Goal: Task Accomplishment & Management: Complete application form

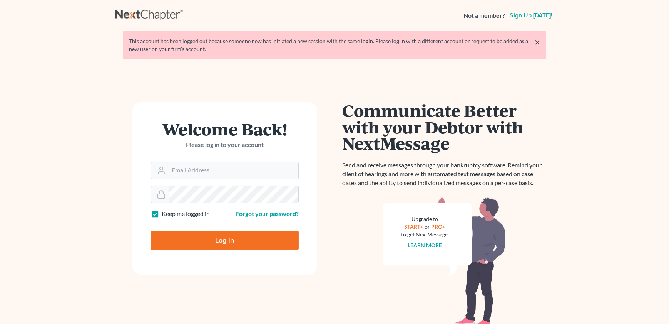
type input "[EMAIL_ADDRESS][DOMAIN_NAME]"
click at [220, 247] on input "Log In" at bounding box center [225, 239] width 148 height 19
type input "Thinking..."
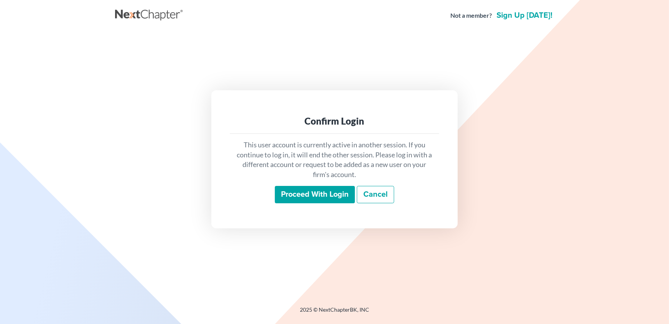
click at [325, 194] on input "Proceed with login" at bounding box center [315, 195] width 80 height 18
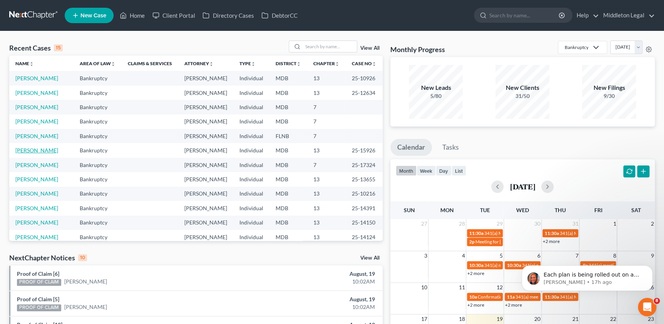
click at [44, 153] on link "[PERSON_NAME]" at bounding box center [36, 150] width 43 height 7
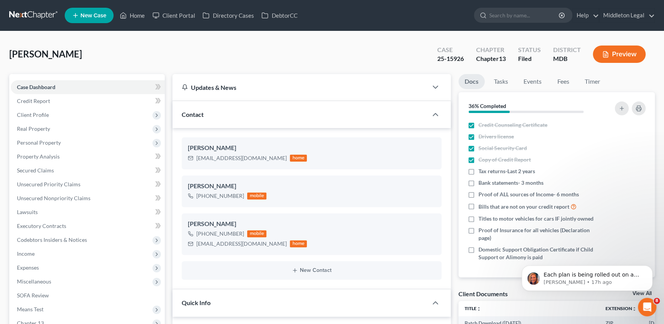
scroll to position [631, 0]
click at [53, 115] on span "Client Profile" at bounding box center [88, 115] width 154 height 14
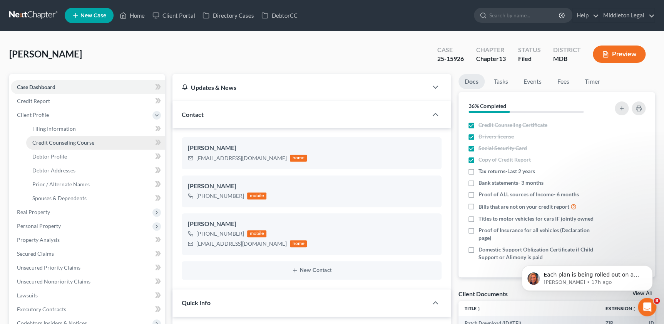
click at [64, 141] on span "Credit Counseling Course" at bounding box center [63, 142] width 62 height 7
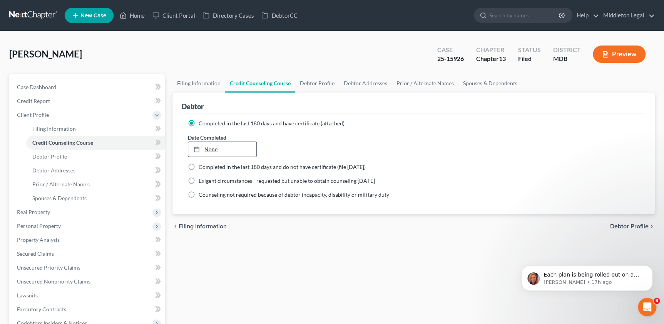
type input "8/19/2025"
click at [197, 147] on rect at bounding box center [197, 149] width 5 height 5
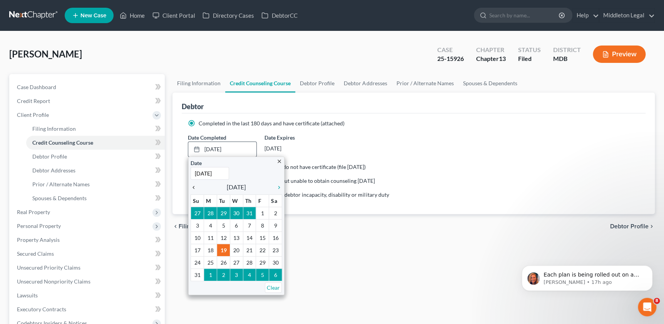
click at [195, 185] on icon "chevron_left" at bounding box center [196, 187] width 10 height 6
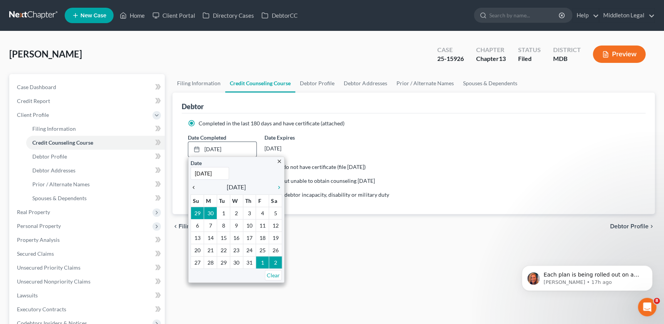
click at [195, 185] on icon "chevron_left" at bounding box center [196, 187] width 10 height 6
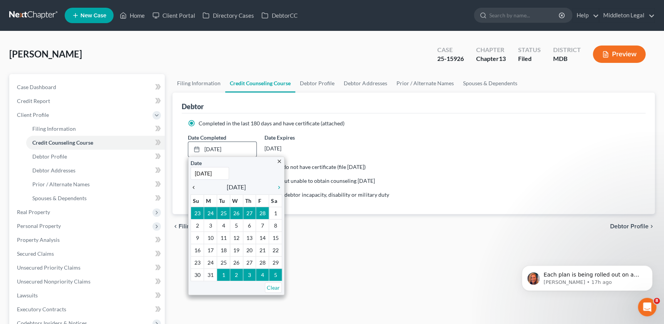
click at [195, 185] on icon "chevron_left" at bounding box center [196, 187] width 10 height 6
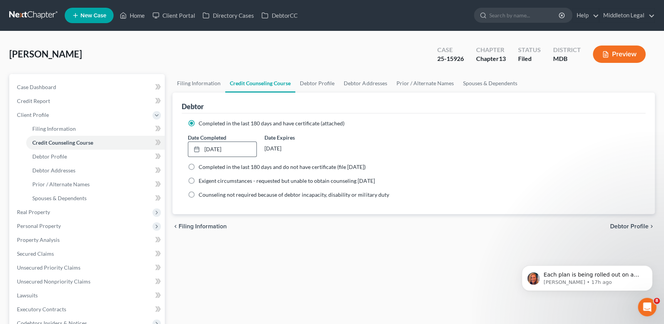
click at [304, 253] on div "Filing Information Credit Counseling Course Debtor Profile Debtor Addresses Pri…" at bounding box center [414, 275] width 490 height 403
click at [327, 82] on link "Debtor Profile" at bounding box center [317, 83] width 44 height 18
select select "0"
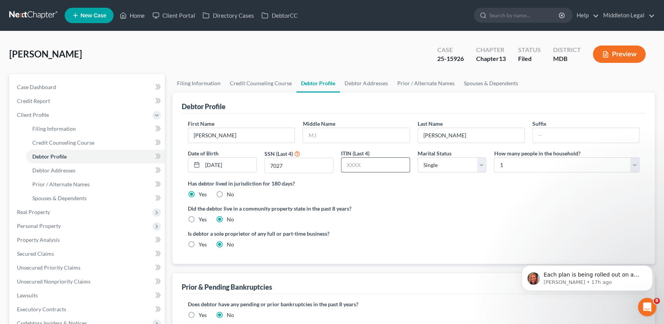
click at [367, 165] on input "text" at bounding box center [376, 165] width 68 height 15
type input "7207"
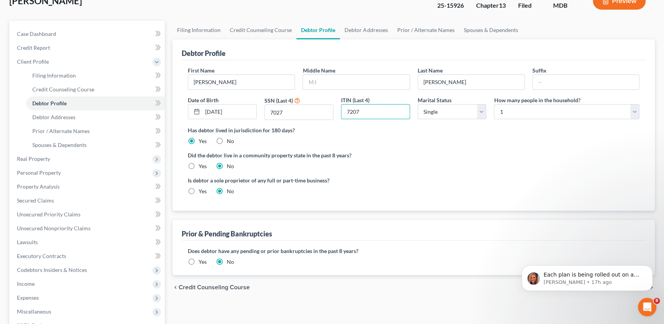
scroll to position [70, 0]
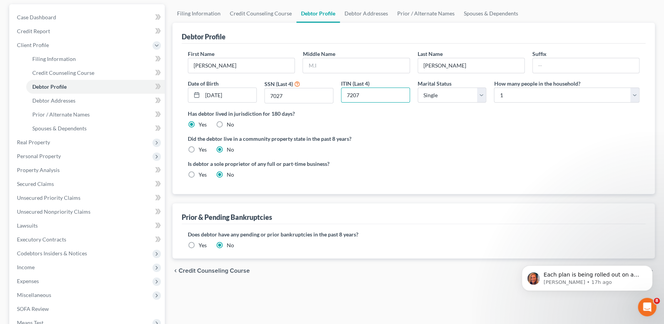
click at [199, 245] on label "Yes" at bounding box center [203, 245] width 8 height 8
click at [202, 245] on input "Yes" at bounding box center [204, 243] width 5 height 5
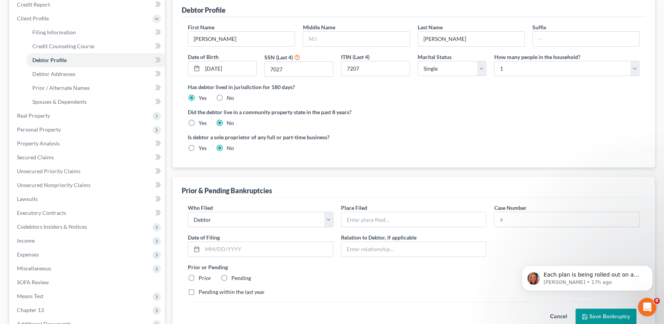
scroll to position [140, 0]
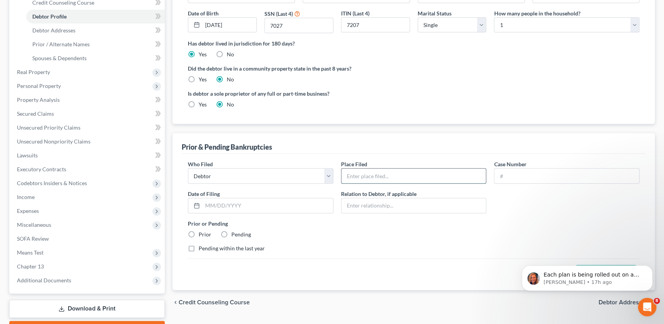
click at [389, 172] on input "text" at bounding box center [414, 175] width 145 height 15
click at [542, 170] on input "text" at bounding box center [567, 175] width 145 height 15
paste input "22-16926"
type input "22-16926"
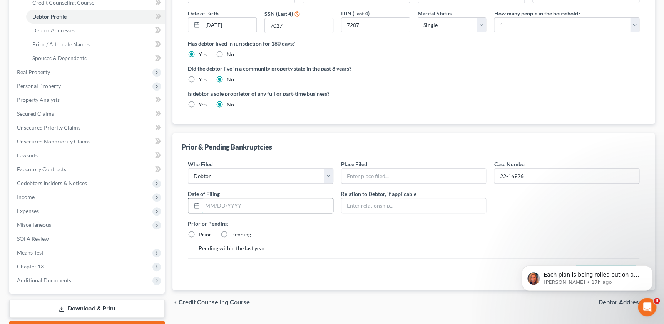
click at [272, 203] on input "text" at bounding box center [268, 205] width 131 height 15
type input "12/12/2022"
click at [416, 170] on input "text" at bounding box center [414, 175] width 145 height 15
paste input "District of Maryland (Baltimore)"
type input "U.S. Bankruptcy Court District of Maryland (Baltimore)"
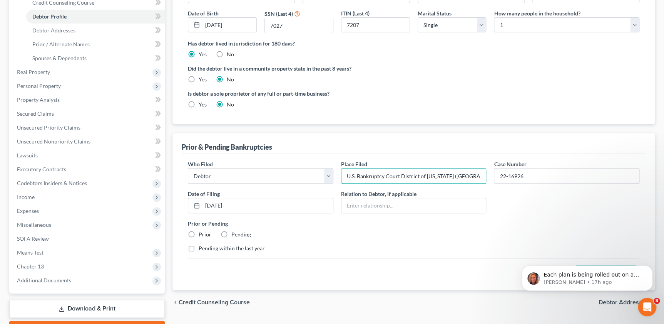
click at [199, 231] on label "Prior" at bounding box center [205, 234] width 13 height 8
click at [202, 231] on input "Prior" at bounding box center [204, 232] width 5 height 5
radio input "true"
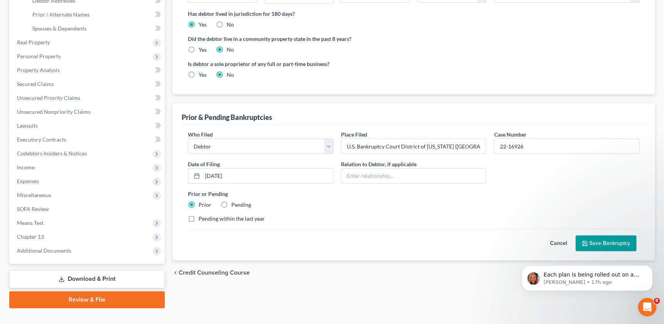
scroll to position [182, 0]
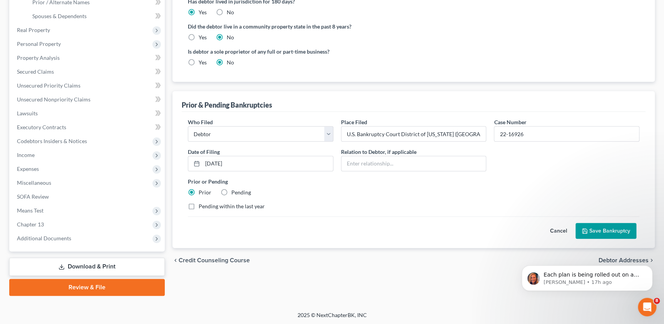
click at [589, 228] on button "Save Bankruptcy" at bounding box center [606, 231] width 61 height 16
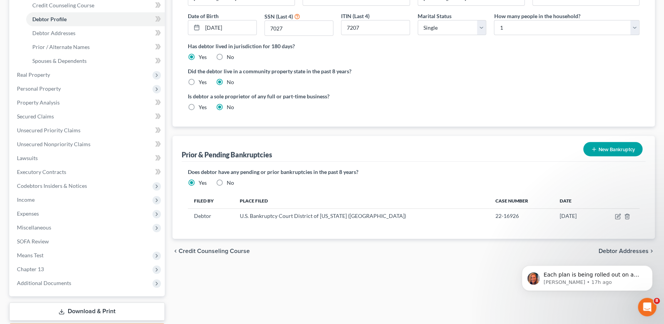
scroll to position [147, 0]
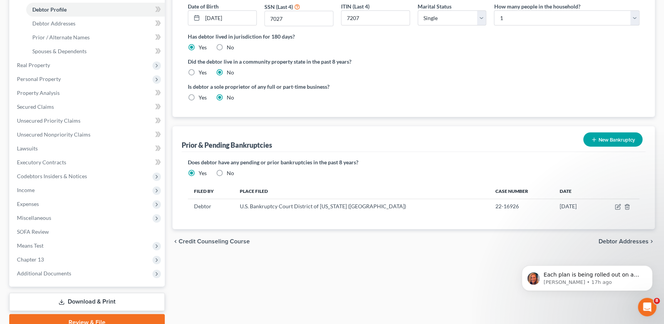
click at [612, 133] on button "New Bankruptcy" at bounding box center [613, 139] width 59 height 14
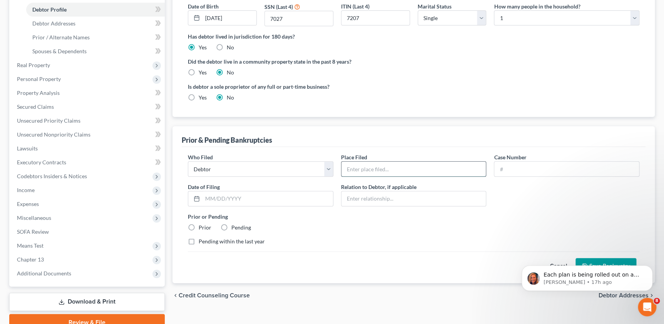
click at [388, 167] on input "text" at bounding box center [414, 168] width 145 height 15
paste input "U.S. Bankruptcy Court District of Maryland (Baltimore)"
type input "U.S. Bankruptcy Court District of Maryland (Baltimore)"
click at [512, 163] on input "text" at bounding box center [567, 168] width 145 height 15
paste input "19-15931"
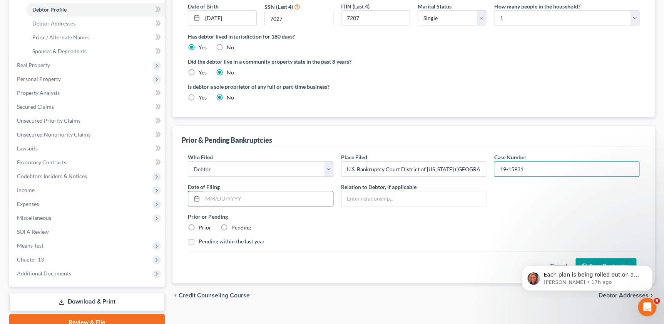
type input "19-15931"
paste input "05/01/2019"
click at [260, 196] on input "05/01/2019" at bounding box center [268, 198] width 131 height 15
type input "05/01/2019"
click at [200, 227] on label "Prior" at bounding box center [205, 227] width 13 height 8
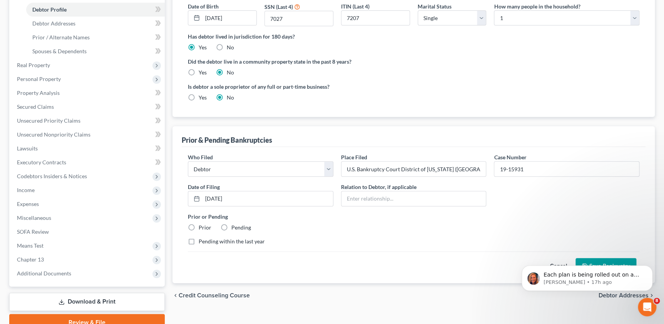
click at [202, 227] on input "Prior" at bounding box center [204, 225] width 5 height 5
radio input "true"
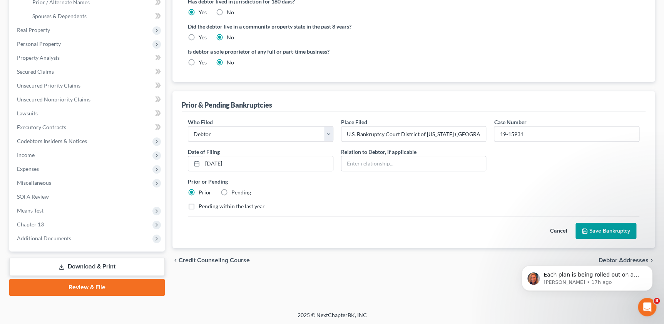
click at [592, 225] on button "Save Bankruptcy" at bounding box center [606, 231] width 61 height 16
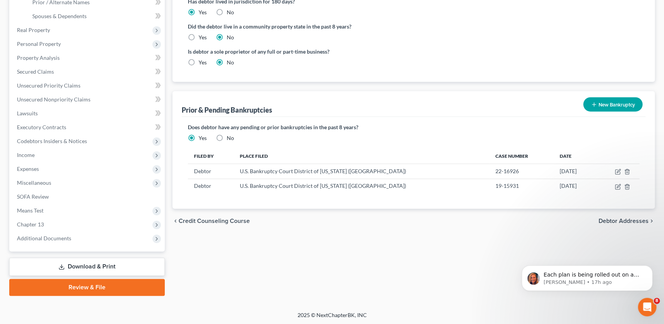
click at [620, 215] on div "chevron_left Credit Counseling Course Debtor Addresses chevron_right" at bounding box center [414, 220] width 483 height 25
click at [617, 220] on span "Debtor Addresses" at bounding box center [624, 221] width 50 height 6
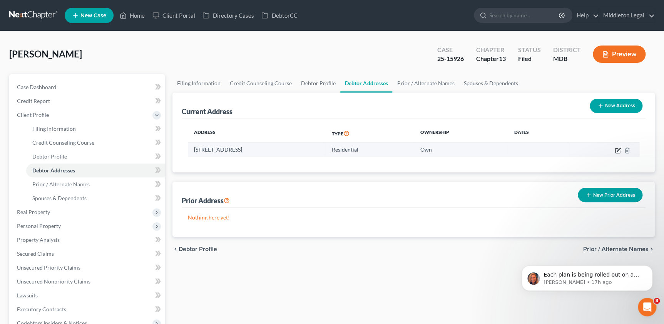
click at [618, 150] on icon "button" at bounding box center [618, 149] width 3 height 3
select select "21"
select select "0"
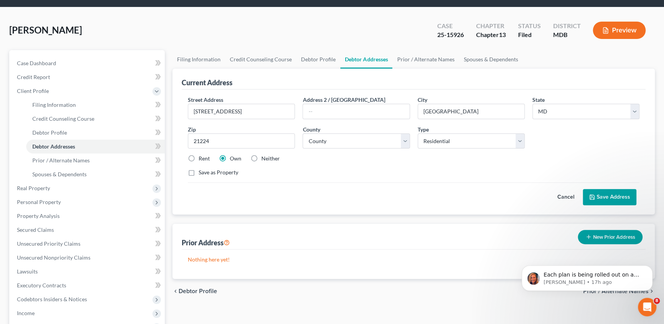
scroll to position [35, 0]
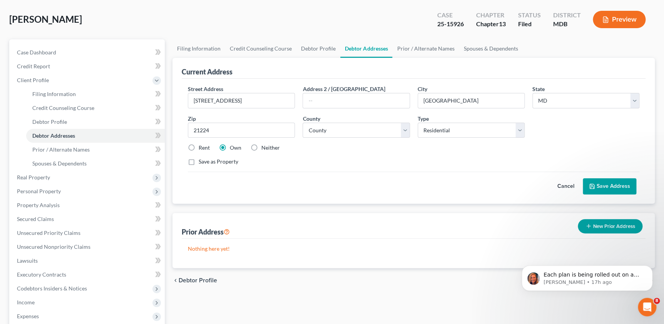
click at [232, 162] on label "Save as Property" at bounding box center [219, 162] width 40 height 8
click at [207, 162] on input "Save as Property" at bounding box center [204, 160] width 5 height 5
checkbox input "true"
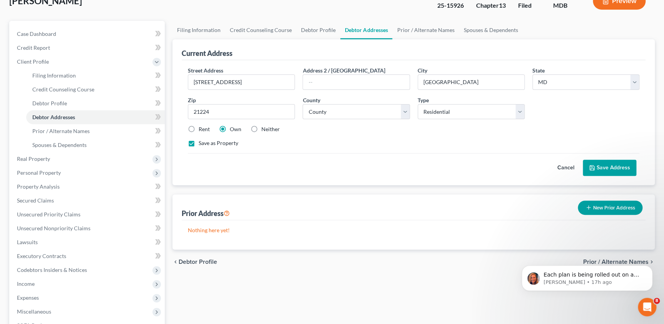
scroll to position [70, 0]
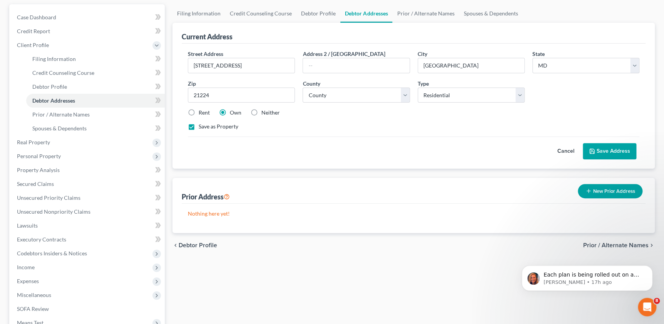
click at [608, 143] on button "Save Address" at bounding box center [610, 151] width 54 height 16
click at [252, 89] on input "21224" at bounding box center [241, 94] width 107 height 15
type input "21224"
click at [340, 95] on select "County Allegany County Anne Arundel County Baltimore County Baltimore city Calv…" at bounding box center [356, 94] width 107 height 15
select select "3"
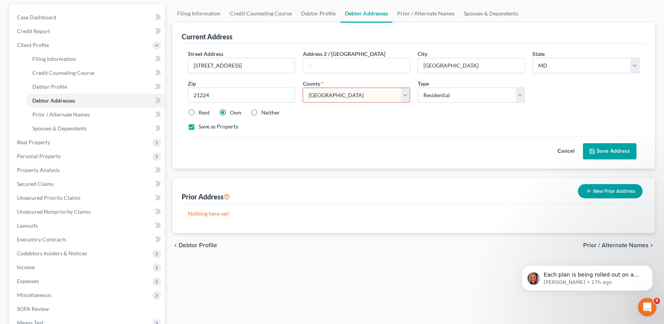
click at [303, 87] on select "County Allegany County Anne Arundel County Baltimore County Baltimore city Calv…" at bounding box center [356, 94] width 107 height 15
click at [619, 151] on button "Save Address" at bounding box center [610, 151] width 54 height 16
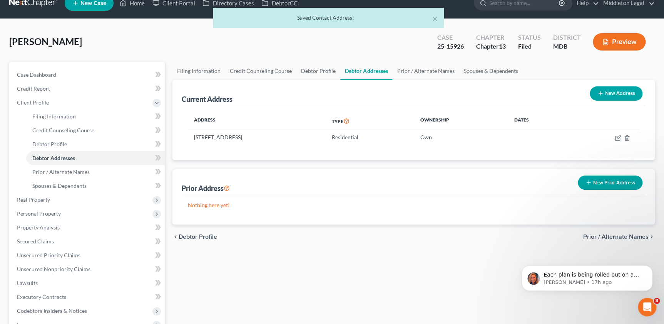
scroll to position [0, 0]
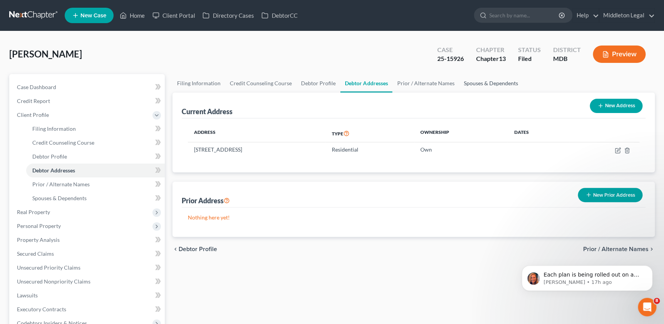
click at [481, 82] on link "Spouses & Dependents" at bounding box center [491, 83] width 64 height 18
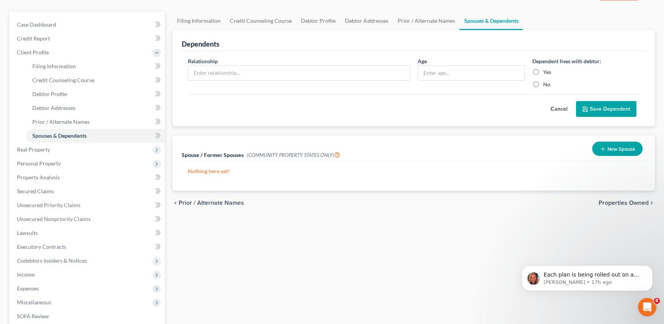
scroll to position [70, 0]
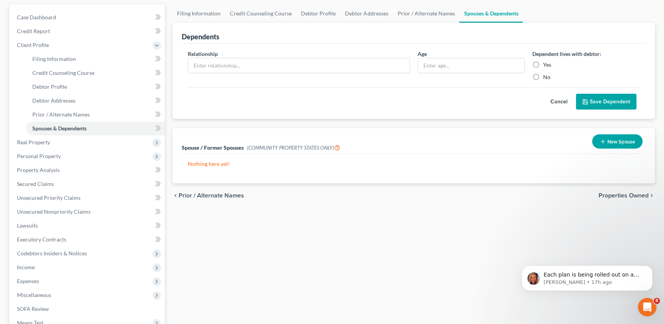
click at [641, 195] on span "Properties Owned" at bounding box center [624, 195] width 50 height 6
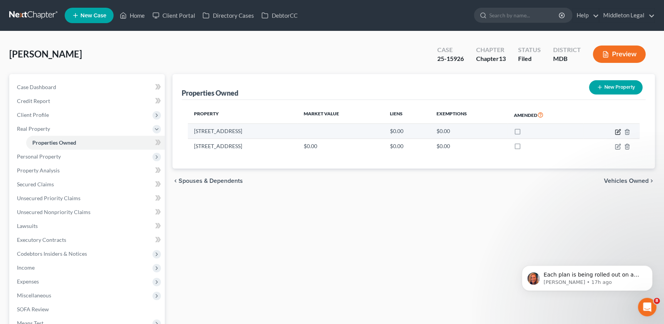
click at [620, 132] on icon "button" at bounding box center [618, 132] width 6 height 6
select select "21"
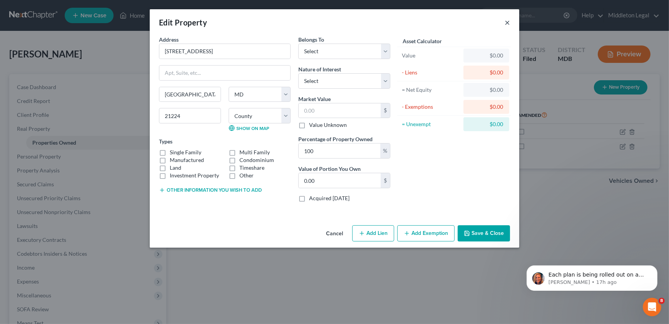
click at [510, 18] on button "×" at bounding box center [507, 22] width 5 height 9
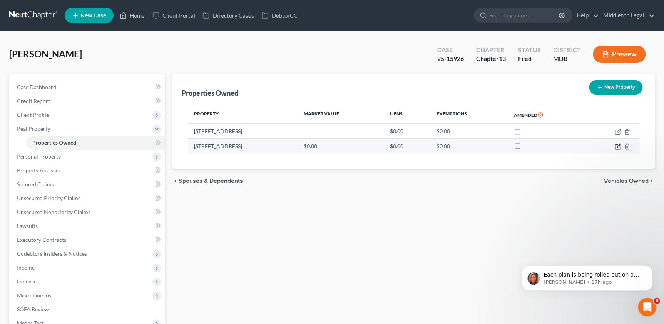
click at [619, 143] on icon "button" at bounding box center [618, 146] width 6 height 6
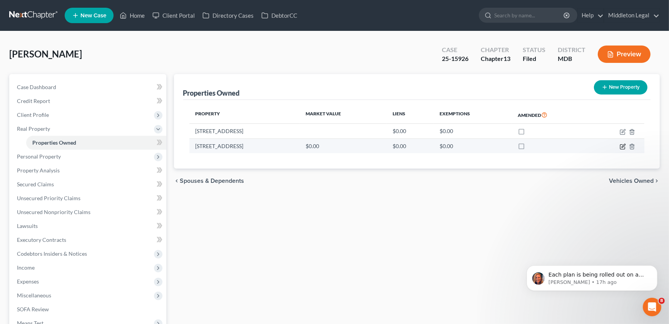
select select "21"
select select "3"
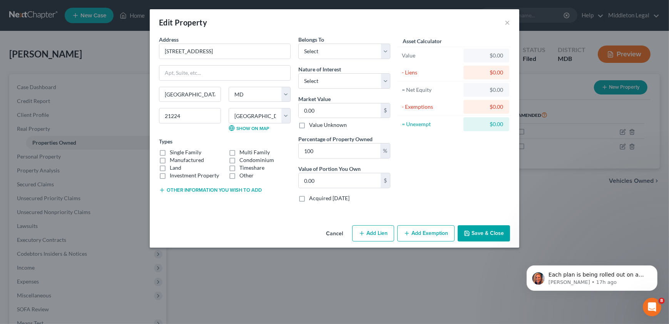
click at [338, 235] on button "Cancel" at bounding box center [334, 233] width 29 height 15
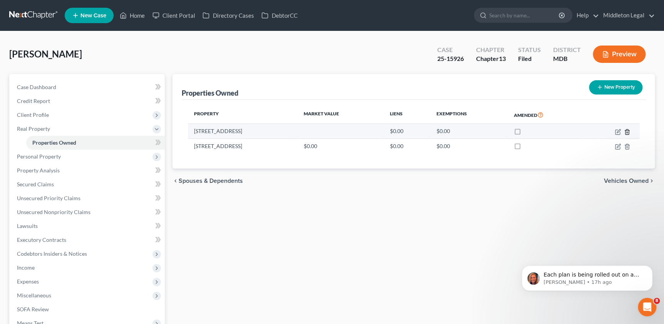
click at [628, 131] on icon "button" at bounding box center [627, 132] width 6 height 6
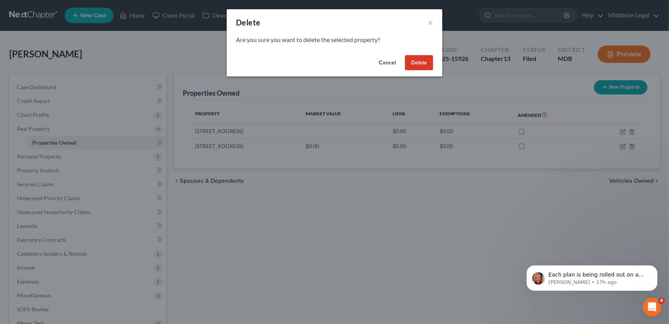
click at [423, 62] on button "Delete" at bounding box center [419, 62] width 28 height 15
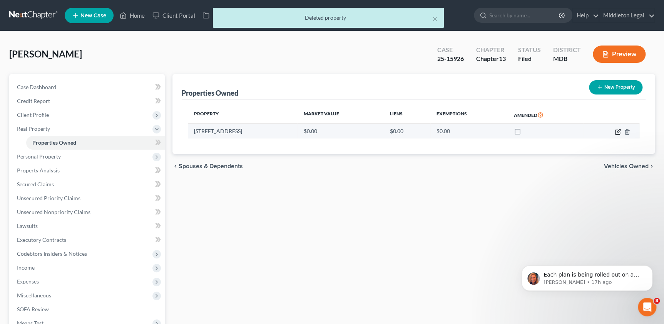
click at [616, 133] on icon "button" at bounding box center [618, 132] width 6 height 6
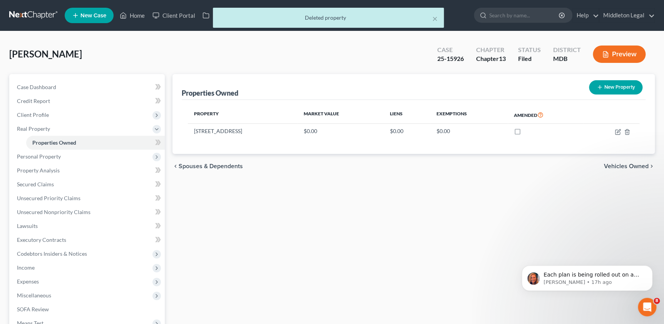
select select "21"
select select "3"
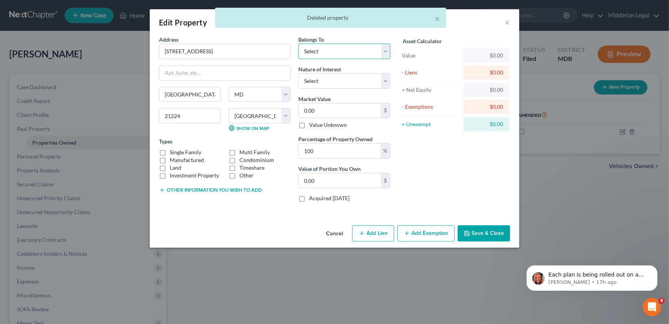
click at [359, 54] on select "Select Debtor 1 Only Debtor 2 Only Debtor 1 And Debtor 2 Only At Least One Of T…" at bounding box center [345, 51] width 92 height 15
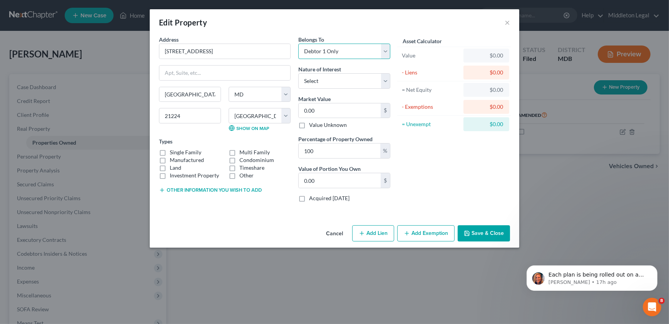
click at [299, 44] on select "Select Debtor 1 Only Debtor 2 Only Debtor 1 And Debtor 2 Only At Least One Of T…" at bounding box center [345, 51] width 92 height 15
click at [387, 49] on select "Select Debtor 1 Only Debtor 2 Only Debtor 1 And Debtor 2 Only At Least One Of T…" at bounding box center [345, 51] width 92 height 15
select select "3"
click at [299, 44] on select "Select Debtor 1 Only Debtor 2 Only Debtor 1 And Debtor 2 Only At Least One Of T…" at bounding box center [345, 51] width 92 height 15
click at [430, 181] on div "Asset Calculator Value $0.00 - Liens $0.00 = Net Equity $0.00 - Exemptions $0.0…" at bounding box center [454, 121] width 120 height 173
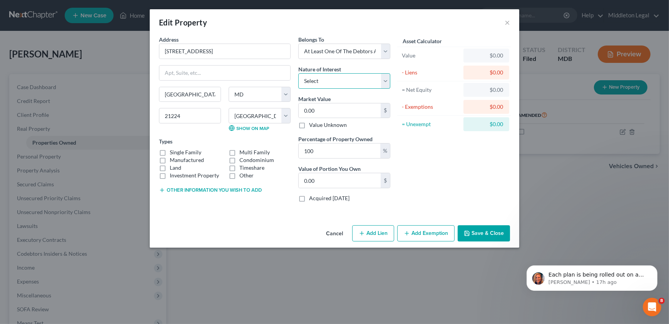
click at [381, 74] on select "Select Fee Simple Joint Tenant Life Estate Equitable Interest Future Interest T…" at bounding box center [345, 80] width 92 height 15
select select "0"
click at [299, 73] on select "Select Fee Simple Joint Tenant Life Estate Equitable Interest Future Interest T…" at bounding box center [345, 80] width 92 height 15
click at [332, 91] on div "Belongs To * Select Debtor 1 Only Debtor 2 Only Debtor 1 And Debtor 2 Only At L…" at bounding box center [345, 121] width 100 height 173
click at [170, 153] on label "Single Family" at bounding box center [186, 152] width 32 height 8
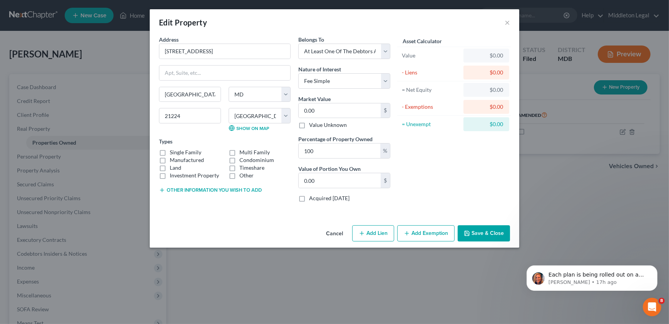
click at [173, 153] on input "Single Family" at bounding box center [175, 150] width 5 height 5
checkbox input "true"
drag, startPoint x: 332, startPoint y: 151, endPoint x: 281, endPoint y: 147, distance: 50.6
click at [281, 147] on div "Address * 1002 Oldham Street Baltimore State AL AK AR AZ CA CO CT DE DC FL GA G…" at bounding box center [274, 121] width 239 height 173
type input "5"
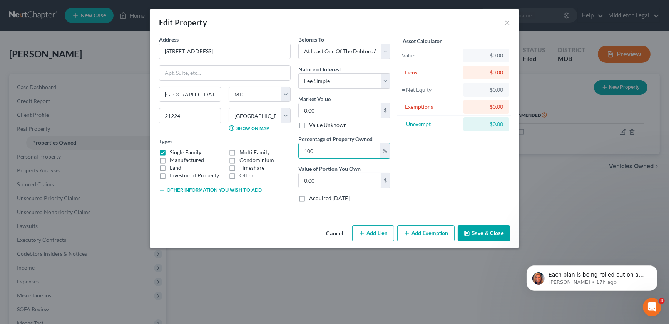
type input "0"
type input "50"
click at [457, 170] on div "Asset Calculator Value $0.00 - Liens $0.00 = Net Equity $0.00 - Exemptions $0.0…" at bounding box center [454, 121] width 120 height 173
click at [236, 128] on link "Show on Map" at bounding box center [249, 128] width 40 height 6
type input "3"
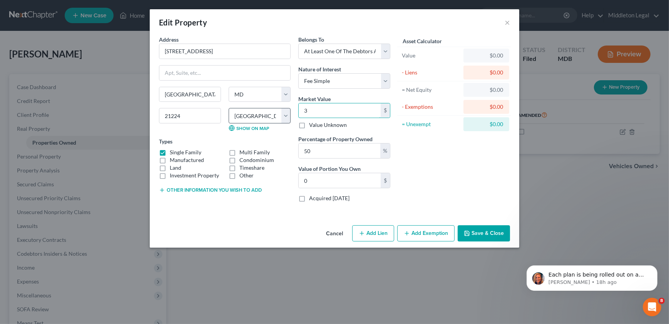
type input "1.50"
type input "33"
type input "16.50"
type input "335"
type input "167.50"
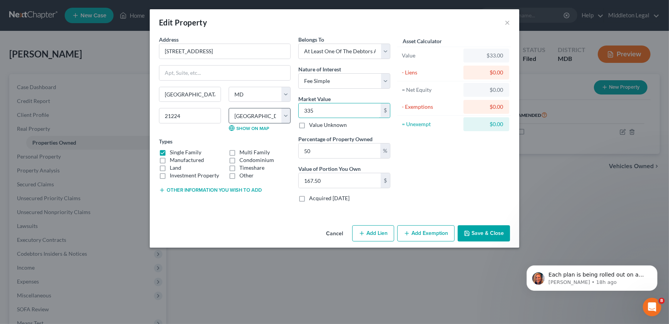
type input "3353"
type input "1,676.50"
type input "3,3530"
type input "16,765.00"
type input "33,5300"
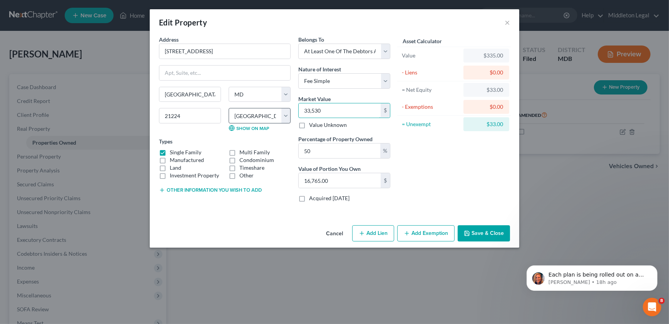
type input "167,650.00"
type input "335,300"
click at [473, 178] on div "Asset Calculator Value $335,300.00 - Liens $0.00 = Net Equity $335.00 - Exempti…" at bounding box center [454, 121] width 120 height 173
click at [455, 180] on div "Asset Calculator Value $335,300.00 - Liens $0.00 = Net Equity $335.00 - Exempti…" at bounding box center [454, 121] width 120 height 173
click at [368, 229] on button "Add Lien" at bounding box center [373, 233] width 42 height 16
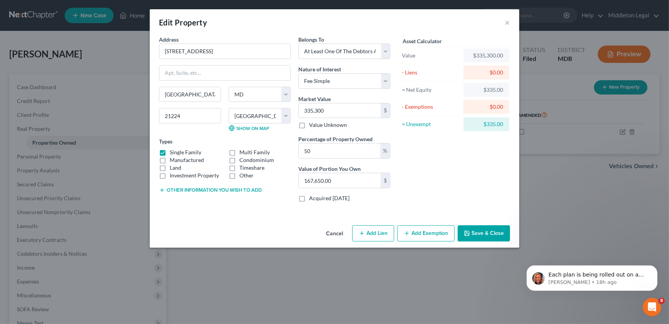
select select "3"
select select "0"
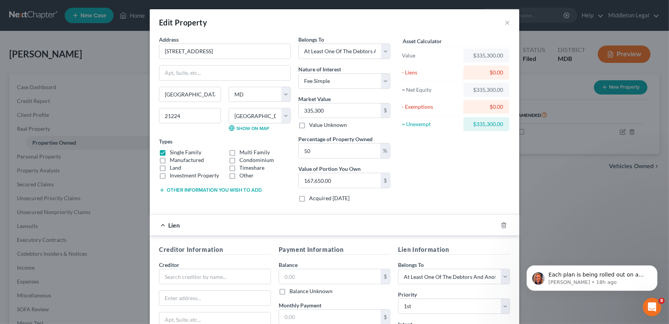
click at [500, 220] on div at bounding box center [509, 225] width 22 height 12
click at [501, 222] on icon "button" at bounding box center [504, 225] width 6 height 6
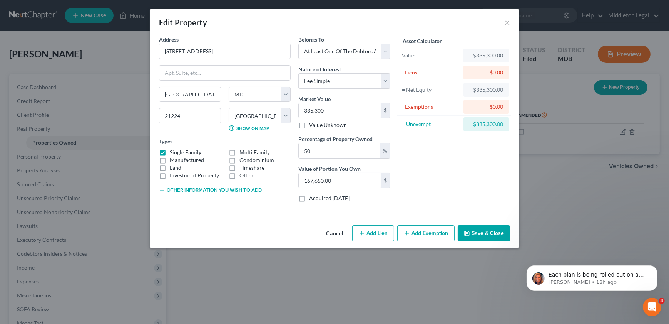
click at [488, 232] on button "Save & Close" at bounding box center [484, 233] width 52 height 16
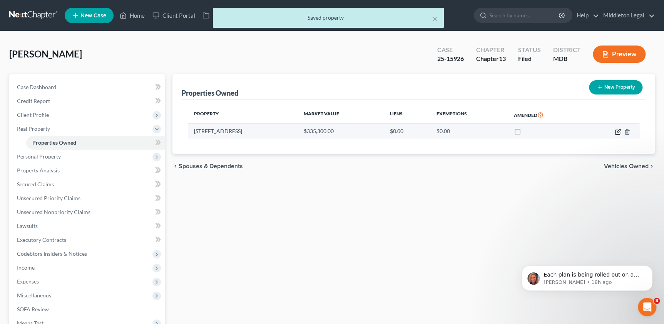
click at [619, 129] on icon "button" at bounding box center [618, 132] width 6 height 6
select select "21"
select select "3"
select select "0"
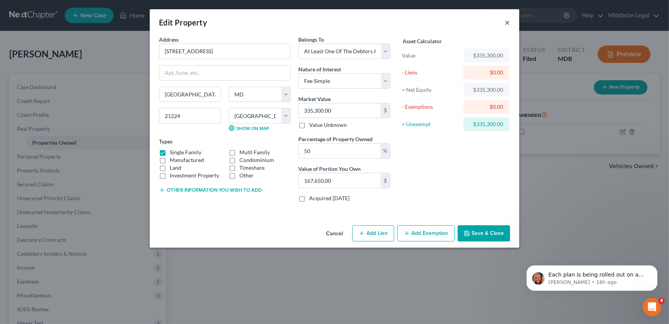
click at [508, 22] on button "×" at bounding box center [507, 22] width 5 height 9
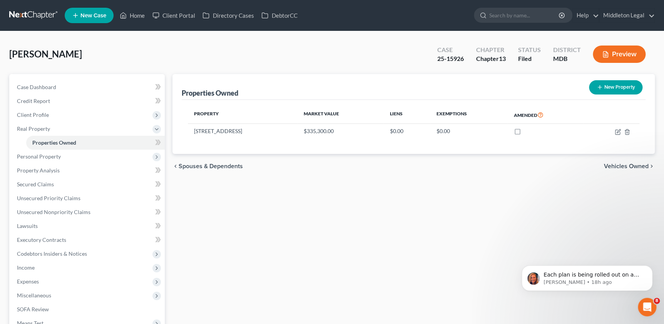
click at [473, 219] on div "Properties Owned New Property Property Market Value Liens Exemptions Amended 10…" at bounding box center [414, 241] width 490 height 334
click at [617, 167] on span "Vehicles Owned" at bounding box center [626, 166] width 45 height 6
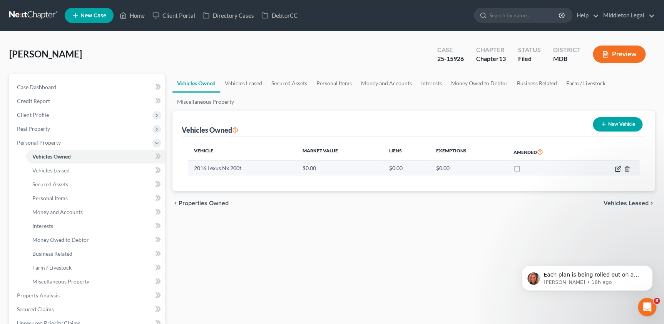
click at [618, 167] on icon "button" at bounding box center [618, 167] width 3 height 3
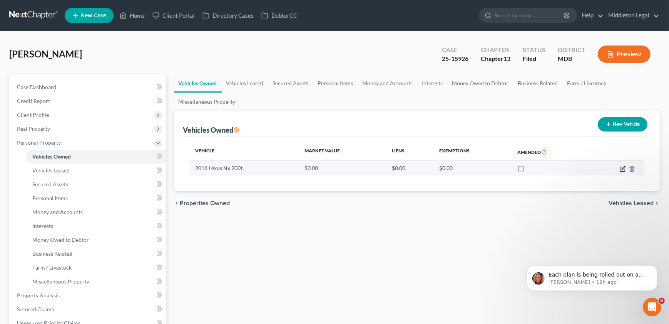
select select "0"
select select "10"
select select "2"
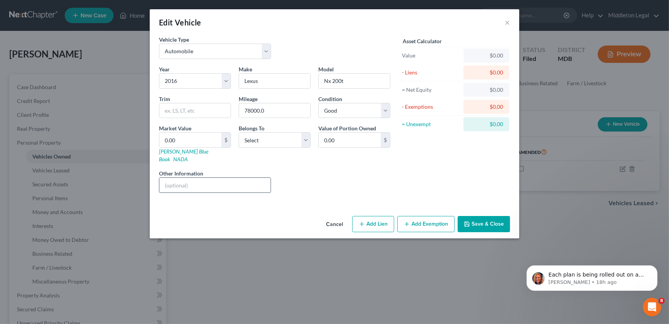
click at [229, 181] on input "text" at bounding box center [214, 185] width 111 height 15
paste input "JTJBARBZ9G2056312"
type input "VIN: JTJBARBZ9G2056312"
click at [342, 80] on input "Nx 200t" at bounding box center [354, 81] width 71 height 15
type input "NX"
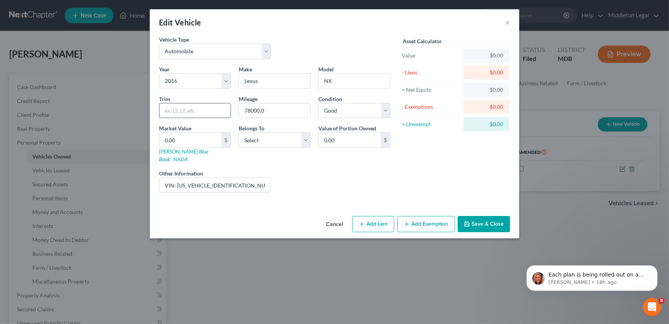
click at [210, 112] on input "text" at bounding box center [194, 110] width 71 height 15
type input "200t"
click at [273, 139] on select "Select Debtor 1 Only Debtor 2 Only Debtor 1 And Debtor 2 Only At Least One Of T…" at bounding box center [275, 139] width 72 height 15
select select "0"
click at [239, 132] on select "Select Debtor 1 Only Debtor 2 Only Debtor 1 And Debtor 2 Only At Least One Of T…" at bounding box center [275, 139] width 72 height 15
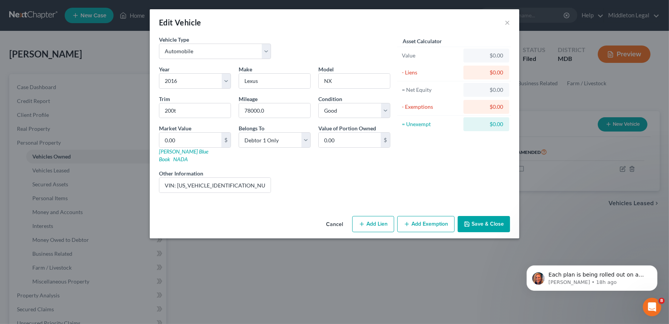
click at [366, 169] on div "Liens Select" at bounding box center [335, 180] width 120 height 23
type input "1"
type input "1.00"
type input "19"
type input "19.00"
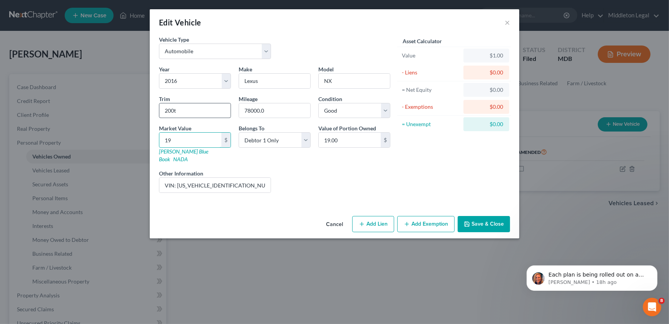
type input "197"
type input "197.00"
type input "1970"
type input "1,970.00"
type input "1,9705"
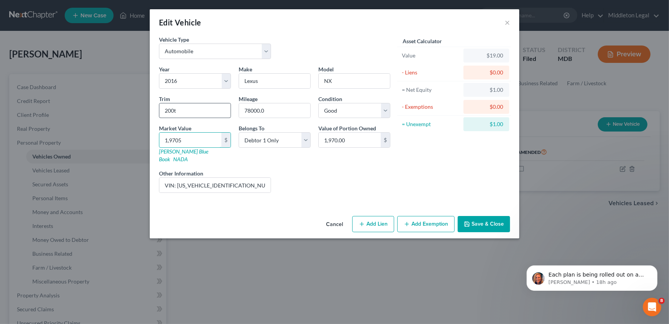
type input "19,705.00"
type input "19,705"
click at [331, 181] on div "Liens Select" at bounding box center [335, 180] width 120 height 23
click at [444, 165] on div "Asset Calculator Value $19,705.00 - Liens $0.00 = Net Equity $19.00 - Exemption…" at bounding box center [454, 116] width 120 height 163
click at [480, 216] on button "Save & Close" at bounding box center [484, 224] width 52 height 16
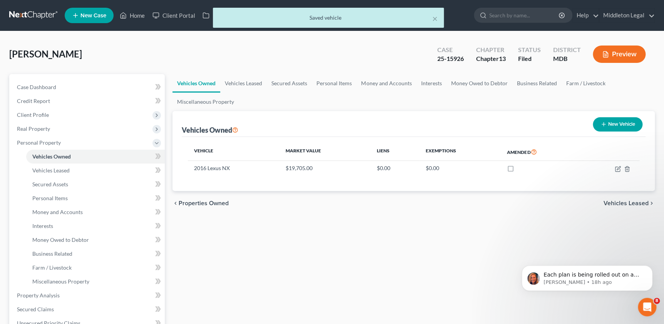
click at [627, 205] on span "Vehicles Leased" at bounding box center [626, 203] width 45 height 6
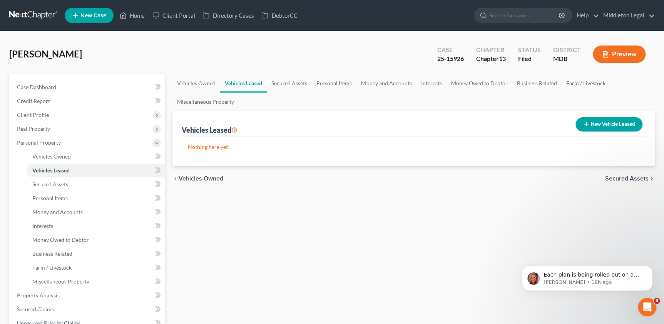
click at [643, 179] on span "Secured Assets" at bounding box center [627, 178] width 44 height 6
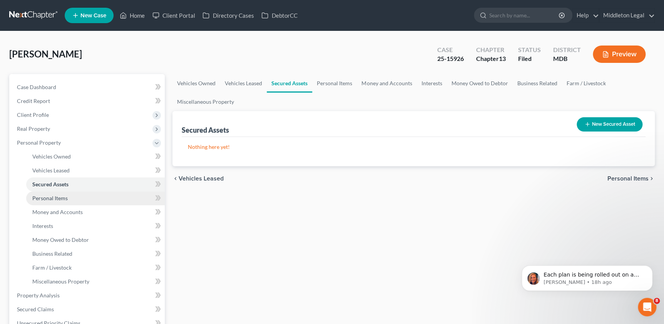
click at [63, 192] on link "Personal Items" at bounding box center [95, 198] width 139 height 14
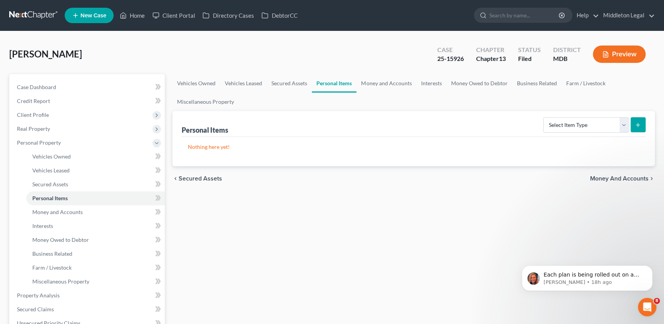
click at [639, 126] on icon "submit" at bounding box center [638, 125] width 6 height 6
click at [626, 123] on select "Select Item Type Clothing Collectibles Of Value Electronics Firearms Household …" at bounding box center [586, 124] width 86 height 15
select select "household_goods"
click at [544, 117] on select "Select Item Type Clothing Collectibles Of Value Electronics Firearms Household …" at bounding box center [586, 124] width 86 height 15
click at [637, 117] on button "submit" at bounding box center [638, 124] width 15 height 15
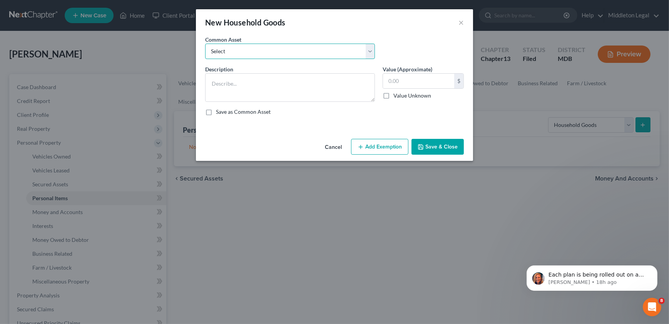
click at [250, 58] on select "Select Appliances (Microwave, Refrigerator, dishwasher, etc.), Furniture (Bed, …" at bounding box center [290, 51] width 170 height 15
select select "0"
click at [205, 44] on select "Select Appliances (Microwave, Refrigerator, dishwasher, etc.), Furniture (Bed, …" at bounding box center [290, 51] width 170 height 15
type textarea "Appliances (Microwave, Refrigerator, dishwasher, etc.), Furniture (Bed, Sofa, e…"
type input "1,000.00"
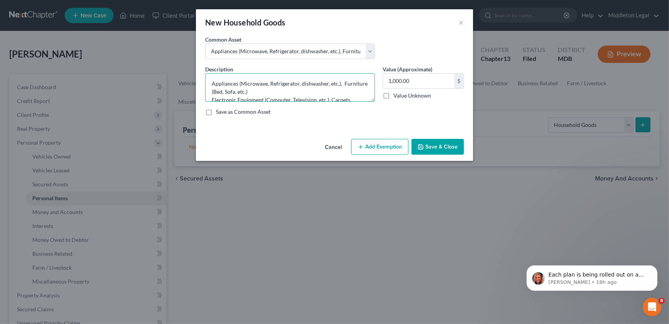
click at [250, 90] on textarea "Appliances (Microwave, Refrigerator, dishwasher, etc.), Furniture (Bed, Sofa, e…" at bounding box center [290, 87] width 170 height 29
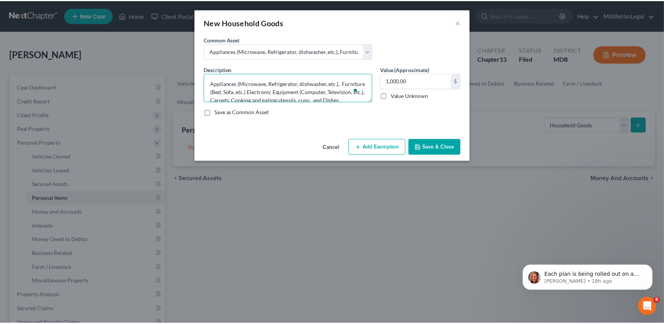
scroll to position [9, 0]
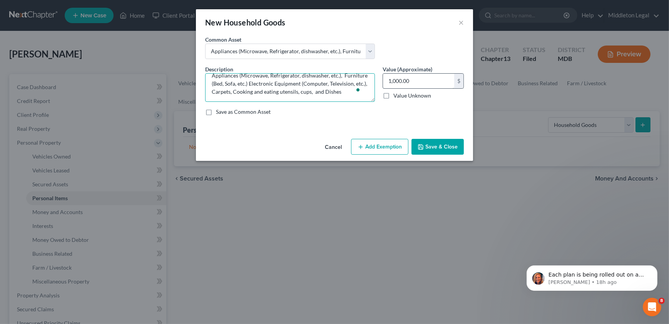
type textarea "Appliances (Microwave, Refrigerator, dishwasher, etc.), Furniture (Bed, Sofa, e…"
type input "800"
click at [386, 146] on button "Add Exemption" at bounding box center [379, 147] width 57 height 16
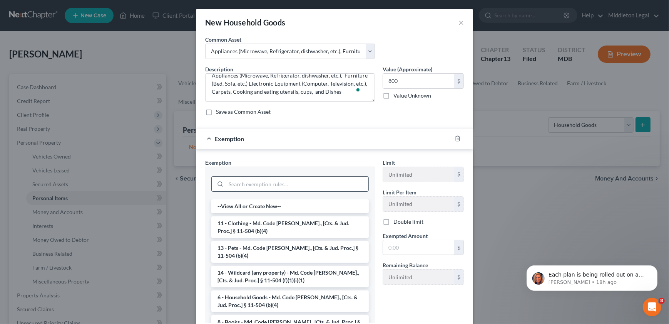
click at [298, 184] on input "search" at bounding box center [297, 183] width 143 height 15
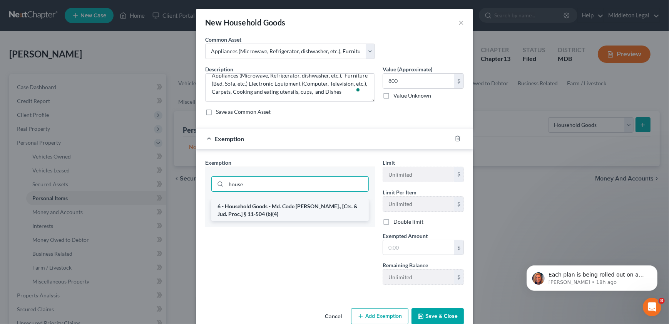
type input "house"
click at [301, 212] on li "6 - Household Goods - Md. Code Ann., [Cts. & Jud. Proc.] § 11-504 (b)(4)" at bounding box center [290, 210] width 158 height 22
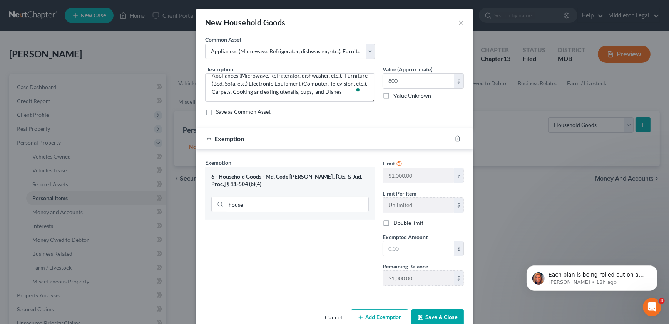
click at [331, 247] on div "Exemption Set must be selected for CA. Exemption * 6 - Household Goods - Md. Co…" at bounding box center [290, 224] width 178 height 133
click at [282, 176] on div "6 - Household Goods - Md. Code Ann., [Cts. & Jud. Proc.] § 11-504 (b)(4)" at bounding box center [290, 180] width 158 height 14
click at [445, 312] on button "Save & Close" at bounding box center [438, 317] width 52 height 16
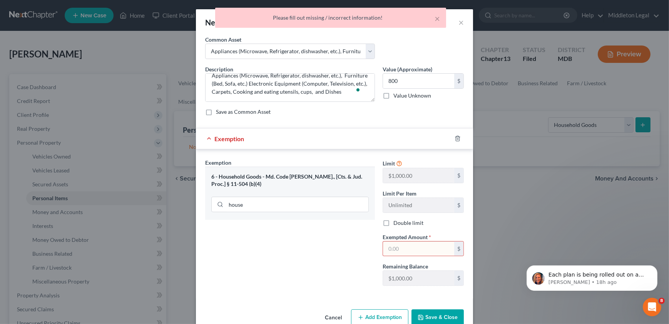
click at [397, 246] on input "text" at bounding box center [418, 248] width 71 height 15
type input "800"
click at [441, 311] on button "Save & Close" at bounding box center [438, 317] width 52 height 16
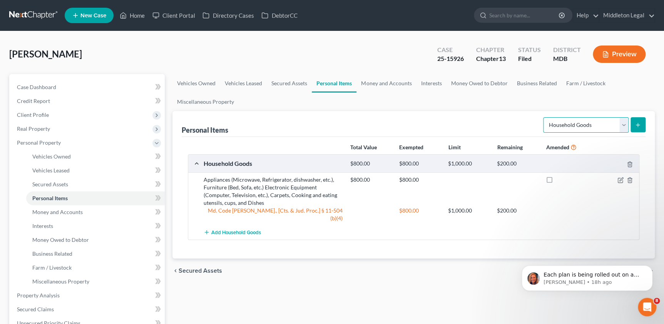
click at [624, 126] on select "Select Item Type Clothing Collectibles Of Value Electronics Firearms Household …" at bounding box center [586, 124] width 86 height 15
select select "clothing"
click at [544, 117] on select "Select Item Type Clothing Collectibles Of Value Electronics Firearms Household …" at bounding box center [586, 124] width 86 height 15
click at [639, 123] on icon "submit" at bounding box center [638, 125] width 6 height 6
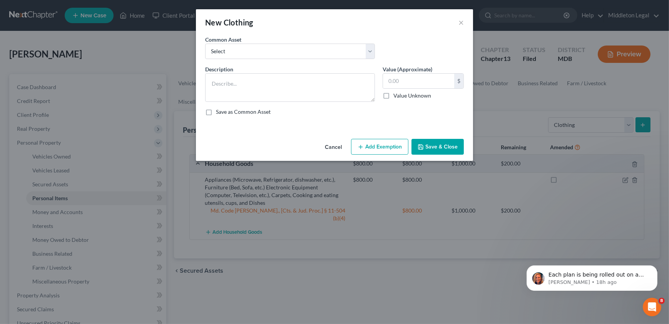
click at [239, 43] on label "Common Asset" at bounding box center [223, 39] width 36 height 8
click at [239, 46] on select "Select shoes, pants, shirts, jeans, blouses, sweaters, jackets, coats" at bounding box center [290, 51] width 170 height 15
select select "0"
click at [205, 44] on select "Select shoes, pants, shirts, jeans, blouses, sweaters, jackets, coats" at bounding box center [290, 51] width 170 height 15
type textarea "shoes, pants, shirts, jeans, blouses, sweaters, jackets, coats"
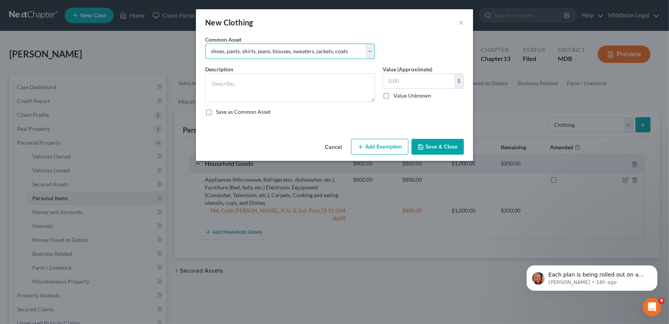
type input "500.00"
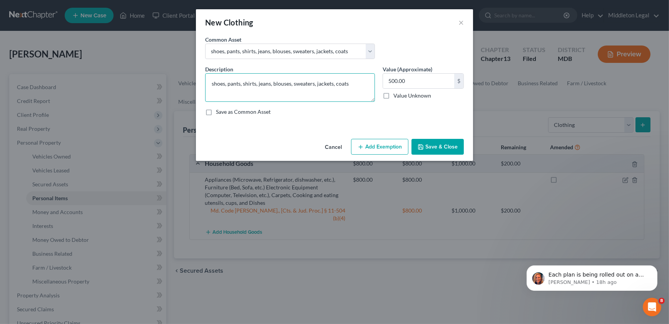
click at [321, 81] on textarea "shoes, pants, shirts, jeans, blouses, sweaters, jackets, coats" at bounding box center [290, 87] width 170 height 29
type textarea "Shoes, pants, shirts, jeans, blouses, sweaters, jackets, coats"
click at [431, 77] on input "text" at bounding box center [418, 81] width 71 height 15
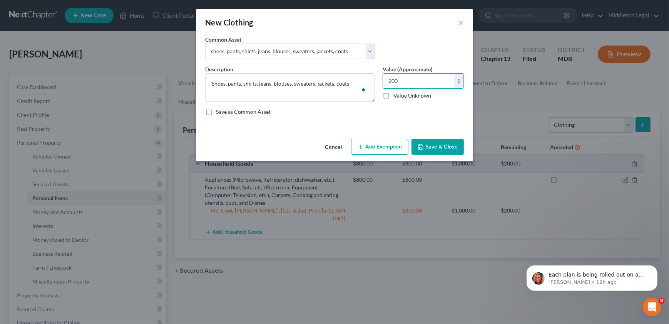
type input "200"
click at [394, 150] on button "Add Exemption" at bounding box center [379, 147] width 57 height 16
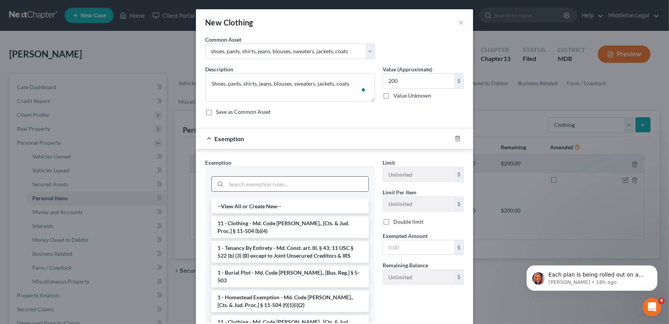
click at [329, 178] on input "search" at bounding box center [297, 183] width 143 height 15
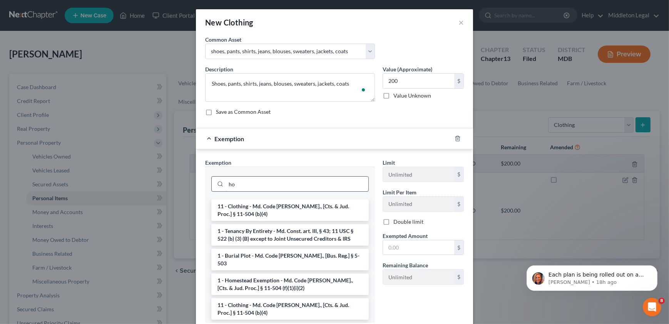
type input "h"
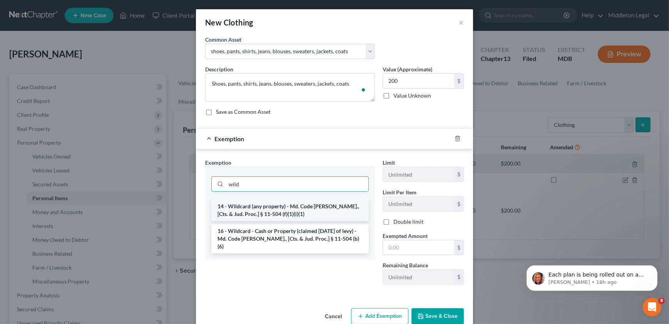
click at [324, 210] on li "14 - Wildcard (any property) - Md. Code Ann., [Cts. & Jud. Proc.] § 11-504 (f)(…" at bounding box center [290, 210] width 158 height 22
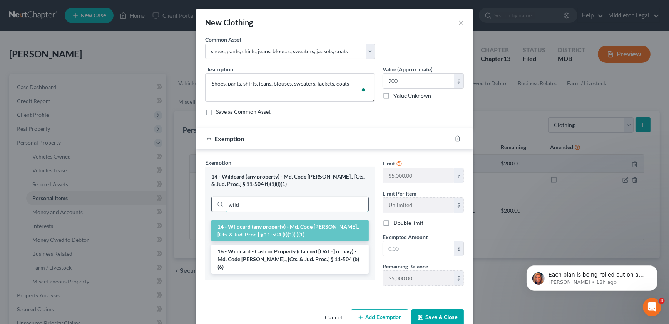
drag, startPoint x: 299, startPoint y: 204, endPoint x: 225, endPoint y: 201, distance: 74.0
click at [222, 201] on div "wild" at bounding box center [290, 203] width 158 height 15
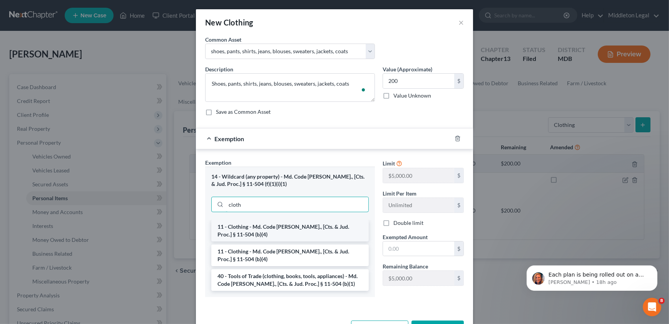
type input "cloth"
click at [273, 233] on li "11 - Clothing - Md. Code Ann., [Cts. & Jud. Proc.] § 11-504 (b)(4)" at bounding box center [290, 231] width 158 height 22
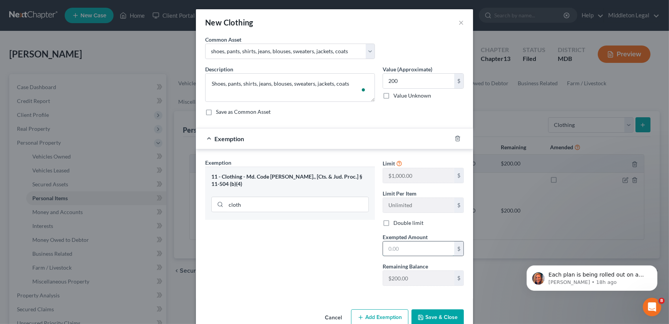
click at [402, 245] on input "text" at bounding box center [418, 248] width 71 height 15
type input "200"
click at [437, 310] on button "Save & Close" at bounding box center [438, 317] width 52 height 16
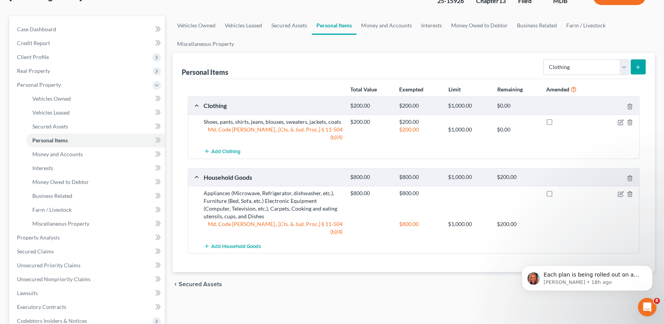
scroll to position [70, 0]
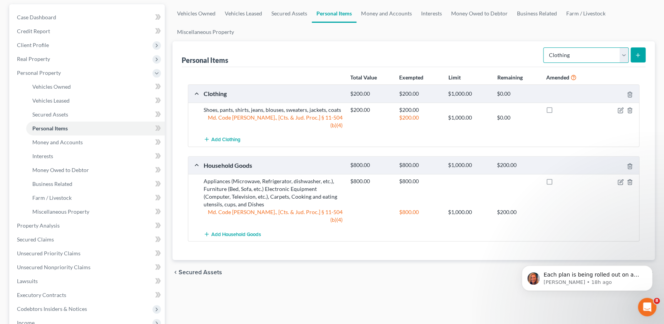
click at [620, 55] on select "Select Item Type Clothing Collectibles Of Value Electronics Firearms Household …" at bounding box center [586, 54] width 86 height 15
select select "electronics"
click at [544, 47] on select "Select Item Type Clothing Collectibles Of Value Electronics Firearms Household …" at bounding box center [586, 54] width 86 height 15
click at [640, 50] on button "submit" at bounding box center [638, 54] width 15 height 15
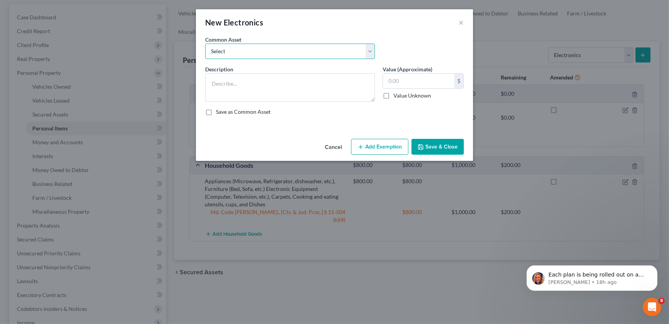
click at [319, 47] on select "Select Computer, Television, Smart Phone Computer, Television, Smart Phone" at bounding box center [290, 51] width 170 height 15
select select "0"
click at [205, 44] on select "Select Computer, Television, Smart Phone Computer, Television, Smart Phone" at bounding box center [290, 51] width 170 height 15
type textarea "Computer, Television, Smart Phone"
type input "500.00"
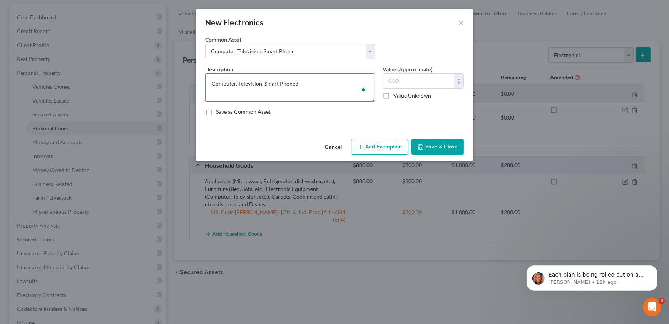
type textarea "Computer, Television, Smart Phone"
click at [420, 77] on input "text" at bounding box center [418, 81] width 71 height 15
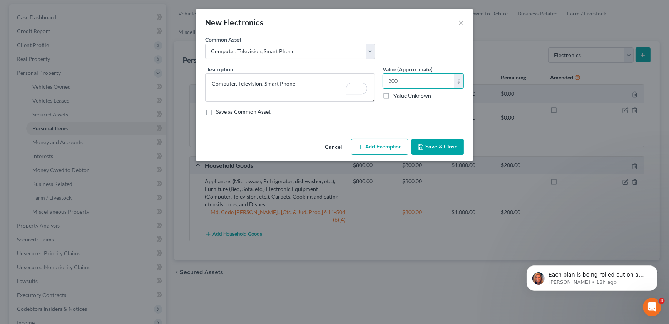
type input "300"
click at [401, 145] on button "Add Exemption" at bounding box center [379, 147] width 57 height 16
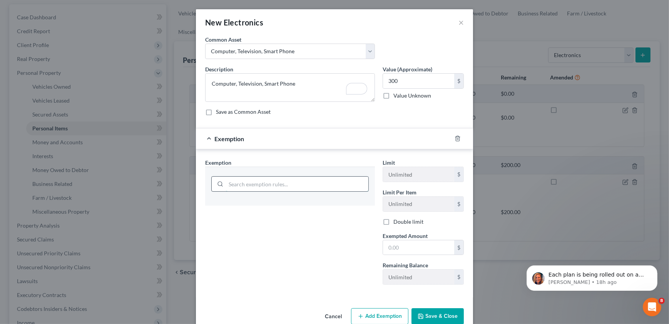
click at [331, 178] on input "search" at bounding box center [297, 183] width 143 height 15
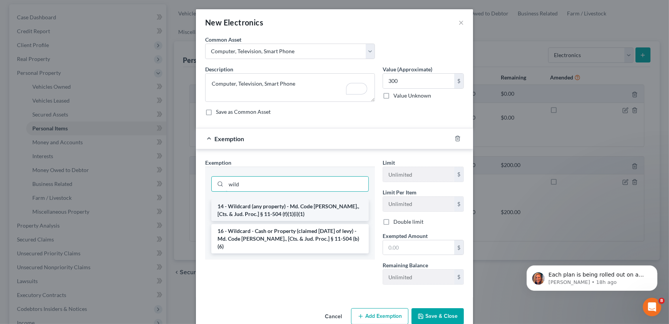
type input "wild"
click at [311, 208] on li "14 - Wildcard (any property) - Md. Code Ann., [Cts. & Jud. Proc.] § 11-504 (f)(…" at bounding box center [290, 210] width 158 height 22
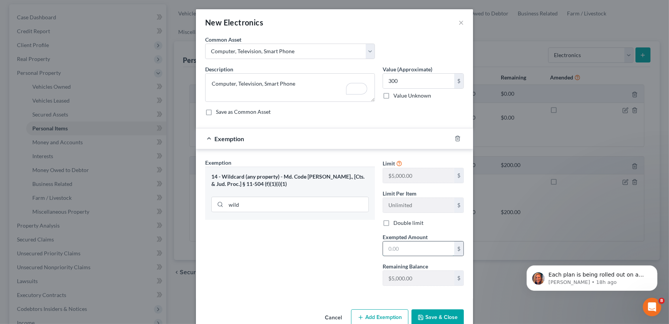
click at [407, 244] on input "text" at bounding box center [418, 248] width 71 height 15
type input "300"
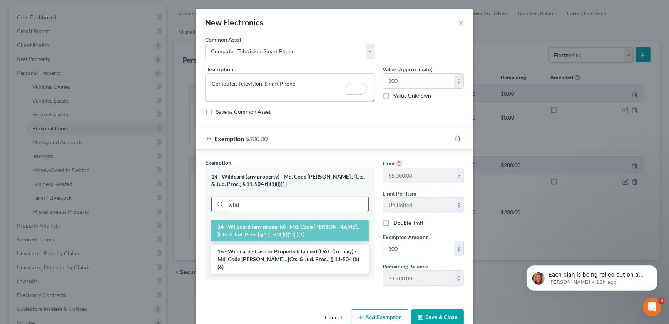
click at [270, 197] on input "wild" at bounding box center [297, 204] width 143 height 15
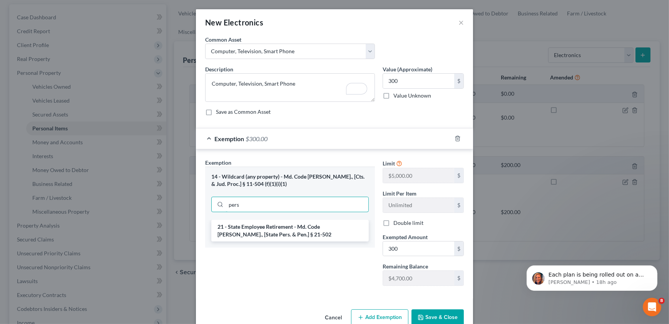
type input "pers"
click at [435, 314] on button "Save & Close" at bounding box center [438, 317] width 52 height 16
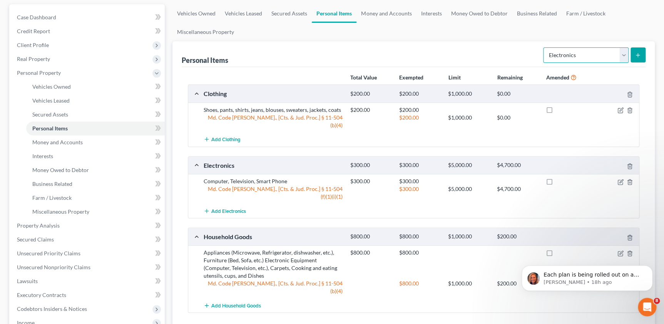
click at [622, 57] on select "Select Item Type Clothing Collectibles Of Value Electronics Firearms Household …" at bounding box center [586, 54] width 86 height 15
click at [433, 289] on div "Total Value Exempted Limit Remaining Amended Clothing $200.00 $200.00 $1,000.00…" at bounding box center [414, 199] width 464 height 264
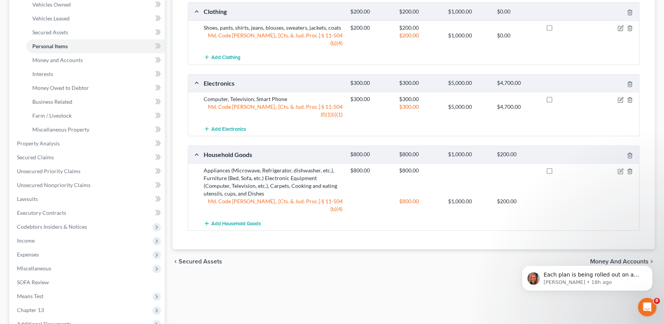
scroll to position [210, 0]
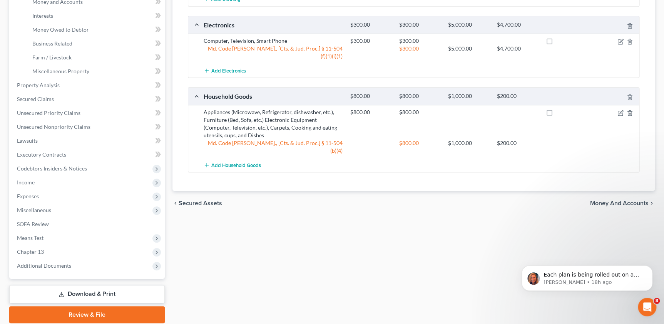
click at [623, 200] on span "Money and Accounts" at bounding box center [619, 203] width 59 height 6
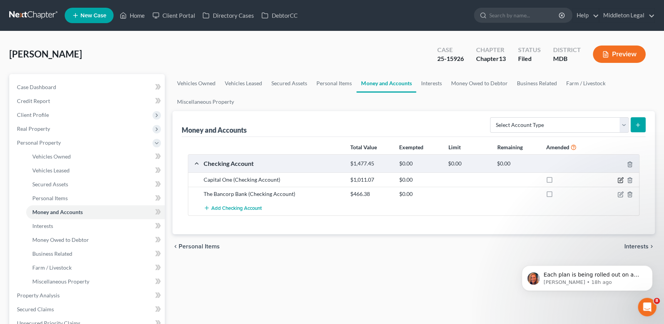
click at [620, 179] on icon "button" at bounding box center [621, 180] width 6 height 6
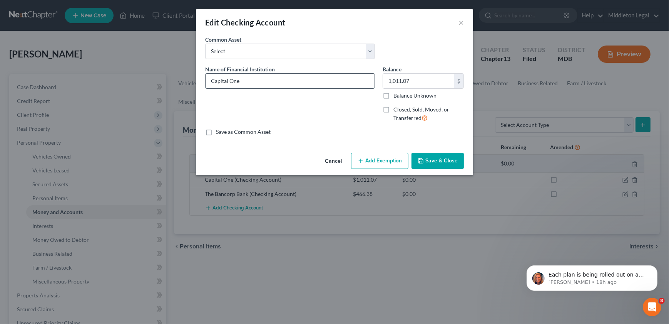
click at [249, 75] on input "Capital One" at bounding box center [290, 81] width 169 height 15
click at [256, 56] on select "Select SoFi 1410 Navy Federal Credit Union (Checking) Bank of America, N.A. JP …" at bounding box center [290, 51] width 170 height 15
select select "4"
click at [205, 44] on select "Select SoFi 1410 Navy Federal Credit Union (Checking) Bank of America, N.A. JP …" at bounding box center [290, 51] width 170 height 15
type input "0.00"
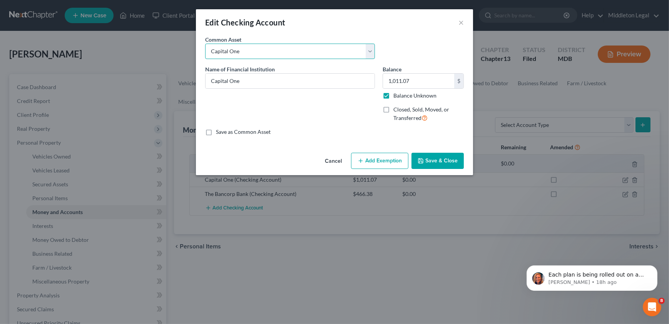
checkbox input "true"
click at [284, 81] on input "Capital One" at bounding box center [290, 81] width 169 height 15
click at [317, 78] on input "Capital One" at bounding box center [290, 81] width 169 height 15
type input "Capital One 9286"
click at [411, 94] on label "Balance Unknown" at bounding box center [415, 96] width 43 height 8
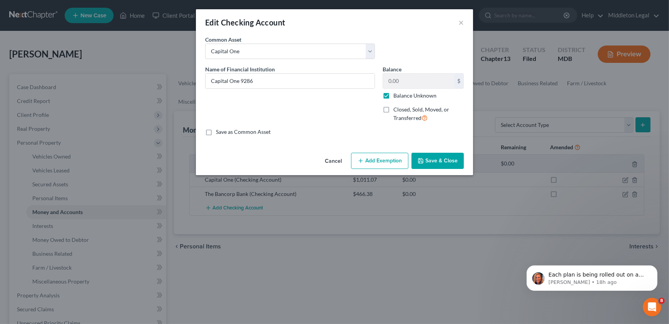
click at [402, 94] on input "Balance Unknown" at bounding box center [399, 94] width 5 height 5
checkbox input "false"
click at [317, 81] on input "Capital One 9286" at bounding box center [290, 81] width 169 height 15
drag, startPoint x: 252, startPoint y: 79, endPoint x: 324, endPoint y: 81, distance: 72.1
click at [324, 81] on input "Capital One 9286 as of 6/30/2025" at bounding box center [290, 81] width 169 height 15
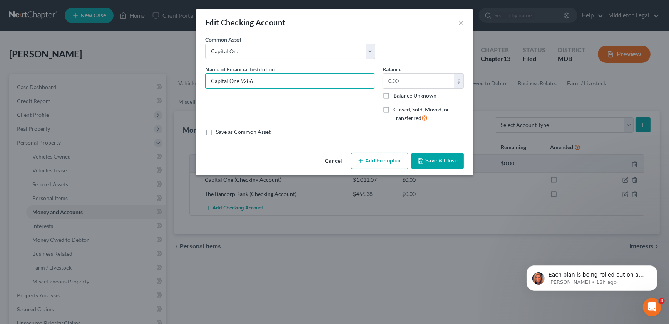
type input "Capital One 9286"
click at [433, 156] on button "Save & Close" at bounding box center [438, 161] width 52 height 16
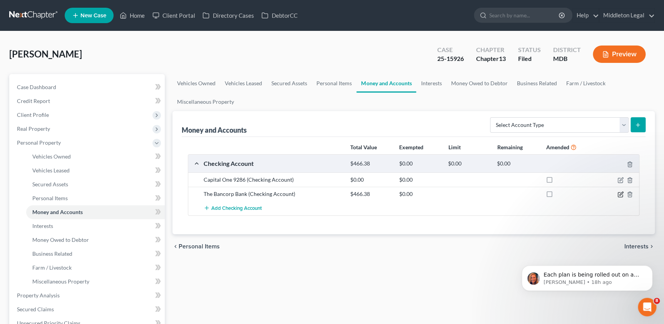
click at [619, 192] on icon "button" at bounding box center [620, 194] width 5 height 5
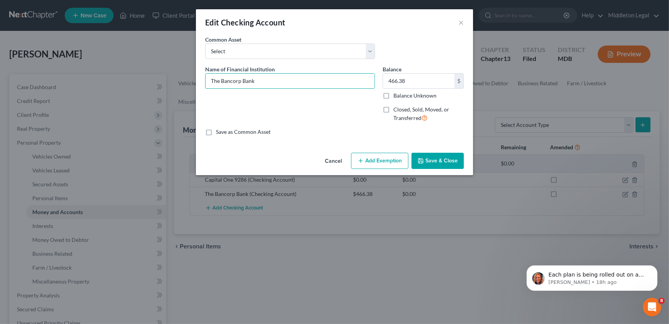
drag, startPoint x: 304, startPoint y: 82, endPoint x: 195, endPoint y: 73, distance: 108.6
click at [195, 73] on div "Edit Checking Account × An exemption set must first be selected from the Filing…" at bounding box center [334, 162] width 669 height 324
type input "Chime"
click at [279, 46] on select "Select SoFi 1410 Navy Federal Credit Union (Checking) Bank of America, N.A. JP …" at bounding box center [290, 51] width 170 height 15
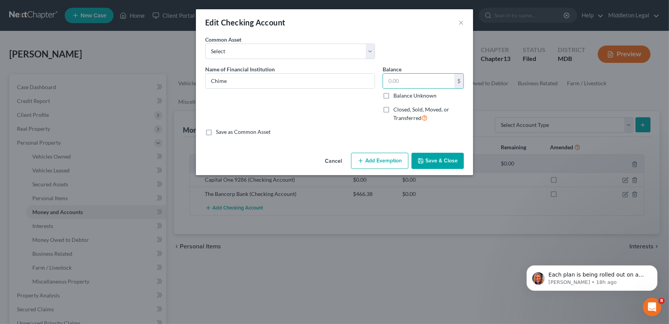
click at [449, 158] on button "Save & Close" at bounding box center [438, 161] width 52 height 16
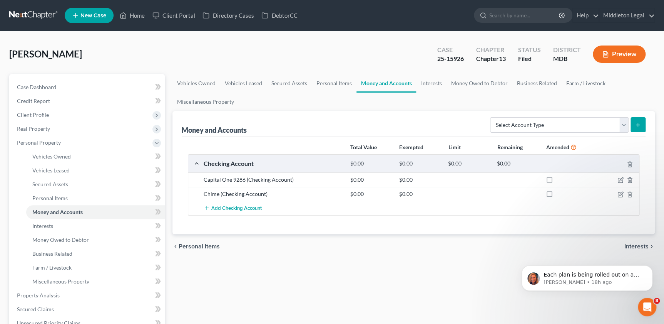
click at [398, 255] on div "chevron_left Personal Items Interests chevron_right" at bounding box center [414, 246] width 483 height 25
click at [381, 279] on div "Vehicles Owned Vehicles Leased Secured Assets Personal Items Money and Accounts…" at bounding box center [414, 303] width 490 height 459
click at [619, 178] on icon "button" at bounding box center [621, 180] width 6 height 6
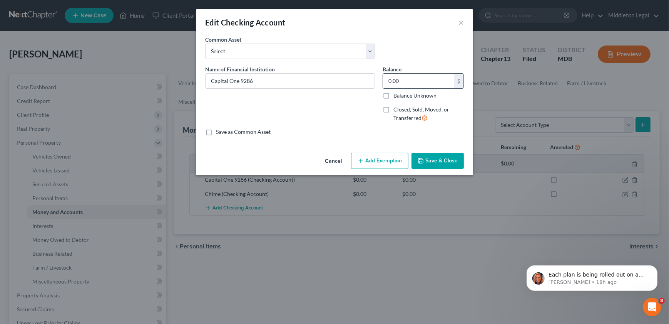
click at [394, 82] on input "0.00" at bounding box center [418, 81] width 71 height 15
type input "868.72"
click at [389, 151] on div "Cancel Add Exemption Save & Close" at bounding box center [334, 161] width 277 height 25
click at [384, 159] on button "Add Exemption" at bounding box center [379, 161] width 57 height 16
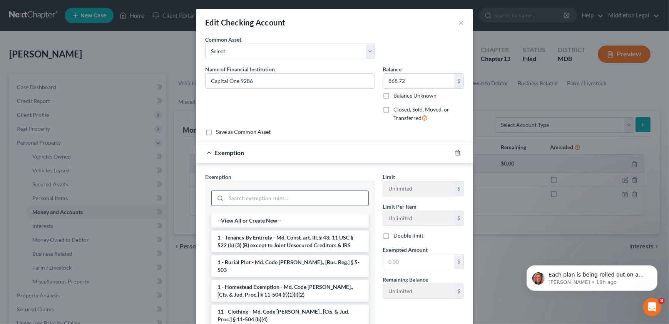
click at [322, 195] on input "search" at bounding box center [297, 198] width 143 height 15
type input "B"
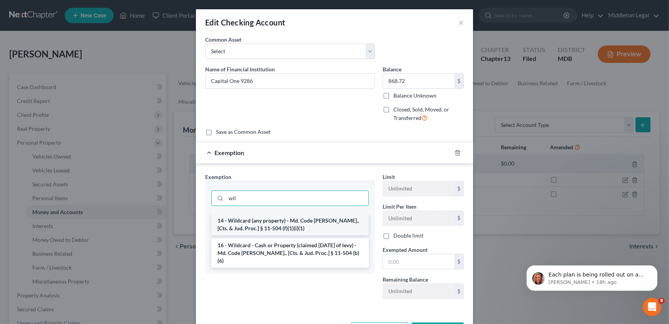
type input "wil"
click at [285, 220] on li "14 - Wildcard (any property) - Md. Code Ann., [Cts. & Jud. Proc.] § 11-504 (f)(…" at bounding box center [290, 224] width 158 height 22
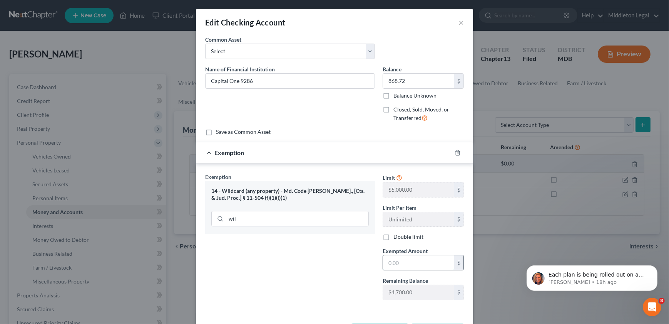
click at [404, 260] on input "text" at bounding box center [418, 262] width 71 height 15
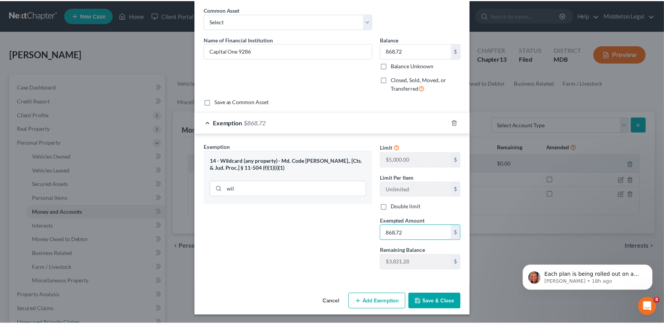
scroll to position [30, 0]
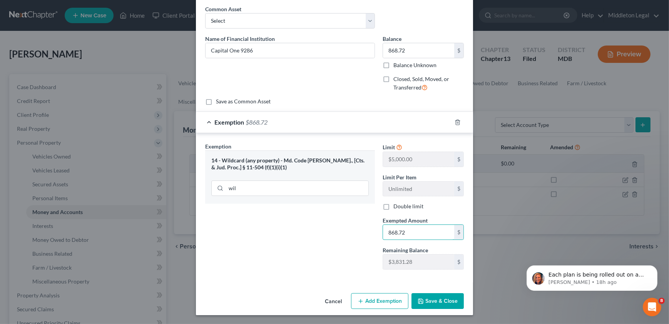
type input "868.72"
click at [416, 301] on button "Save & Close" at bounding box center [438, 301] width 52 height 16
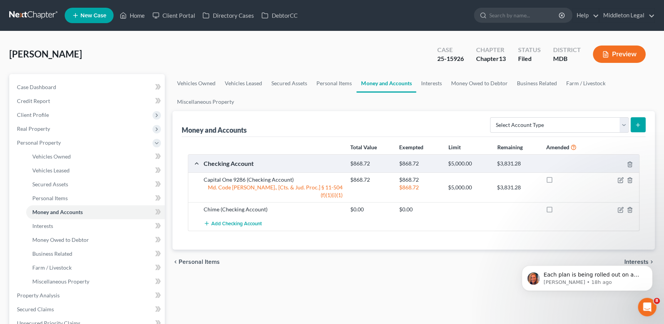
click at [230, 140] on div "Total Value Exempted Limit Remaining Amended" at bounding box center [414, 147] width 460 height 15
click at [623, 122] on select "Select Account Type Brokerage Cash on Hand Certificates of Deposit Checking Acc…" at bounding box center [559, 124] width 139 height 15
select select "other"
click at [492, 117] on select "Select Account Type Brokerage Cash on Hand Certificates of Deposit Checking Acc…" at bounding box center [559, 124] width 139 height 15
click at [641, 127] on icon "submit" at bounding box center [638, 125] width 6 height 6
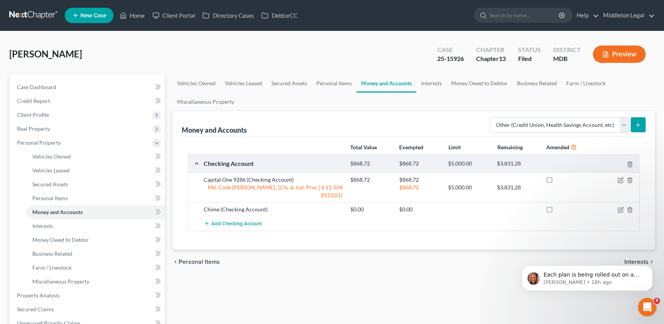
click at [635, 125] on icon "submit" at bounding box center [638, 125] width 6 height 6
click at [640, 125] on line "submit" at bounding box center [638, 125] width 3 height 0
click at [336, 257] on div "chevron_left Personal Items Interests chevron_right" at bounding box center [414, 261] width 483 height 25
click at [464, 84] on link "Money Owed to Debtor" at bounding box center [479, 83] width 66 height 18
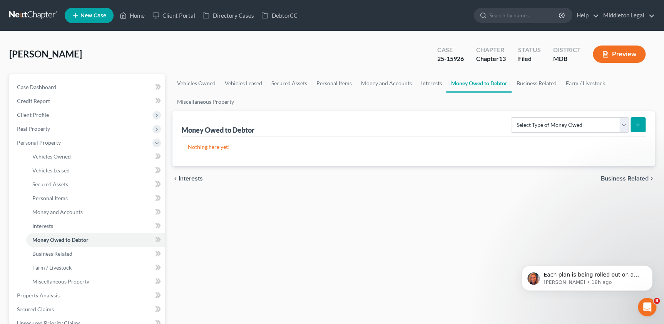
click at [427, 82] on link "Interests" at bounding box center [431, 83] width 30 height 18
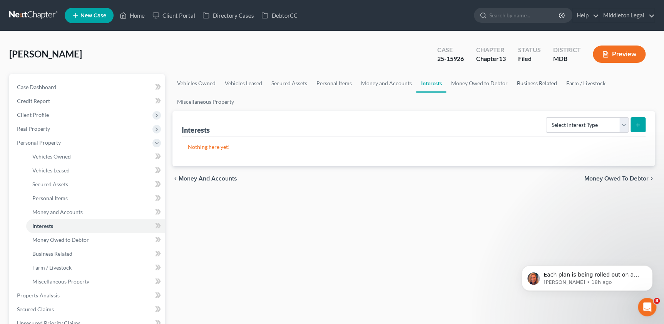
click at [533, 81] on link "Business Related" at bounding box center [536, 83] width 49 height 18
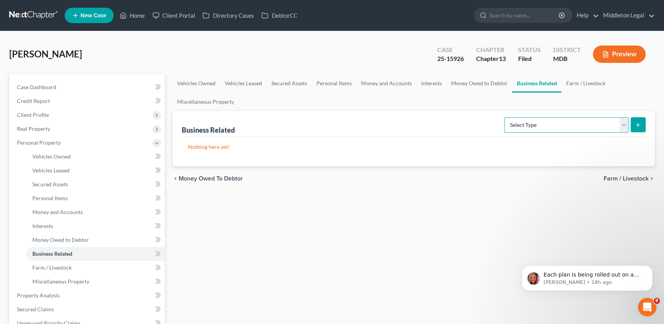
click at [626, 126] on select "Select Type Customer Lists Franchises Inventory Licenses Machinery Office Equip…" at bounding box center [567, 124] width 124 height 15
click at [505, 117] on select "Select Type Customer Lists Franchises Inventory Licenses Machinery Office Equip…" at bounding box center [567, 124] width 124 height 15
click at [641, 118] on button "submit" at bounding box center [638, 124] width 15 height 15
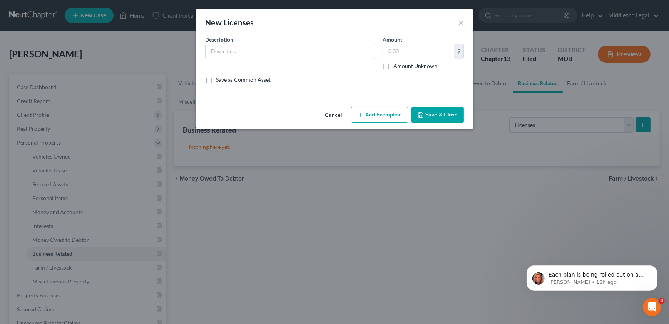
click at [337, 113] on button "Cancel" at bounding box center [333, 114] width 29 height 15
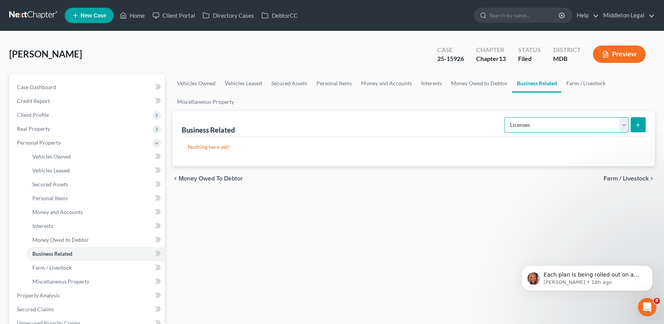
click at [626, 121] on select "Select Type Customer Lists Franchises Inventory Licenses Machinery Office Equip…" at bounding box center [567, 124] width 124 height 15
select select "customer_list"
click at [505, 117] on select "Select Type Customer Lists Franchises Inventory Licenses Machinery Office Equip…" at bounding box center [567, 124] width 124 height 15
click at [642, 129] on button "submit" at bounding box center [638, 124] width 15 height 15
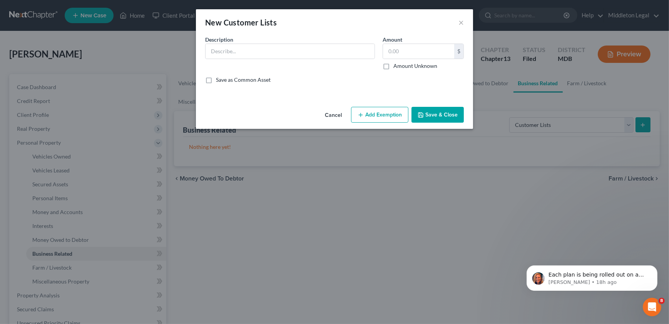
click at [337, 114] on button "Cancel" at bounding box center [333, 114] width 29 height 15
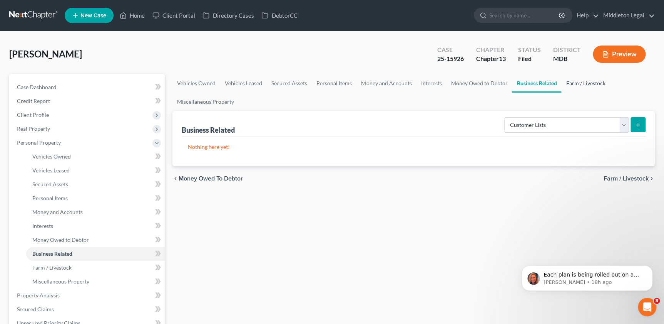
click at [589, 80] on link "Farm / Livestock" at bounding box center [586, 83] width 49 height 18
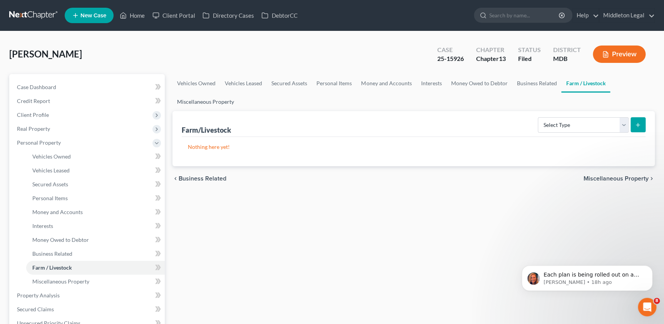
click at [216, 99] on link "Miscellaneous Property" at bounding box center [206, 101] width 66 height 18
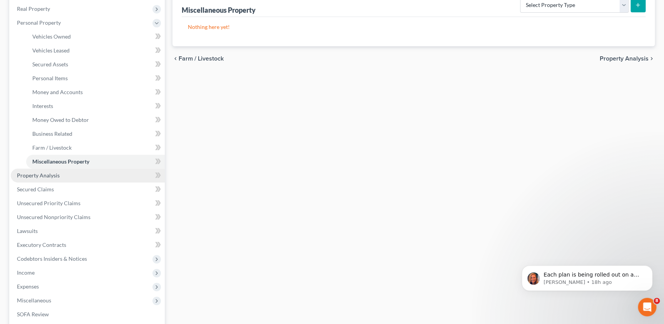
scroll to position [105, 0]
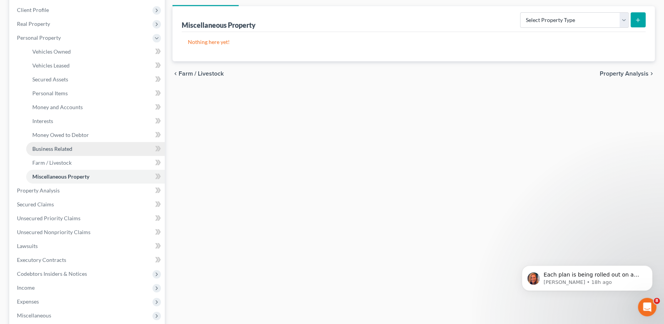
click at [59, 145] on span "Business Related" at bounding box center [52, 148] width 40 height 7
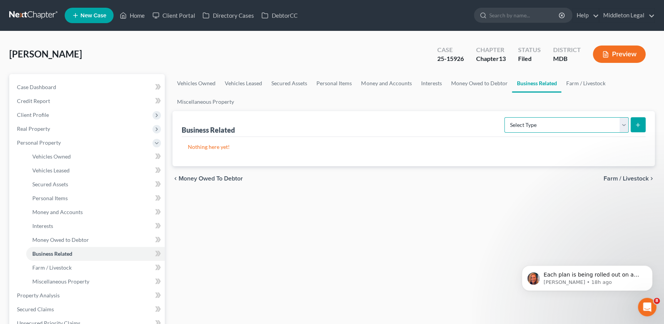
click at [625, 123] on select "Select Type Customer Lists Franchises Inventory Licenses Machinery Office Equip…" at bounding box center [567, 124] width 124 height 15
select select "other_business_related_property_not_listed"
click at [505, 117] on select "Select Type Customer Lists Franchises Inventory Licenses Machinery Office Equip…" at bounding box center [567, 124] width 124 height 15
click at [641, 122] on icon "submit" at bounding box center [638, 125] width 6 height 6
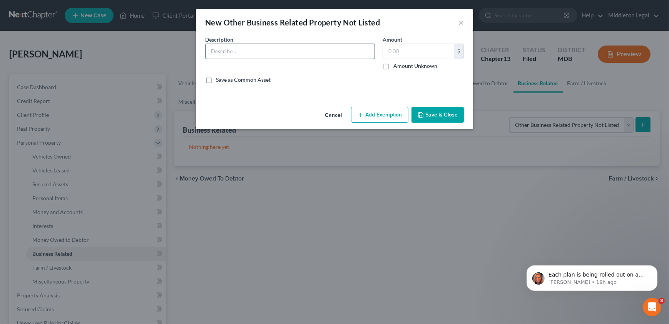
click at [247, 58] on input "text" at bounding box center [290, 51] width 169 height 15
type input "SVG LLC"
click at [410, 84] on div "Description * SVG LLC Amount $ Amount Unknown Balance Undetermined $ Amount Unk…" at bounding box center [334, 62] width 267 height 54
click at [428, 112] on button "Save & Close" at bounding box center [438, 115] width 52 height 16
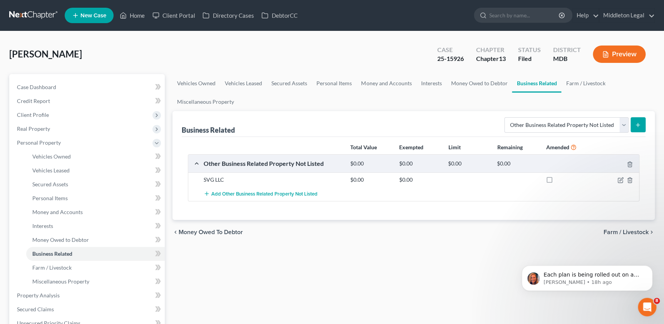
click at [436, 247] on div "Vehicles Owned Vehicles Leased Secured Assets Personal Items Money and Accounts…" at bounding box center [414, 303] width 490 height 459
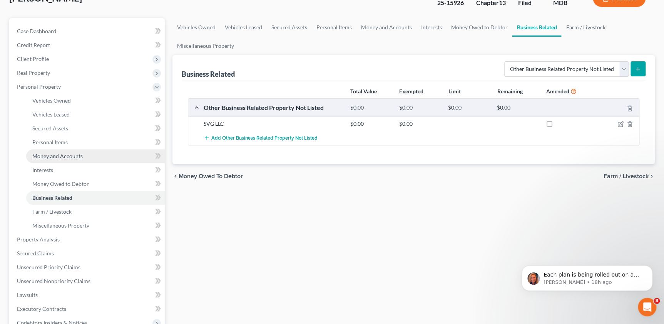
scroll to position [70, 0]
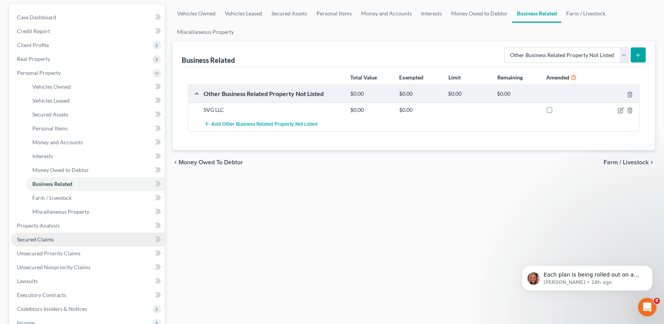
click at [106, 236] on link "Secured Claims" at bounding box center [88, 239] width 154 height 14
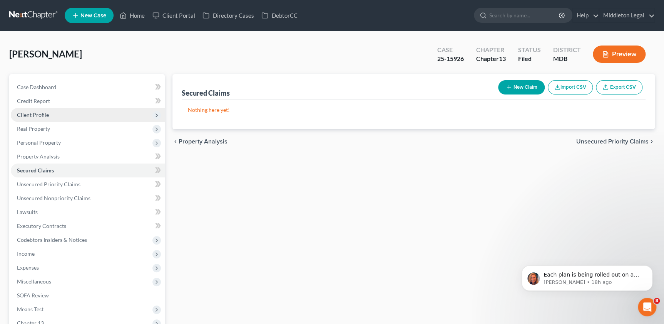
click at [38, 110] on span "Client Profile" at bounding box center [88, 115] width 154 height 14
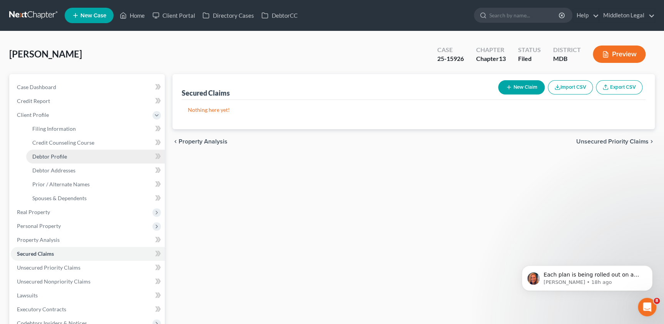
click at [69, 159] on link "Debtor Profile" at bounding box center [95, 156] width 139 height 14
select select "0"
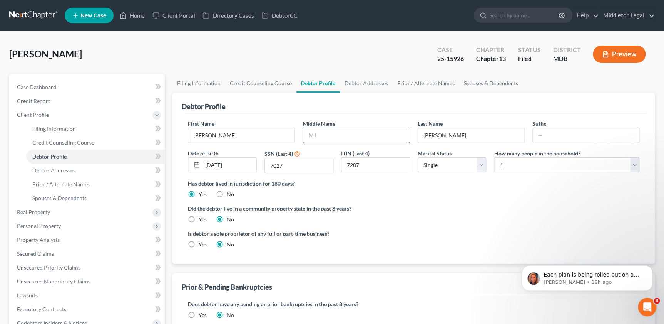
radio input "true"
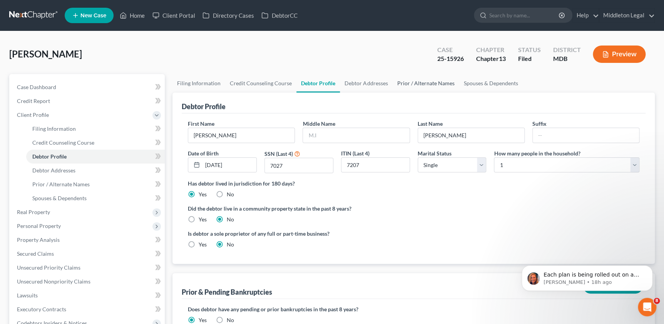
click at [422, 79] on link "Prior / Alternate Names" at bounding box center [425, 83] width 67 height 18
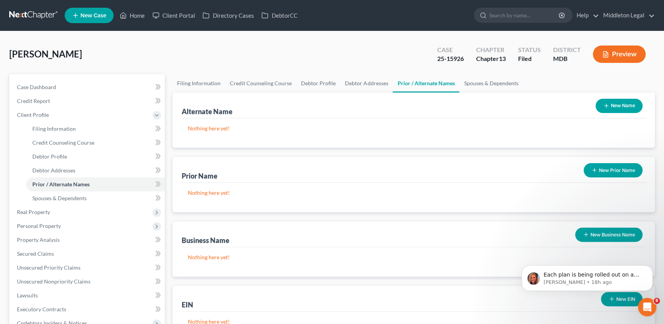
click at [603, 167] on button "New Prior Name" at bounding box center [613, 170] width 59 height 14
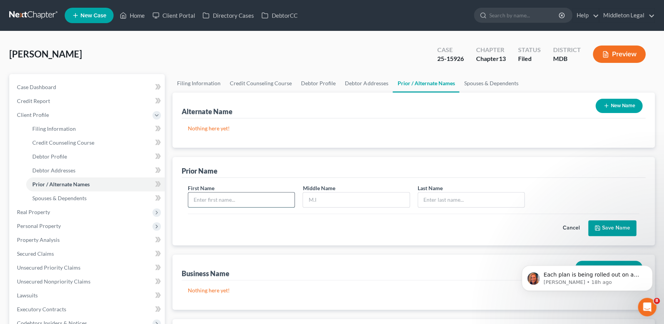
click at [241, 200] on input "text" at bounding box center [241, 199] width 106 height 15
type input "Kelly"
type input "T"
type input "Willett"
click at [614, 223] on button "Save Name" at bounding box center [613, 228] width 48 height 16
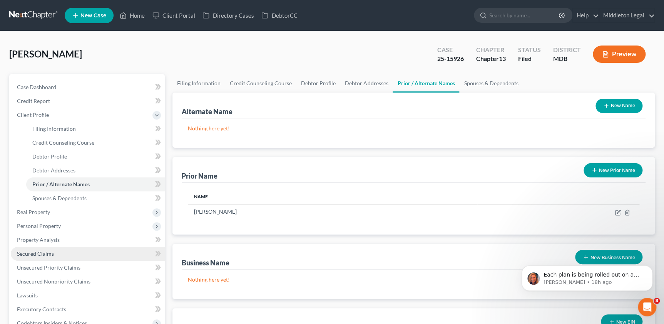
click at [43, 248] on link "Secured Claims" at bounding box center [88, 254] width 154 height 14
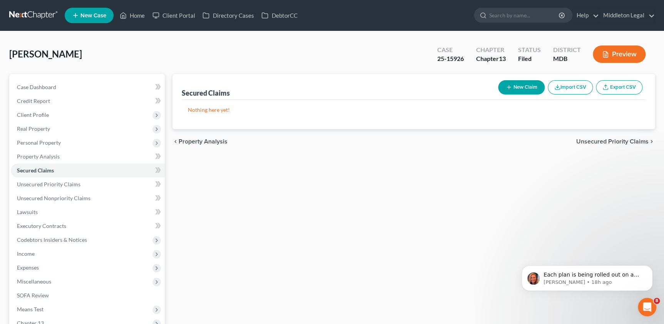
click at [520, 84] on button "New Claim" at bounding box center [521, 87] width 47 height 14
select select "0"
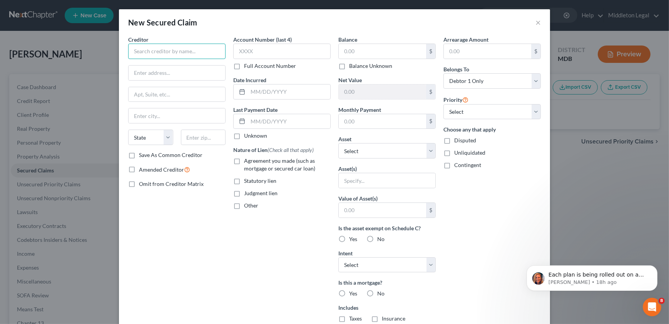
click at [148, 53] on input "text" at bounding box center [176, 51] width 97 height 15
type input "US Bank"
click at [201, 69] on div "800 Nicollet Mall, Minneapolis, MN 55402" at bounding box center [174, 72] width 80 height 7
type input "800 Nicollet Mall"
type input "Minneapolis"
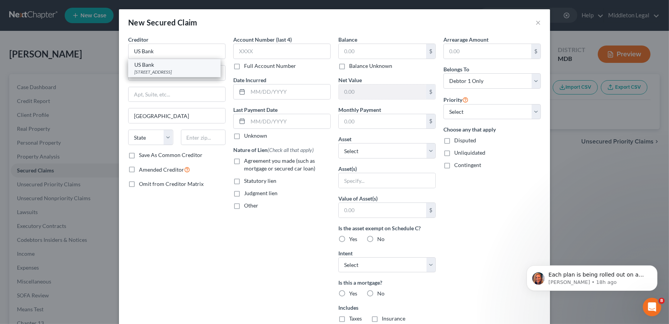
select select "24"
type input "55402"
click at [191, 73] on input "800 Nicollet Mall" at bounding box center [177, 72] width 97 height 15
type input "P.O. Box 21948"
type input "55121"
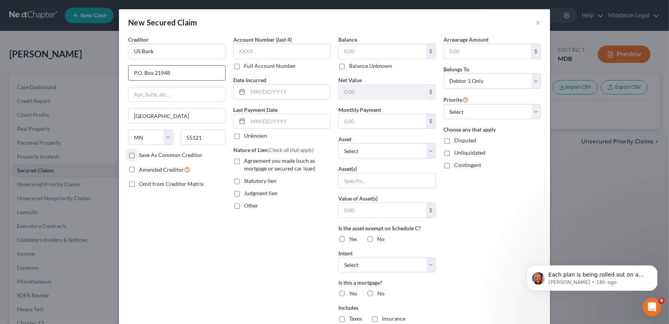
type input "Saint Paul"
click at [291, 45] on input "text" at bounding box center [281, 51] width 97 height 15
type input "5840"
click at [288, 89] on input "text" at bounding box center [289, 91] width 82 height 15
click at [356, 53] on input "text" at bounding box center [382, 51] width 87 height 15
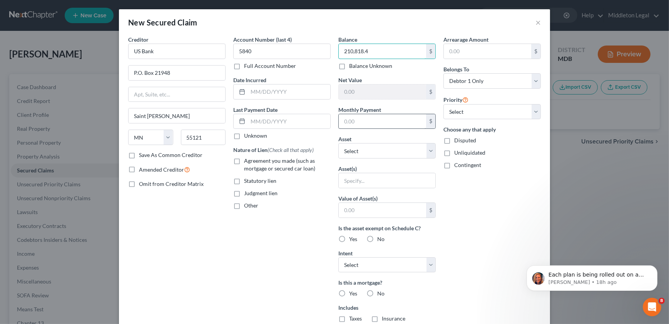
type input "210,818.4"
click at [359, 121] on input "text" at bounding box center [382, 121] width 87 height 15
type input "1"
type input "2,186.46"
click at [372, 154] on select "Select Other Multiple Assets 2016 Lexus NX - $19705.0 Capital One 9286 (Checkin…" at bounding box center [387, 150] width 97 height 15
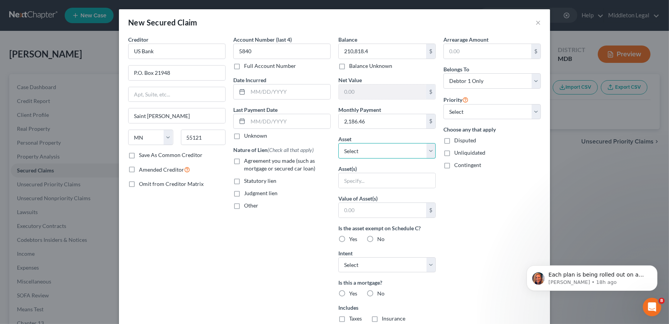
select select "5"
click at [339, 143] on select "Select Other Multiple Assets 2016 Lexus NX - $19705.0 Capital One 9286 (Checkin…" at bounding box center [387, 150] width 97 height 15
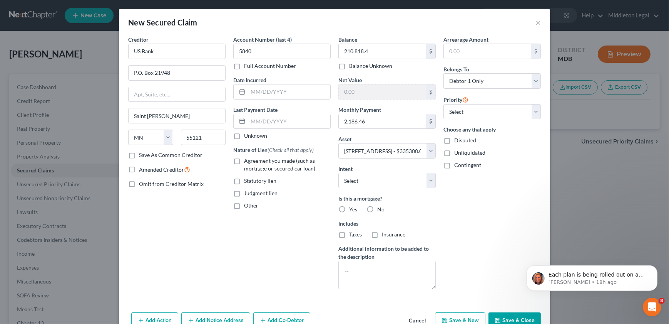
click at [424, 168] on div "Intent Select Surrender Redeem Reaffirm Avoid Other" at bounding box center [387, 175] width 97 height 23
click at [428, 176] on select "Select Surrender Redeem Reaffirm Avoid Other" at bounding box center [387, 180] width 97 height 15
select select "3"
click at [339, 173] on select "Select Surrender Redeem Reaffirm Avoid Other" at bounding box center [387, 180] width 97 height 15
click at [433, 178] on div "Balance 210,818.40 $ Balance Unknown Balance Undetermined 210,818.4 $ Balance U…" at bounding box center [387, 165] width 105 height 260
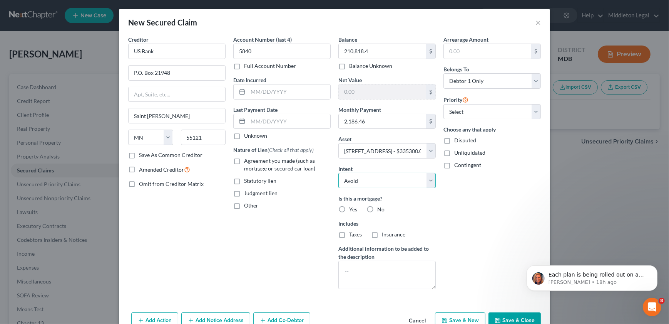
click at [431, 179] on select "Select Surrender Redeem Reaffirm Avoid Other" at bounding box center [387, 180] width 97 height 15
select select
click at [339, 173] on select "Select Surrender Redeem Reaffirm Avoid Other" at bounding box center [387, 180] width 97 height 15
click at [450, 198] on div "Arrearage Amount $ Belongs To * Select Debtor 1 Only Debtor 2 Only Debtor 1 And…" at bounding box center [492, 165] width 105 height 260
click at [349, 207] on label "Yes" at bounding box center [353, 209] width 8 height 8
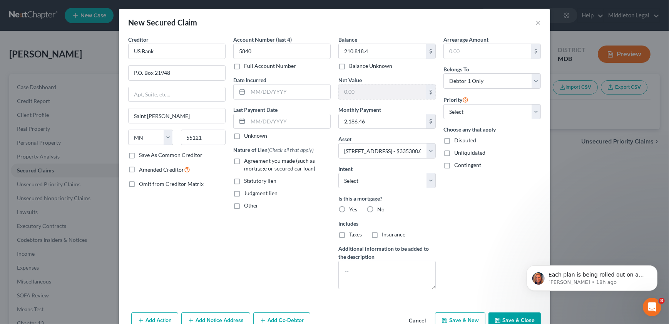
click at [352, 207] on input "Yes" at bounding box center [354, 207] width 5 height 5
radio input "true"
click at [349, 235] on label "Taxes" at bounding box center [355, 234] width 13 height 8
click at [352, 235] on input "Taxes" at bounding box center [354, 232] width 5 height 5
checkbox input "true"
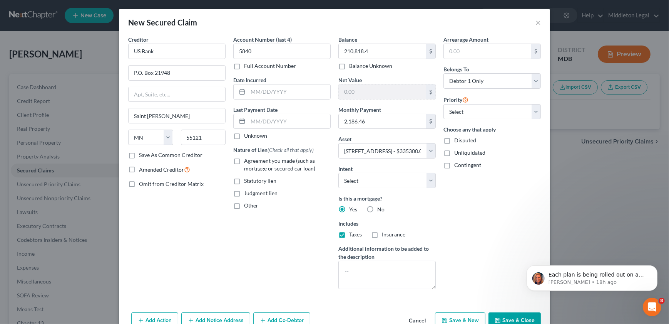
click at [382, 233] on label "Insurance" at bounding box center [393, 234] width 23 height 8
click at [385, 233] on input "Insurance" at bounding box center [387, 232] width 5 height 5
checkbox input "true"
click at [456, 50] on input "text" at bounding box center [487, 51] width 87 height 15
click at [493, 109] on select "Select 1st 2nd 3rd 4th 5th 6th 7th 8th 9th 10th 11th 12th 13th 14th 15th 16th 1…" at bounding box center [492, 111] width 97 height 15
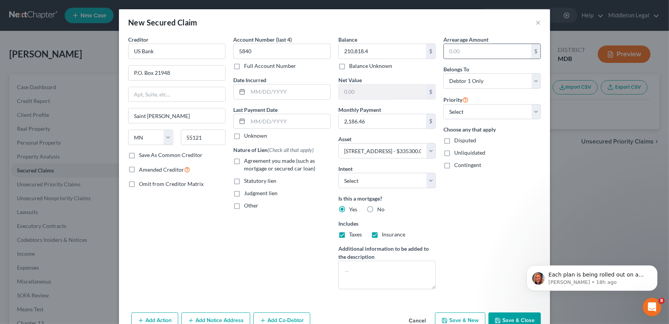
click at [488, 47] on input "text" at bounding box center [487, 51] width 87 height 15
type input "6,759.38"
click at [501, 255] on div "Arrearage Amount 6,759.38 $ Belongs To * Select Debtor 1 Only Debtor 2 Only Deb…" at bounding box center [492, 165] width 105 height 260
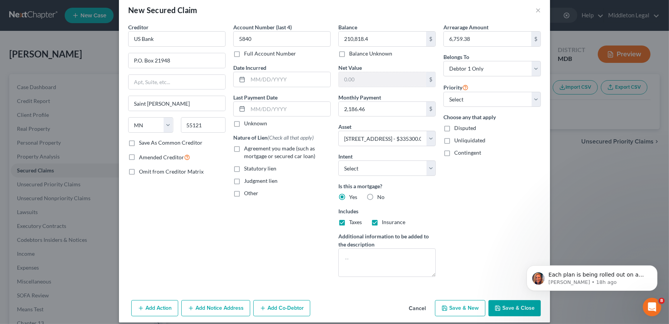
scroll to position [19, 0]
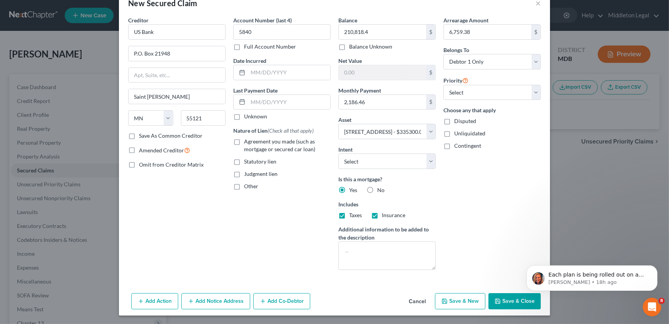
click at [209, 298] on button "Add Notice Address" at bounding box center [215, 301] width 69 height 16
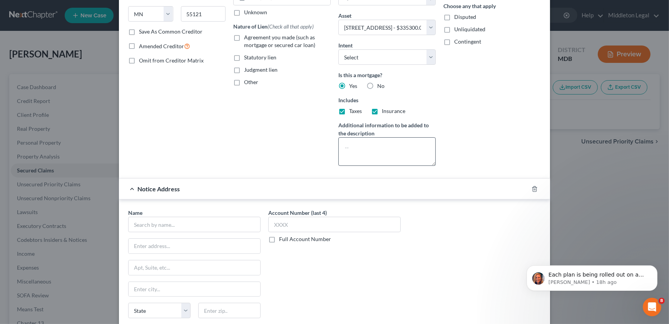
scroll to position [124, 0]
click at [190, 222] on input "text" at bounding box center [194, 223] width 132 height 15
type input "V"
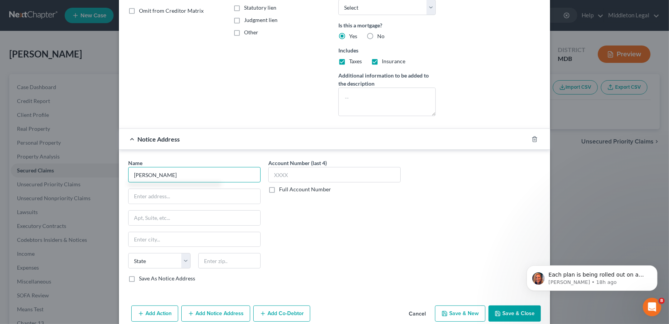
scroll to position [185, 0]
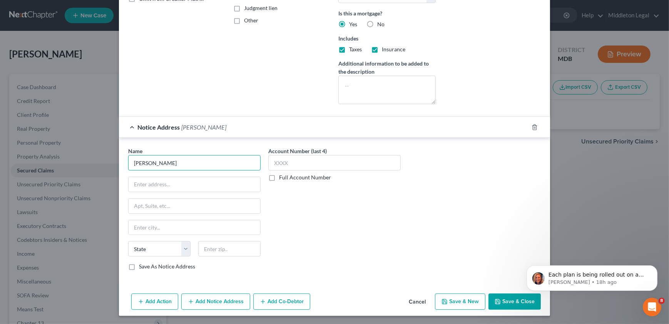
drag, startPoint x: 184, startPoint y: 158, endPoint x: 116, endPoint y: 158, distance: 68.2
click at [119, 158] on div "Name * Brittany State AL AK AR AZ CA CO CT DE DC FL GA GU HI ID IL IN IA KS KY …" at bounding box center [334, 210] width 431 height 145
paste input "McMichael"
paste input "McMichael Taylor Gray, LLC"
type input "McMichael Taylor Gray, LLC"
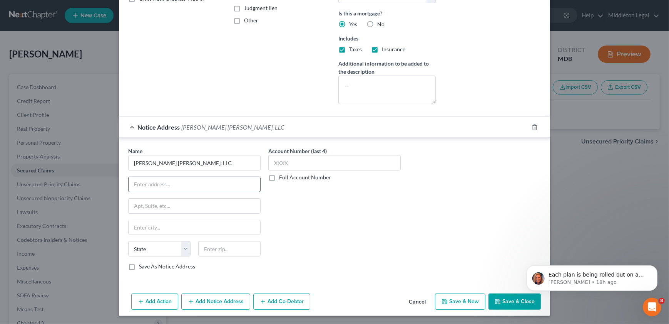
click at [169, 181] on input "text" at bounding box center [195, 184] width 132 height 15
paste input "11900 Parklawn Dr"
type input "11900 Parklawn Dr"
type input "Ste 320"
click at [239, 248] on input "text" at bounding box center [229, 248] width 62 height 15
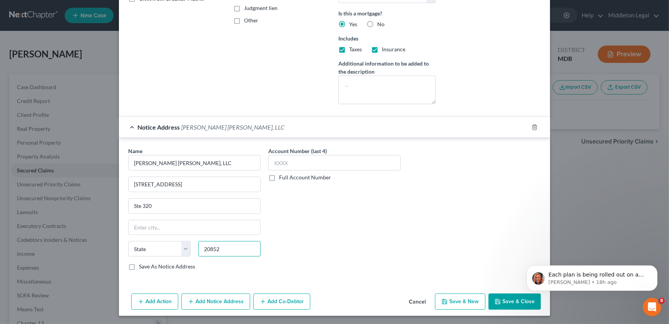
type input "20852"
type input "Rockville"
select select "21"
click at [144, 265] on label "Save As Notice Address" at bounding box center [167, 266] width 56 height 8
click at [144, 265] on input "Save As Notice Address" at bounding box center [144, 264] width 5 height 5
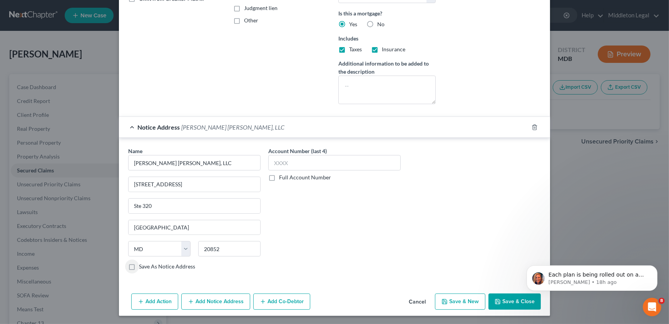
checkbox input "true"
click at [509, 302] on button "Save & Close" at bounding box center [515, 301] width 52 height 16
select select
checkbox input "false"
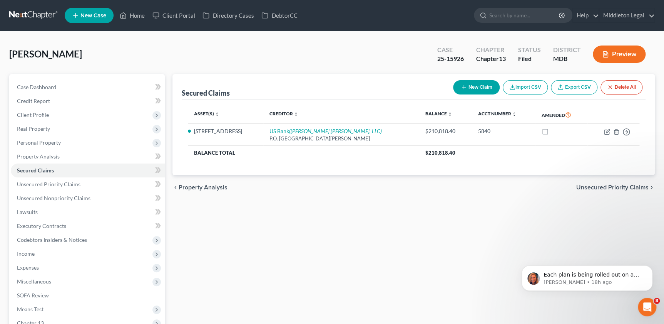
click at [275, 235] on div "Secured Claims New Claim Import CSV Export CSV Delete All Asset(s) expand_more …" at bounding box center [414, 234] width 490 height 320
click at [463, 84] on icon "button" at bounding box center [464, 87] width 6 height 6
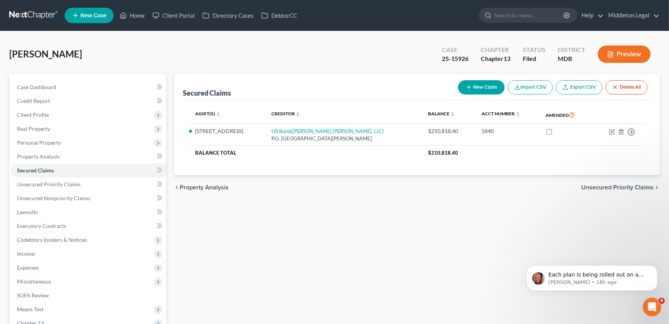
select select "0"
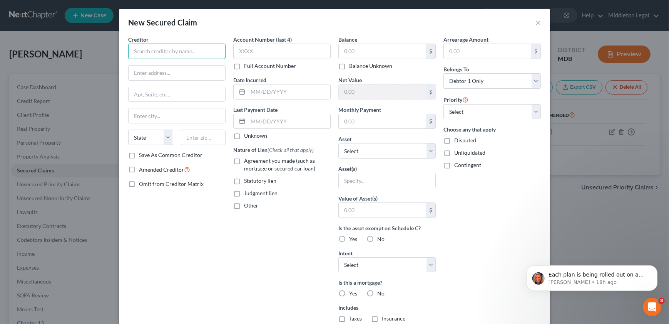
click at [192, 55] on input "text" at bounding box center [176, 51] width 97 height 15
click at [186, 54] on input "To" at bounding box center [176, 51] width 97 height 15
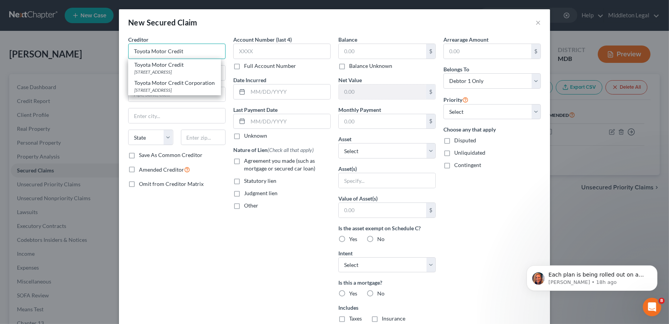
type input "Toyota Motor Credit Corporation"
click at [197, 65] on div "Toyota Motor Credit" at bounding box center [174, 65] width 80 height 8
type input "111 W 22Nd St"
type input "Oak Brook"
select select "14"
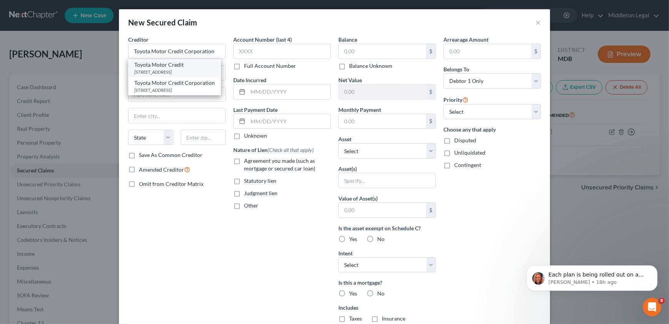
type input "60523"
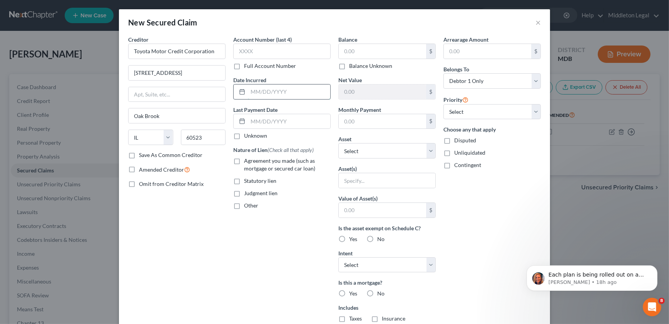
click at [275, 88] on input "text" at bounding box center [289, 91] width 82 height 15
click at [418, 50] on input "text" at bounding box center [382, 51] width 87 height 15
type input "7,520"
click at [513, 247] on div "Arrearage Amount $ Belongs To * Select Debtor 1 Only Debtor 2 Only Debtor 1 And…" at bounding box center [492, 207] width 105 height 344
click at [374, 117] on input "text" at bounding box center [382, 121] width 87 height 15
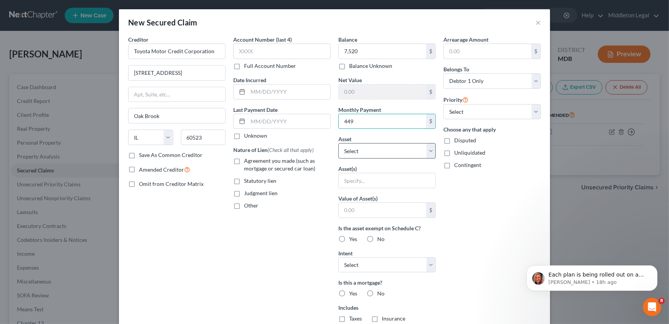
type input "449"
click at [380, 150] on select "Select Other Multiple Assets 2016 Lexus NX - $19705.0 Capital One 9286 (Checkin…" at bounding box center [387, 150] width 97 height 15
select select "2"
click at [339, 143] on select "Select Other Multiple Assets 2016 Lexus NX - $19705.0 Capital One 9286 (Checkin…" at bounding box center [387, 150] width 97 height 15
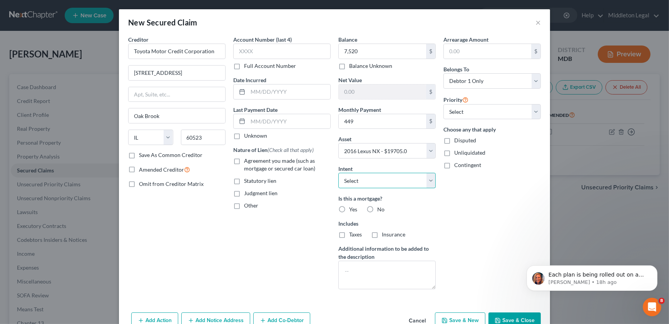
click at [424, 179] on select "Select Surrender Redeem Reaffirm Avoid Other" at bounding box center [387, 180] width 97 height 15
select select "2"
click at [339, 173] on select "Select Surrender Redeem Reaffirm Avoid Other" at bounding box center [387, 180] width 97 height 15
click at [377, 208] on label "No" at bounding box center [380, 209] width 7 height 8
click at [381, 208] on input "No" at bounding box center [383, 207] width 5 height 5
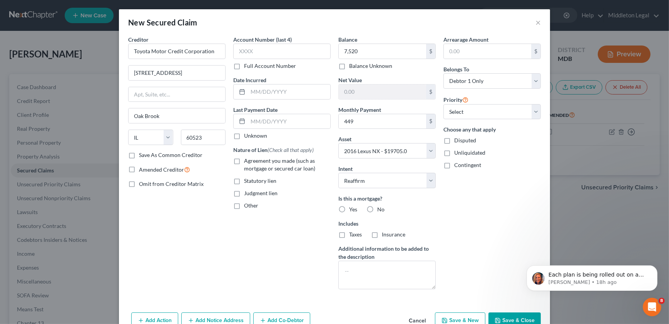
radio input "true"
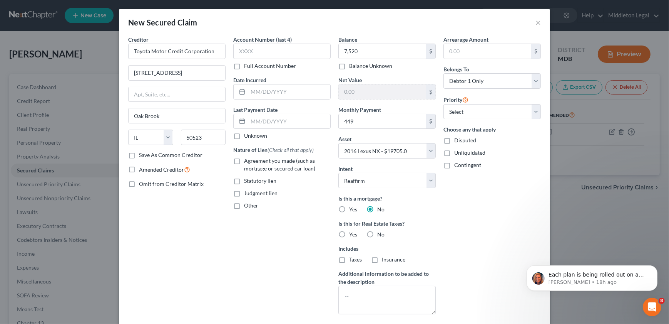
click at [377, 233] on label "No" at bounding box center [380, 234] width 7 height 8
click at [381, 233] on input "No" at bounding box center [383, 232] width 5 height 5
radio input "true"
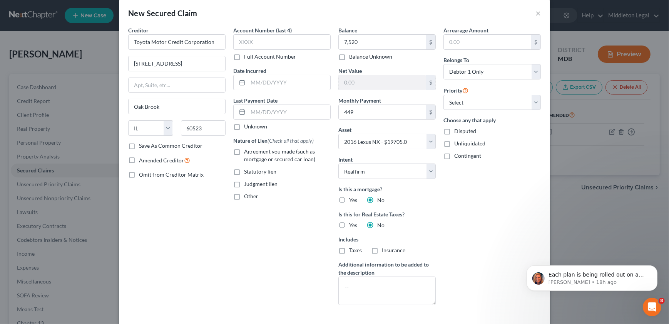
scroll to position [0, 0]
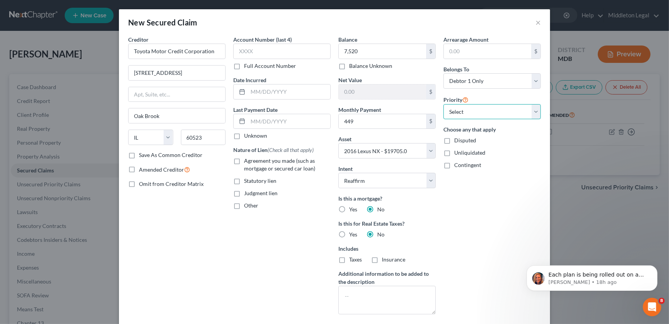
click at [485, 111] on select "Select 1st 2nd 3rd 4th 5th 6th 7th 8th 9th 10th 11th 12th 13th 14th 15th 16th 1…" at bounding box center [492, 111] width 97 height 15
click at [485, 249] on div "Arrearage Amount $ Belongs To * Select Debtor 1 Only Debtor 2 Only Debtor 1 And…" at bounding box center [492, 177] width 105 height 285
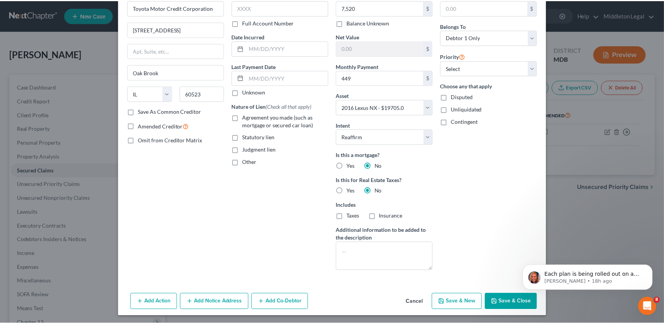
scroll to position [44, 0]
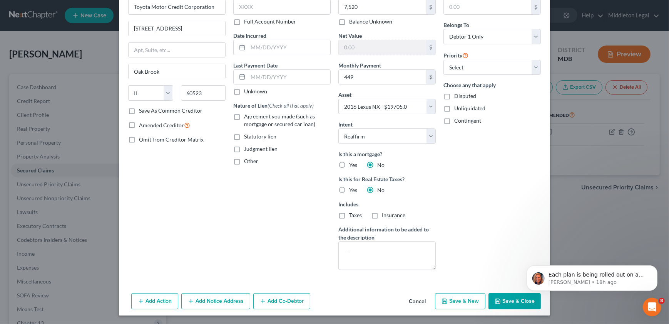
click at [244, 117] on label "Agreement you made (such as mortgage or secured car loan)" at bounding box center [287, 119] width 87 height 15
click at [247, 117] on input "Agreement you made (such as mortgage or secured car loan)" at bounding box center [249, 114] width 5 height 5
checkbox input "true"
click at [497, 298] on icon "button" at bounding box center [498, 301] width 6 height 6
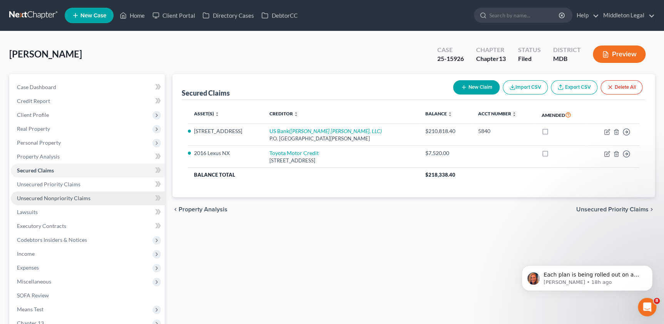
click at [78, 195] on span "Unsecured Nonpriority Claims" at bounding box center [54, 198] width 74 height 7
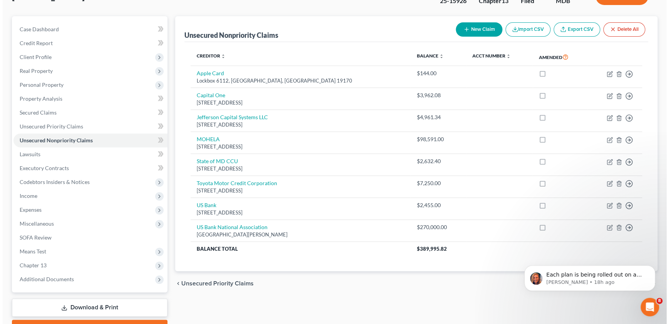
scroll to position [70, 0]
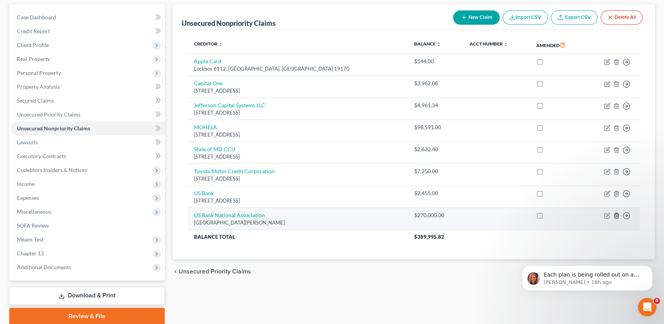
click at [616, 215] on line "button" at bounding box center [616, 216] width 0 height 2
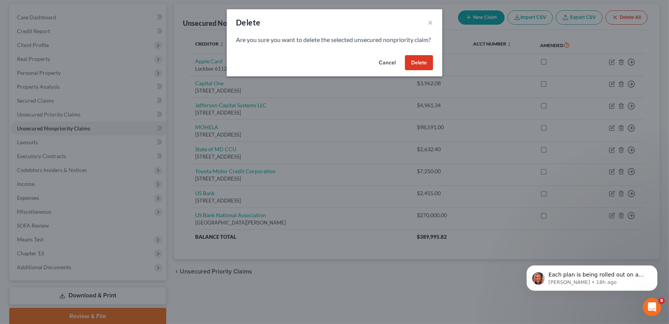
click at [426, 65] on button "Delete" at bounding box center [419, 62] width 28 height 15
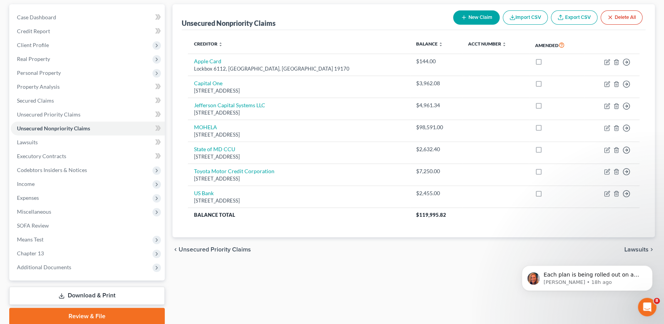
click at [476, 15] on button "New Claim" at bounding box center [476, 17] width 47 height 14
select select "0"
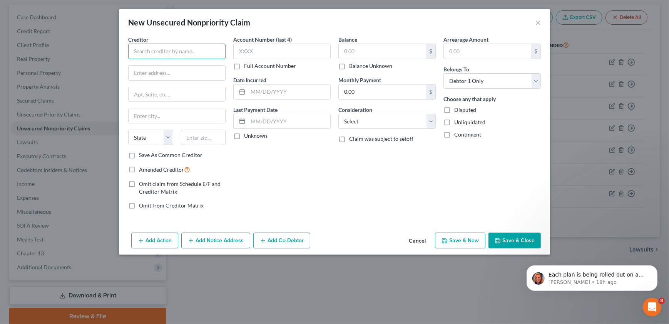
click at [204, 54] on input "text" at bounding box center [176, 51] width 97 height 15
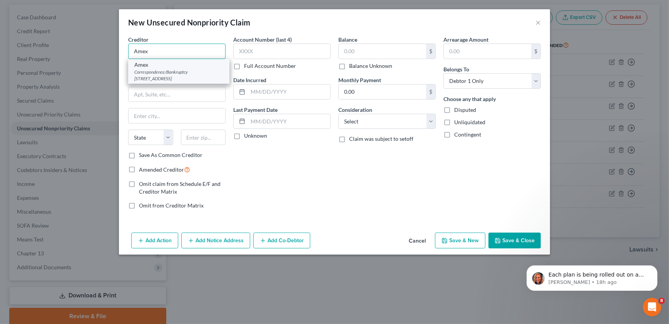
type input "Amex"
click at [204, 77] on div "Correspondence/Bankruptcy PO Box 981540, El Paso, TX 79998" at bounding box center [178, 75] width 89 height 13
type input "Correspondence/Bankruptcy PO Box 981540"
type input "El Paso"
select select "45"
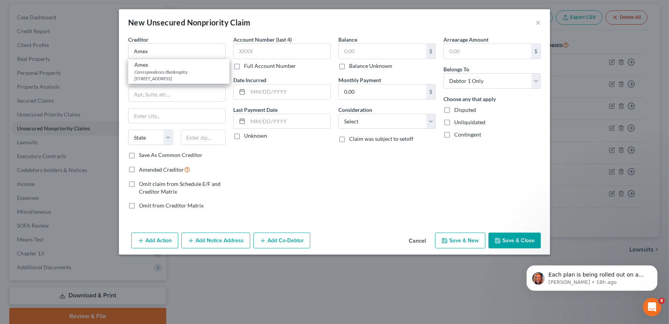
type input "79998"
click at [201, 73] on input "Correspondence/Bankruptcy PO Box 981540" at bounding box center [177, 72] width 97 height 15
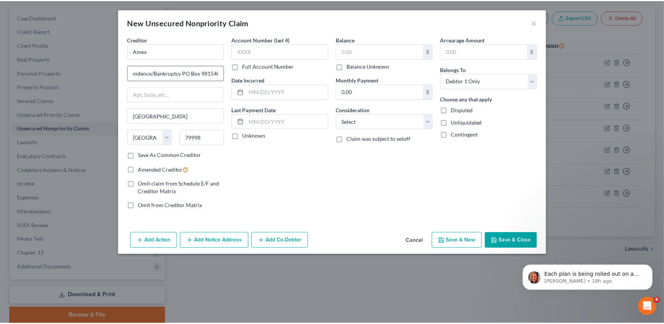
scroll to position [0, 0]
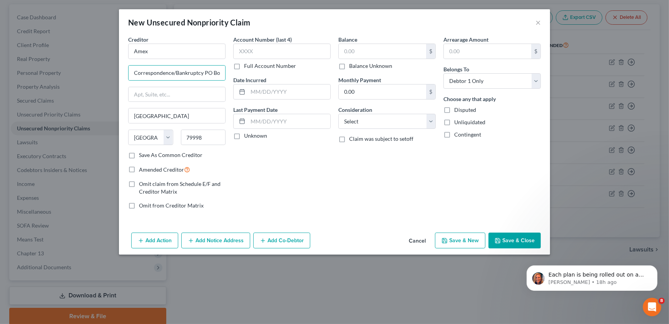
click at [254, 67] on label "Full Account Number" at bounding box center [270, 66] width 52 height 8
click at [252, 67] on input "Full Account Number" at bounding box center [249, 64] width 5 height 5
click at [266, 52] on input "text" at bounding box center [281, 51] width 97 height 15
paste input "3499929053976913"
type input "3499929053976913"
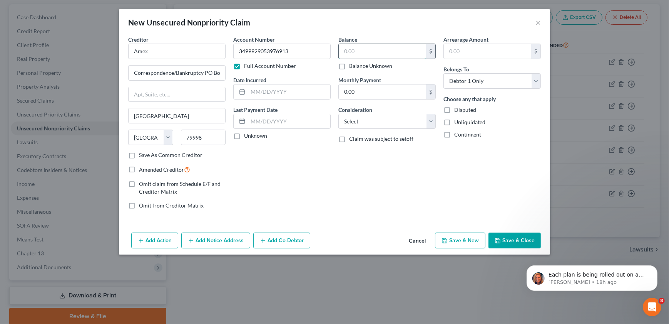
click at [399, 50] on input "text" at bounding box center [382, 51] width 87 height 15
type input "211"
click at [466, 243] on button "Save & New" at bounding box center [460, 240] width 50 height 16
select select "0"
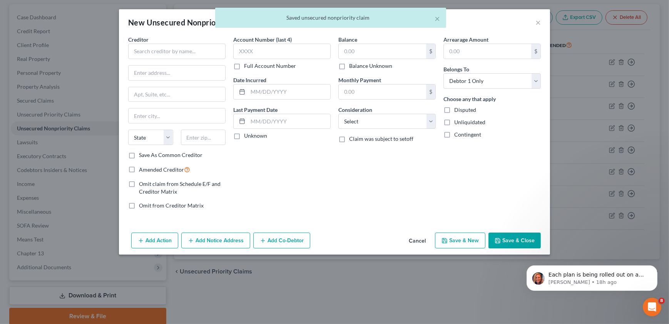
click at [421, 236] on button "Cancel" at bounding box center [417, 240] width 29 height 15
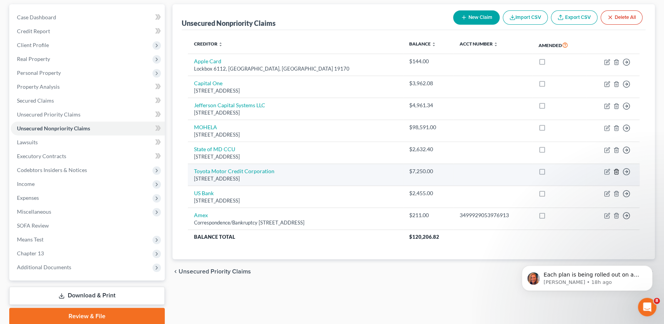
click at [616, 170] on icon "button" at bounding box center [617, 171] width 6 height 6
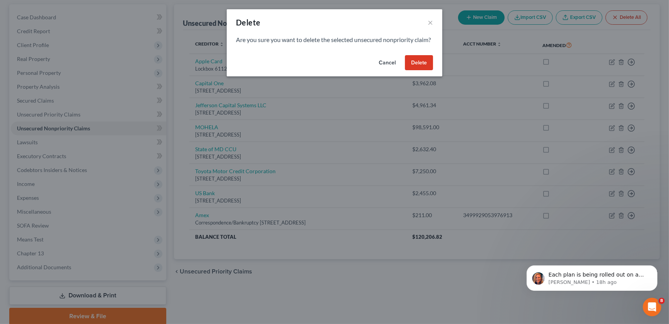
click at [422, 70] on button "Delete" at bounding box center [419, 62] width 28 height 15
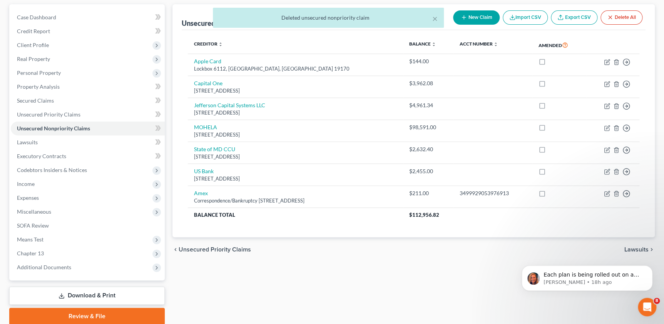
click at [480, 12] on div "× Deleted unsecured nonpriority claim" at bounding box center [328, 20] width 664 height 24
click at [473, 16] on div "× Deleted unsecured nonpriority claim" at bounding box center [328, 20] width 664 height 24
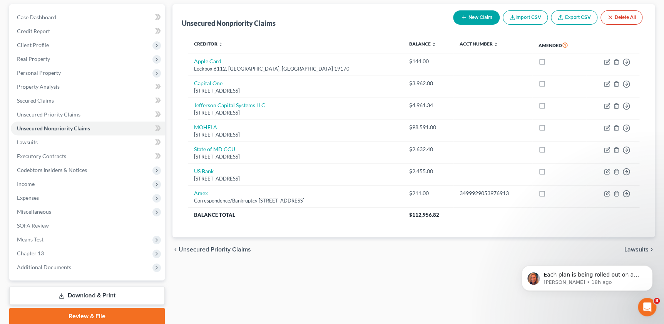
click at [474, 16] on button "New Claim" at bounding box center [476, 17] width 47 height 14
select select "0"
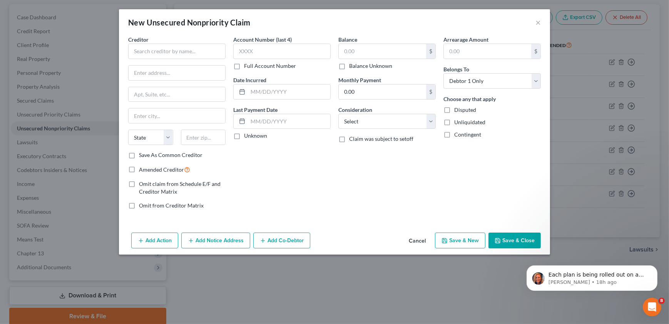
click at [316, 277] on div "New Unsecured Nonpriority Claim × Creditor * State AL AK AR AZ CA CO CT DE DC F…" at bounding box center [334, 162] width 669 height 324
click at [155, 46] on input "text" at bounding box center [176, 51] width 97 height 15
type input "M&T Bank"
type input "PO Box 1288"
type input "Buffalo"
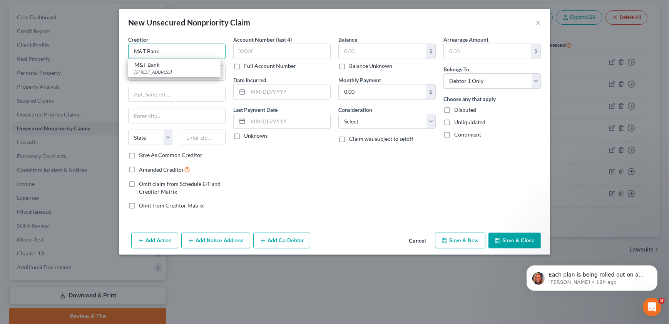
select select "35"
type input "14240"
type input "M&T Bank"
click at [273, 52] on input "text" at bounding box center [281, 51] width 97 height 15
click at [351, 50] on input "text" at bounding box center [382, 51] width 87 height 15
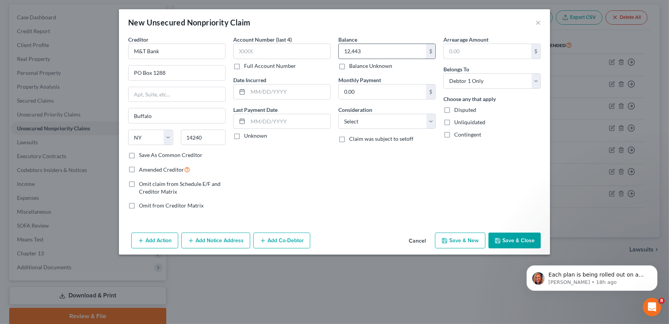
type input "12,443"
click at [279, 95] on input "text" at bounding box center [289, 91] width 82 height 15
click at [385, 116] on select "Select Cable / Satellite Services Collection Agency Credit Card Debt Debt Couns…" at bounding box center [387, 121] width 97 height 15
select select "2"
click at [339, 114] on select "Select Cable / Satellite Services Collection Agency Credit Card Debt Debt Couns…" at bounding box center [387, 121] width 97 height 15
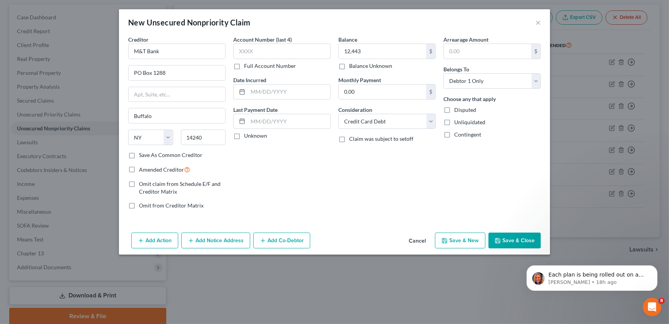
click at [507, 238] on button "Save & Close" at bounding box center [515, 240] width 52 height 16
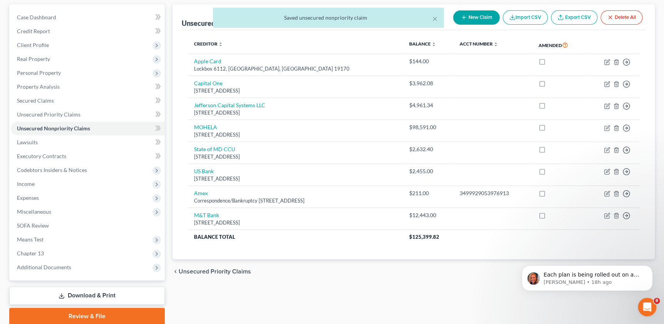
click at [360, 297] on div "Unsecured Nonpriority Claims New Claim Import CSV Export CSV Delete All Credito…" at bounding box center [414, 164] width 490 height 320
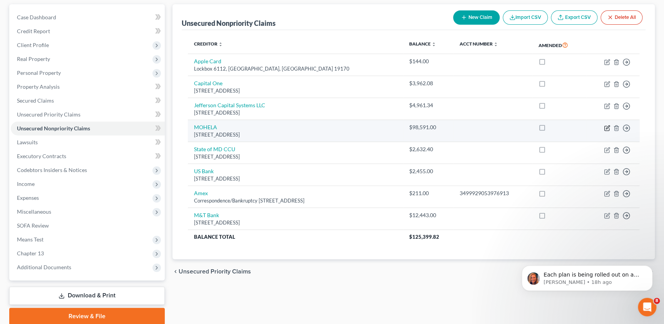
click at [610, 125] on icon "button" at bounding box center [607, 126] width 3 height 3
select select "26"
select select "17"
select select "0"
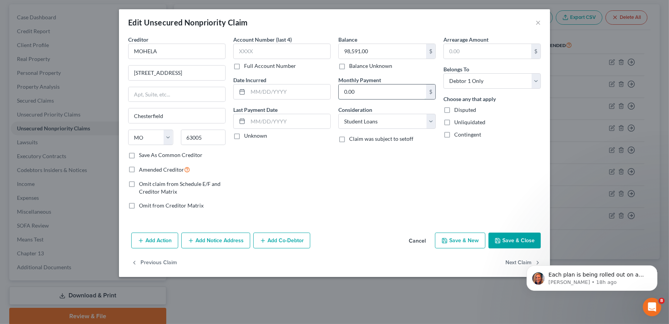
click at [365, 92] on input "0.00" at bounding box center [382, 91] width 87 height 15
type input "1,082"
click at [498, 56] on input "text" at bounding box center [487, 51] width 87 height 15
click at [474, 49] on input "4,330" at bounding box center [487, 51] width 87 height 15
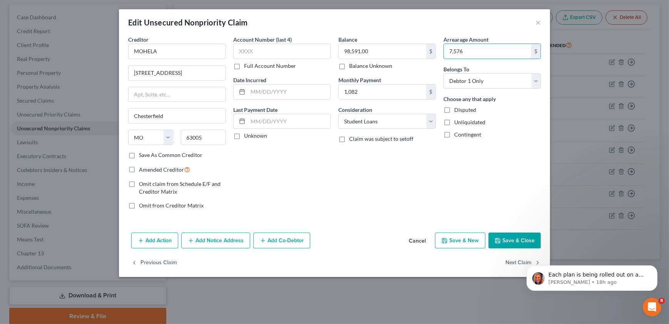
type input "7,576"
click at [371, 178] on div "Balance 98,591.00 $ Balance Unknown Balance Undetermined 98,591.00 $ Balance Un…" at bounding box center [387, 125] width 105 height 180
click at [508, 243] on button "Save & Close" at bounding box center [515, 240] width 52 height 16
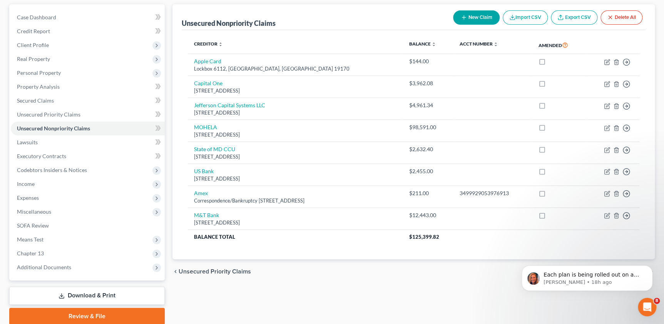
click at [346, 278] on div "chevron_left Unsecured Priority Claims Lawsuits chevron_right" at bounding box center [414, 271] width 483 height 25
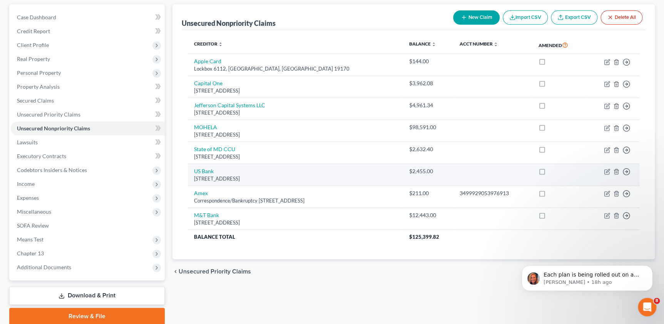
click at [306, 168] on td "US Bank 4325 South 17th Ave, Fargo, ND 58125" at bounding box center [295, 175] width 215 height 22
click at [605, 166] on td "Move to D Move to E Move to G Move to Notice Only" at bounding box center [613, 175] width 53 height 22
click at [605, 170] on icon "button" at bounding box center [607, 171] width 6 height 6
select select "29"
select select "2"
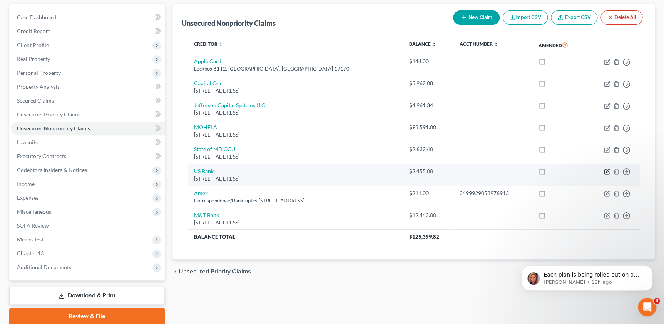
select select "0"
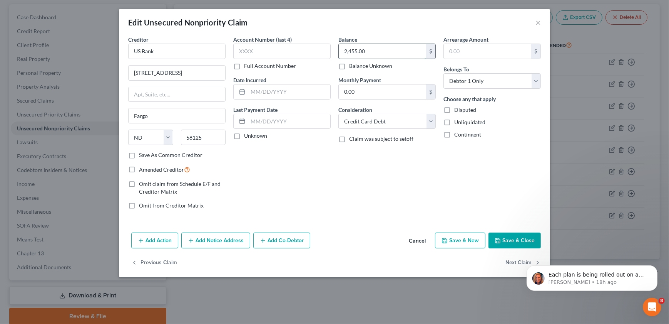
click at [406, 54] on input "2,455.00" at bounding box center [382, 51] width 87 height 15
type input "1,988"
click at [361, 86] on input "0.00" at bounding box center [382, 91] width 87 height 15
type input "98"
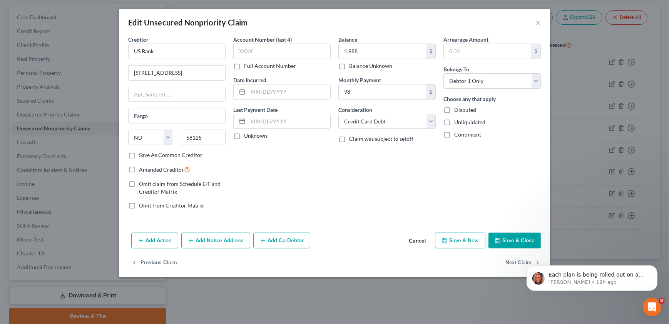
click at [524, 241] on button "Save & Close" at bounding box center [515, 240] width 52 height 16
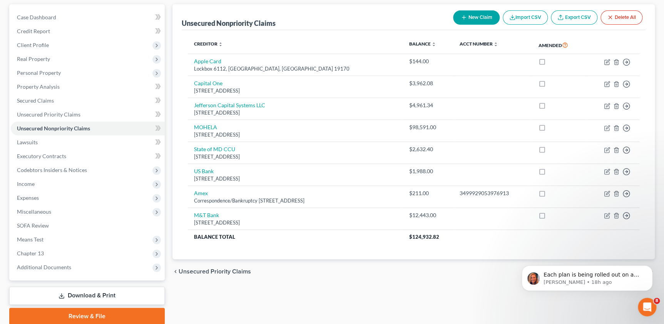
click at [473, 15] on button "New Claim" at bounding box center [476, 17] width 47 height 14
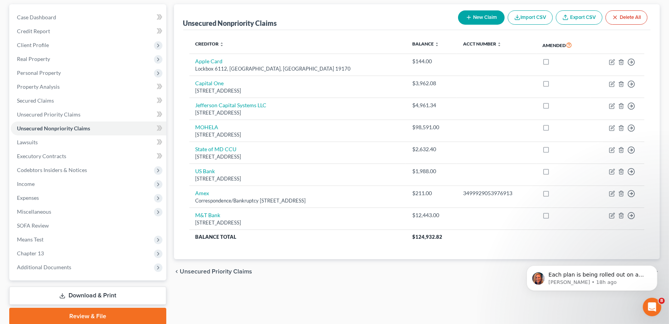
select select "0"
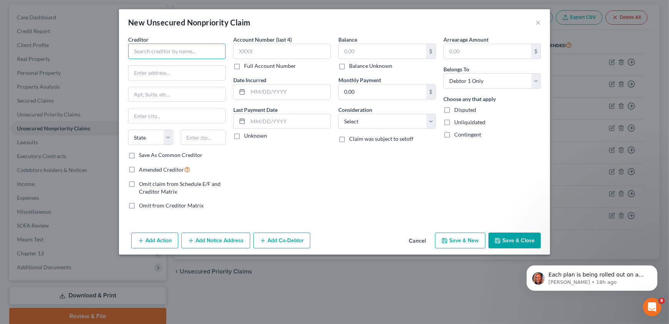
click at [179, 49] on input "text" at bounding box center [176, 51] width 97 height 15
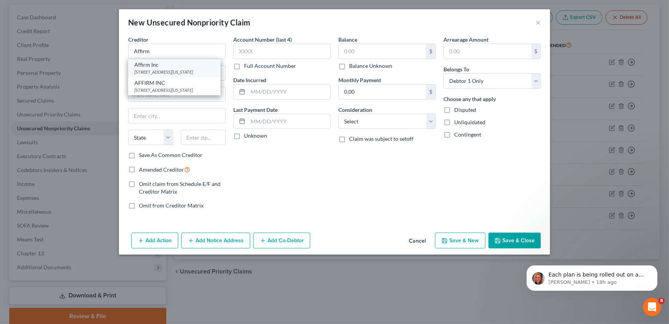
click at [171, 66] on div "Affirm Inc" at bounding box center [174, 65] width 80 height 8
type input "Affirm Inc"
type input "650 California St Fl 12"
type input "San Francisco"
select select "4"
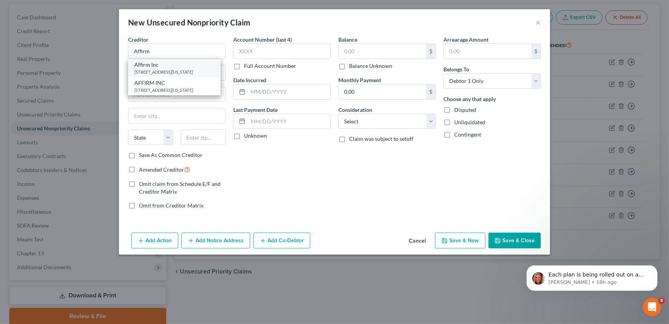
type input "94108"
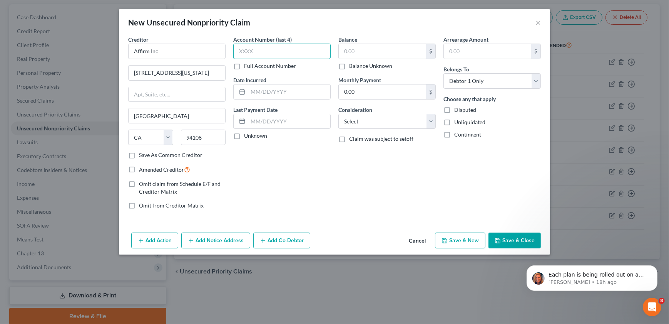
click at [253, 47] on input "text" at bounding box center [281, 51] width 97 height 15
click at [253, 65] on label "Full Account Number" at bounding box center [270, 66] width 52 height 8
click at [252, 65] on input "Full Account Number" at bounding box center [249, 64] width 5 height 5
click at [266, 50] on input "text" at bounding box center [281, 51] width 97 height 15
paste input "1YXMHBXX"
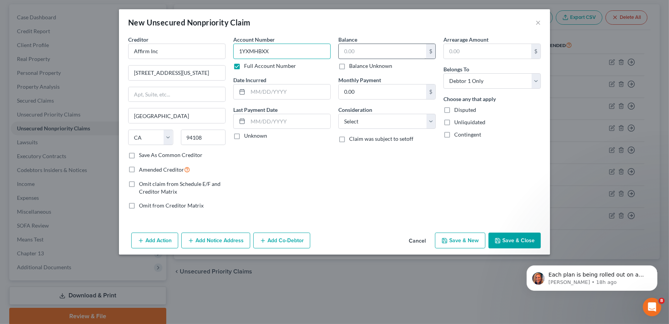
type input "1YXMHBXX"
click at [386, 55] on input "text" at bounding box center [382, 51] width 87 height 15
type input "9"
click at [517, 233] on button "Save & Close" at bounding box center [515, 240] width 52 height 16
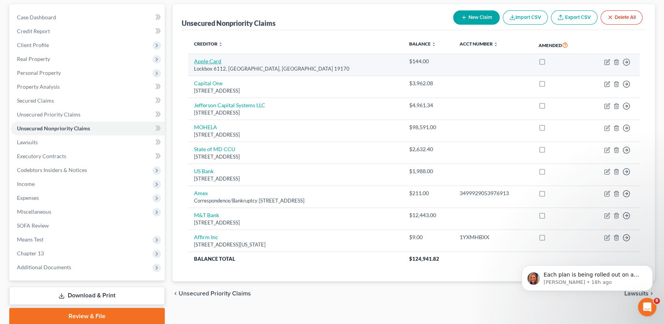
click at [206, 60] on link "Apple Card" at bounding box center [207, 61] width 27 height 7
select select "39"
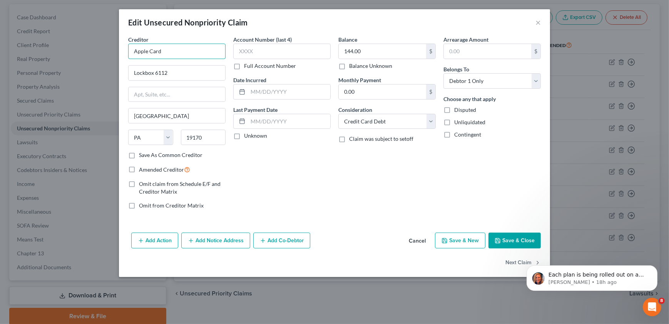
click at [204, 49] on input "Apple Card" at bounding box center [176, 51] width 97 height 15
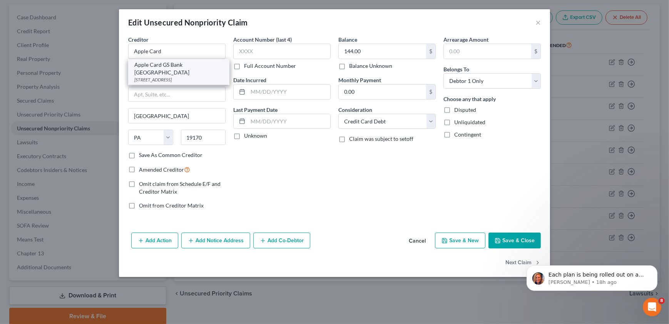
click at [192, 76] on div "11850 S Election Rd, Draper, UT 84020" at bounding box center [178, 79] width 89 height 7
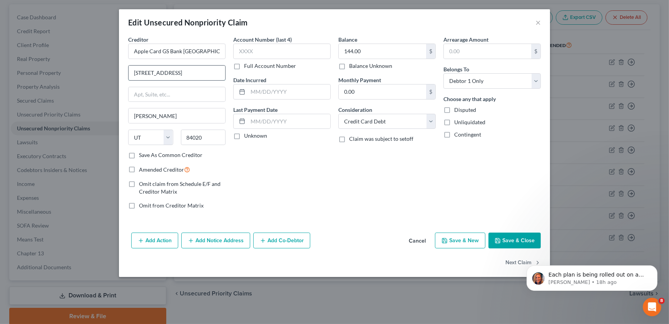
drag, startPoint x: 204, startPoint y: 72, endPoint x: 140, endPoint y: 79, distance: 64.6
click at [132, 72] on input "11850 S Election Rd" at bounding box center [177, 72] width 97 height 15
drag, startPoint x: 210, startPoint y: 136, endPoint x: 172, endPoint y: 135, distance: 37.8
click at [172, 135] on div "State AL AK AR AZ CA CO CT DE DC FL GA GU HI ID IL IN IA KS KY LA ME MD MA MI M…" at bounding box center [176, 140] width 105 height 22
click at [290, 52] on input "text" at bounding box center [281, 51] width 97 height 15
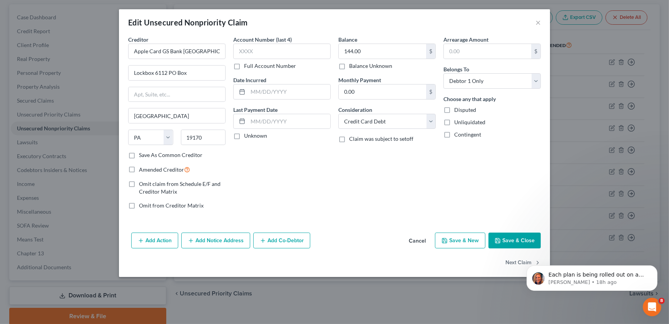
click at [513, 236] on button "Save & Close" at bounding box center [515, 240] width 52 height 16
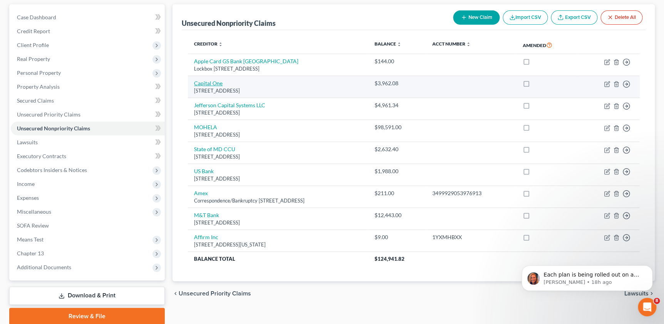
click at [212, 84] on link "Capital One" at bounding box center [208, 83] width 29 height 7
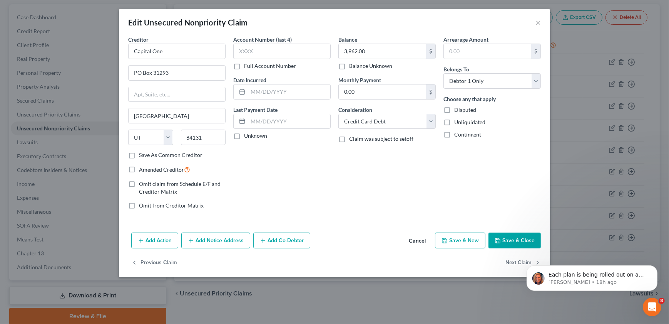
click at [412, 234] on button "Cancel" at bounding box center [417, 240] width 29 height 15
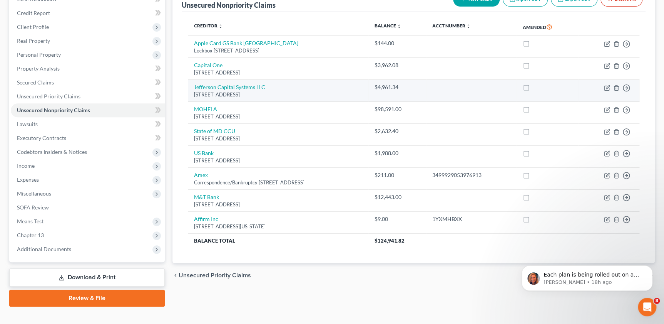
scroll to position [99, 0]
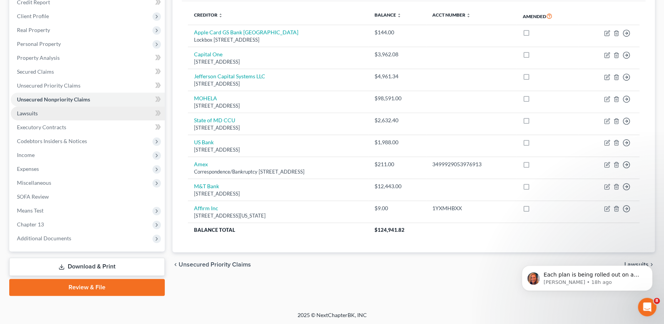
click at [81, 114] on link "Lawsuits" at bounding box center [88, 113] width 154 height 14
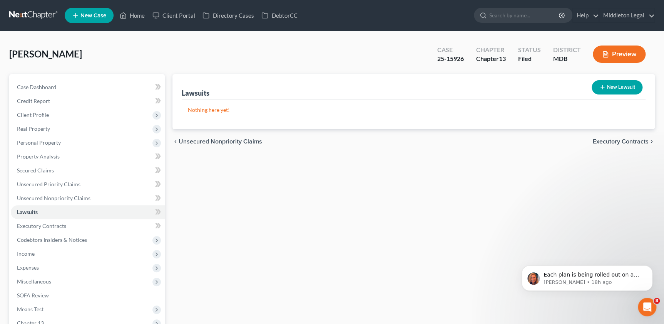
click at [612, 84] on button "New Lawsuit" at bounding box center [617, 87] width 51 height 14
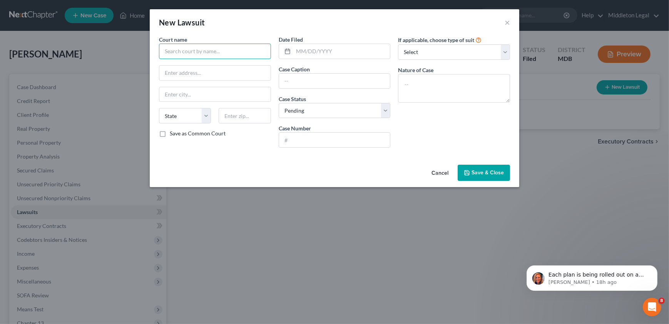
paste input "Circuit Court For Baltimore City"
click at [217, 46] on input "Circuit Court For Baltimore City" at bounding box center [215, 51] width 112 height 15
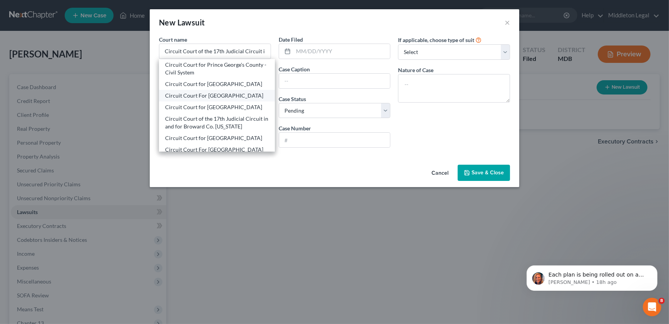
click at [239, 96] on div "Circuit Court For Baltimore County" at bounding box center [217, 96] width 104 height 8
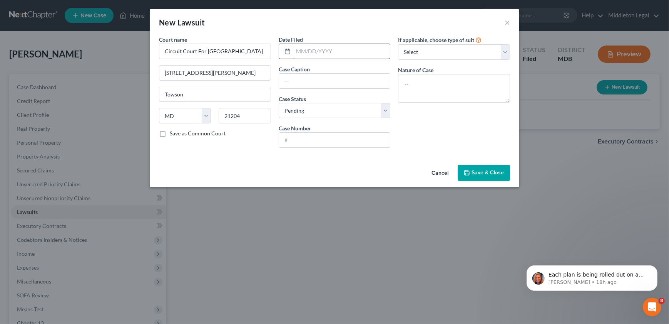
click at [322, 54] on input "text" at bounding box center [341, 51] width 97 height 15
click at [331, 50] on input "text" at bounding box center [341, 51] width 97 height 15
paste input "03/31/2022"
click at [306, 80] on input "text" at bounding box center [334, 81] width 111 height 15
paste input "Jason Murphy Vs James B Lawrence, Et Al"
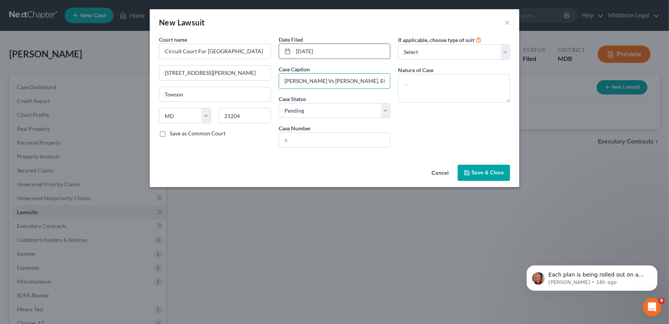
drag, startPoint x: 324, startPoint y: 82, endPoint x: 339, endPoint y: 56, distance: 30.1
click at [325, 77] on input "Jason Murphy Vs James B Lawrence, Et Al" at bounding box center [334, 81] width 111 height 15
click at [335, 138] on input "text" at bounding box center [334, 139] width 111 height 15
paste input "24-O-22-000265"
click at [461, 51] on select "Select Repossession Garnishment Foreclosure Attached, Seized, Or Levied Other" at bounding box center [454, 51] width 112 height 15
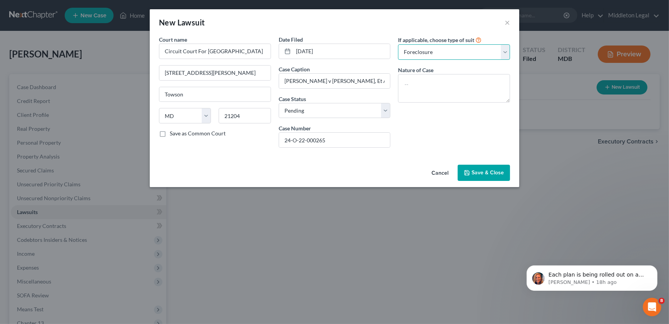
click at [398, 44] on select "Select Repossession Garnishment Foreclosure Attached, Seized, Or Levied Other" at bounding box center [454, 51] width 112 height 15
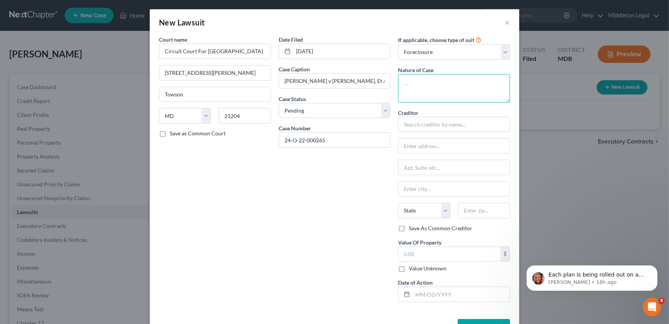
click at [437, 94] on textarea at bounding box center [454, 88] width 112 height 29
click at [325, 206] on div "Date Filed 03/31/2022 Case Caption Jason Murphy v James B Lawrence, Et Al Case …" at bounding box center [335, 171] width 120 height 272
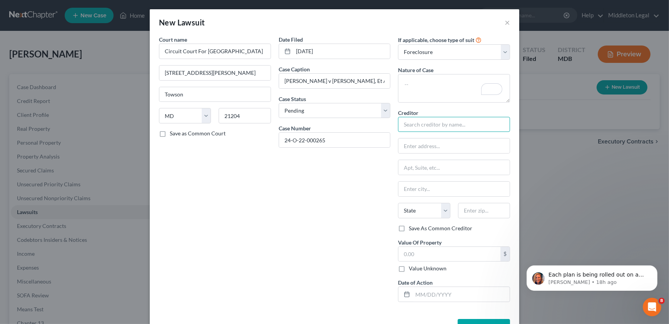
click at [429, 126] on input "text" at bounding box center [454, 124] width 112 height 15
click at [423, 138] on div "US Bank" at bounding box center [444, 138] width 80 height 8
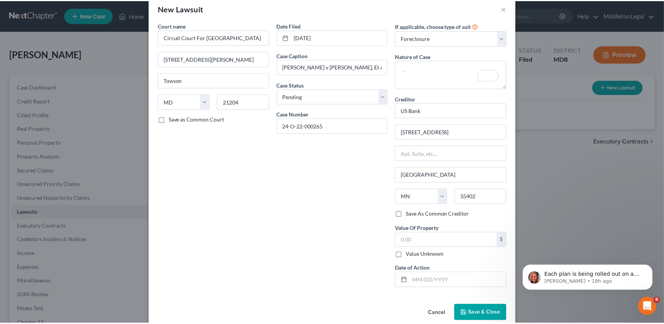
scroll to position [26, 0]
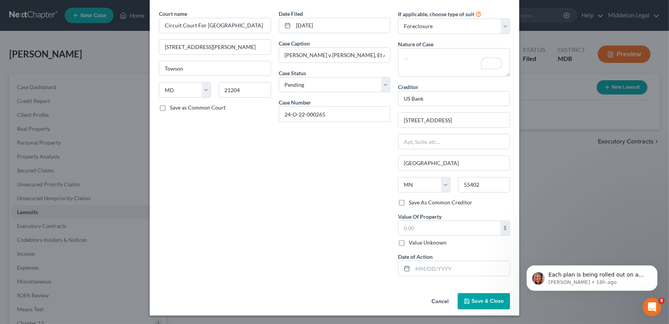
click at [462, 300] on button "Save & Close" at bounding box center [484, 301] width 52 height 16
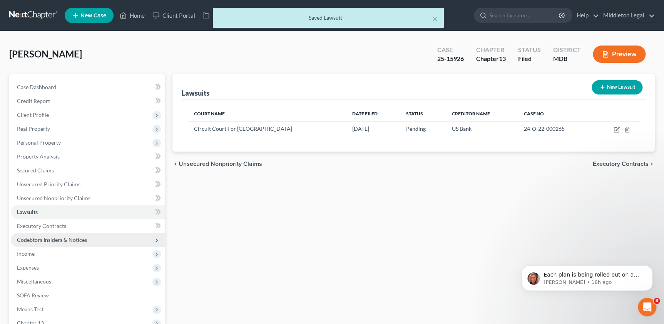
click at [27, 235] on span "Codebtors Insiders & Notices" at bounding box center [88, 240] width 154 height 14
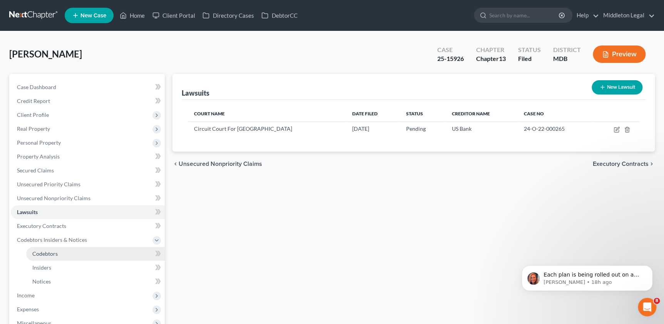
click at [59, 249] on link "Codebtors" at bounding box center [95, 254] width 139 height 14
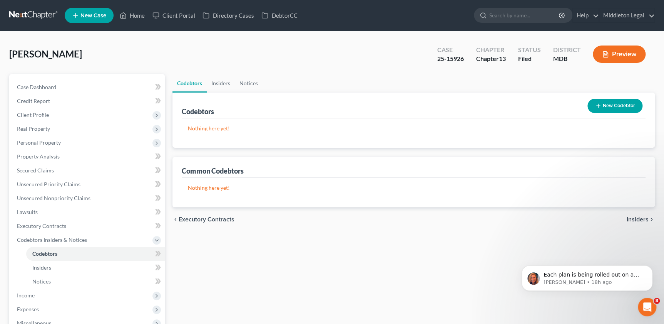
click at [290, 263] on div "Codebtors Insiders Notices Codebtors New Codebtor Nothing here yet! Name Credit…" at bounding box center [414, 255] width 490 height 362
click at [622, 106] on button "New Codebtor" at bounding box center [615, 106] width 55 height 14
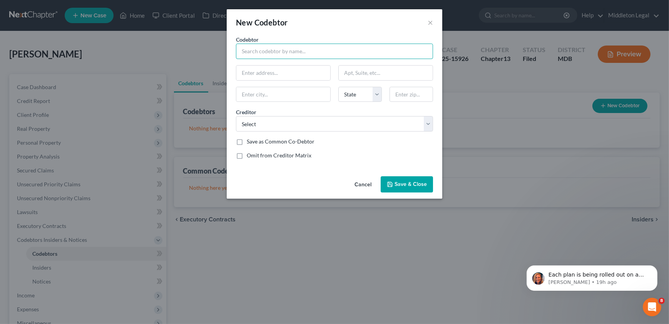
click at [267, 48] on input "text" at bounding box center [334, 51] width 197 height 15
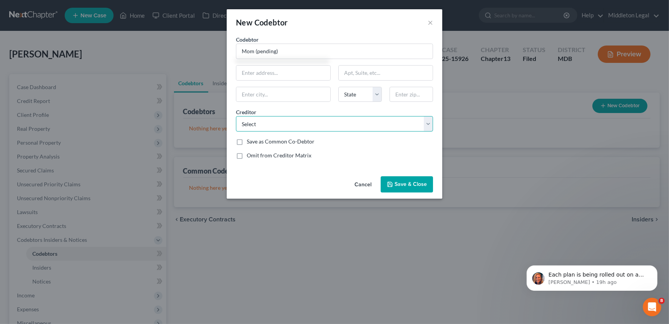
click at [282, 118] on select "Select Capital One MOHELA State of MD CCU Jefferson Capital Systems LLC Apple C…" at bounding box center [334, 123] width 197 height 15
click at [236, 116] on select "Select Capital One MOHELA State of MD CCU Jefferson Capital Systems LLC Apple C…" at bounding box center [334, 123] width 197 height 15
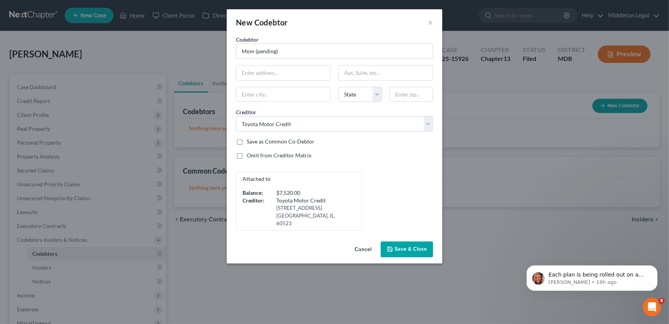
click at [416, 241] on button "Save & Close" at bounding box center [407, 249] width 52 height 16
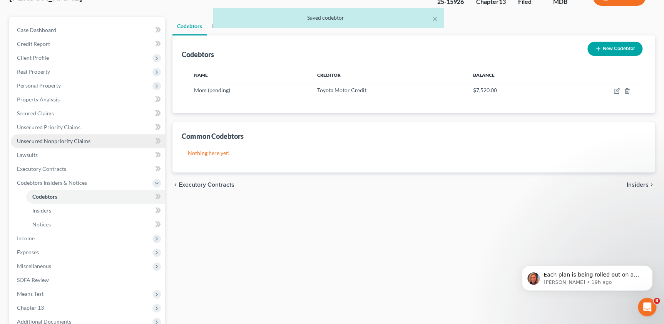
scroll to position [70, 0]
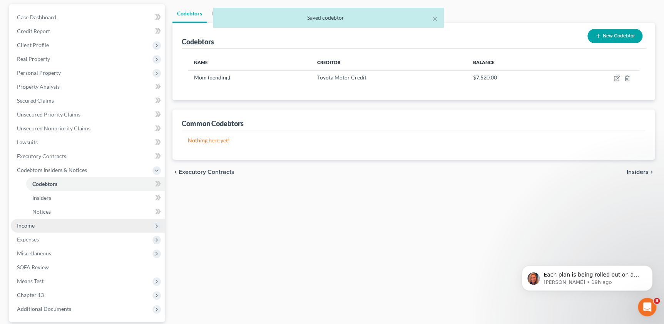
click at [74, 219] on span "Income" at bounding box center [88, 225] width 154 height 14
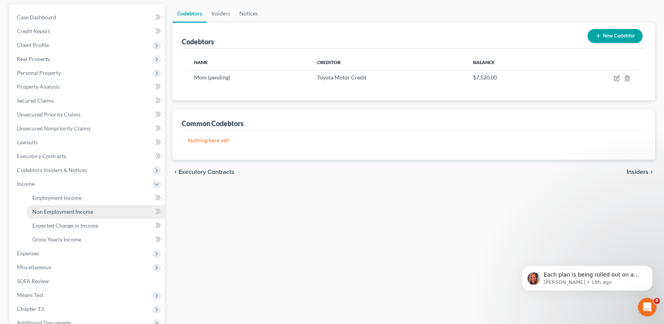
click at [83, 206] on link "Non Employment Income" at bounding box center [95, 212] width 139 height 14
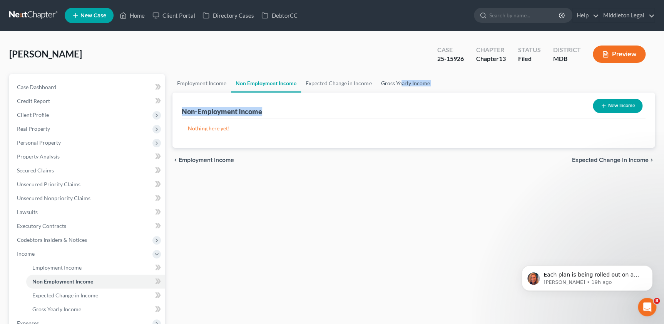
drag, startPoint x: 389, startPoint y: 93, endPoint x: 430, endPoint y: 77, distance: 44.5
click at [439, 68] on div "Lawrence, Kelly Upgraded Case 25-15926 Chapter Chapter 13 Status Filed District…" at bounding box center [332, 247] width 646 height 415
click at [313, 223] on div "Employment Income Non Employment Income Expected Change in Income Gross Yearly …" at bounding box center [414, 262] width 490 height 376
click at [616, 105] on button "New Income" at bounding box center [618, 106] width 50 height 14
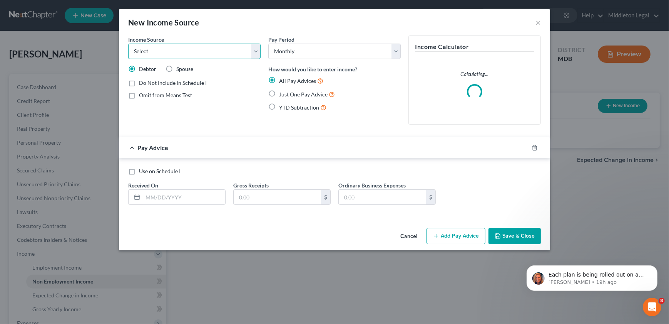
click at [253, 49] on select "Select Unemployment Disability (from employer) Pension Retirement Social Securi…" at bounding box center [194, 51] width 132 height 15
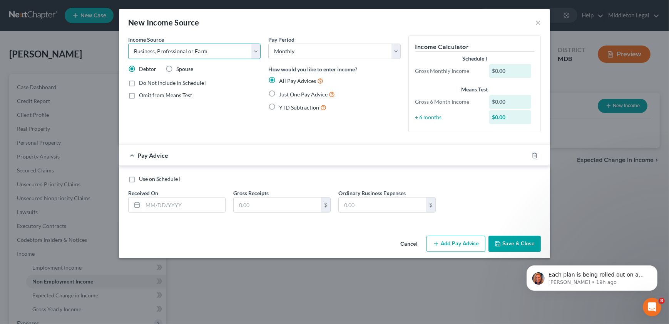
click at [128, 44] on select "Select Unemployment Disability (from employer) Pension Retirement Social Securi…" at bounding box center [194, 51] width 132 height 15
click at [179, 108] on span "Add Business information to Schedule I" at bounding box center [186, 109] width 94 height 7
click at [147, 108] on input "Add Business information to Schedule I" at bounding box center [144, 107] width 5 height 5
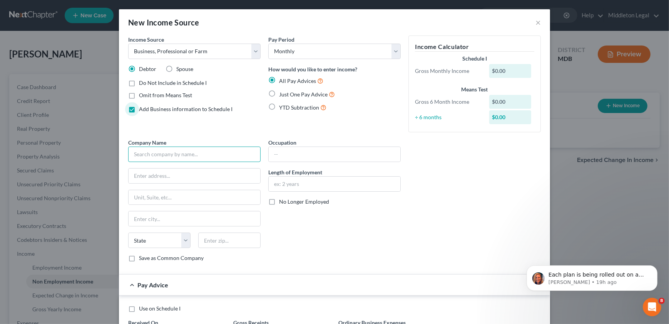
click at [176, 156] on input "text" at bounding box center [194, 153] width 132 height 15
click at [225, 241] on input "text" at bounding box center [229, 239] width 62 height 15
click at [350, 150] on input "text" at bounding box center [335, 154] width 132 height 15
drag, startPoint x: 350, startPoint y: 150, endPoint x: 330, endPoint y: 154, distance: 21.2
click at [330, 154] on input "text" at bounding box center [335, 154] width 132 height 15
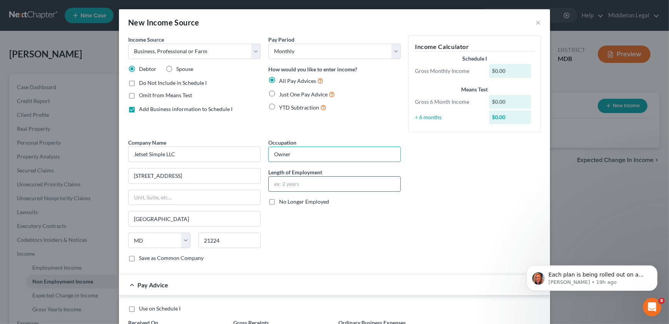
click at [316, 183] on input "text" at bounding box center [335, 183] width 132 height 15
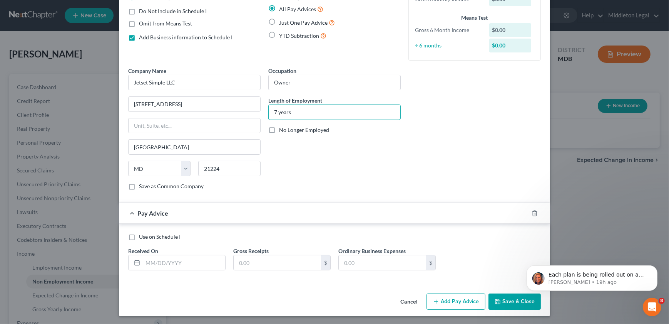
scroll to position [72, 0]
click at [185, 255] on input "text" at bounding box center [184, 262] width 82 height 15
click at [277, 262] on input "text" at bounding box center [277, 262] width 87 height 15
click at [368, 259] on input "text" at bounding box center [382, 262] width 87 height 15
click at [448, 298] on button "Add Pay Advice" at bounding box center [456, 301] width 59 height 16
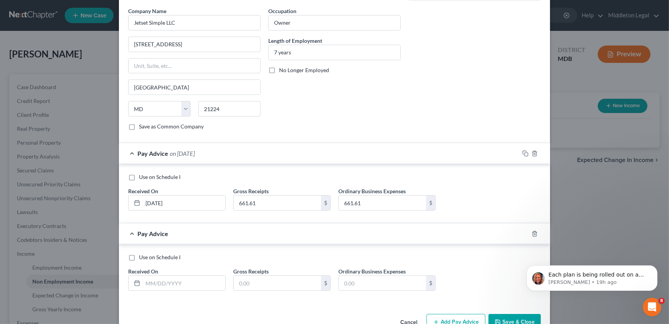
scroll to position [152, 0]
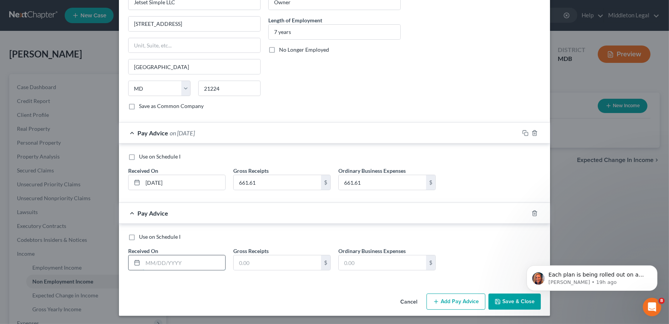
click at [186, 258] on input "text" at bounding box center [184, 262] width 82 height 15
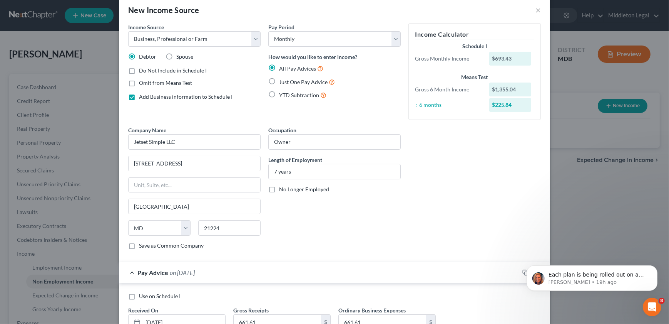
scroll to position [12, 0]
click at [440, 254] on div "Company Name * Jetset Simple LLC 1002 Oldham St. Baltimore State AL AK AR AZ CA…" at bounding box center [334, 191] width 421 height 129
click at [308, 93] on span "YTD Subtraction" at bounding box center [299, 95] width 40 height 7
click at [287, 93] on input "YTD Subtraction" at bounding box center [284, 93] width 5 height 5
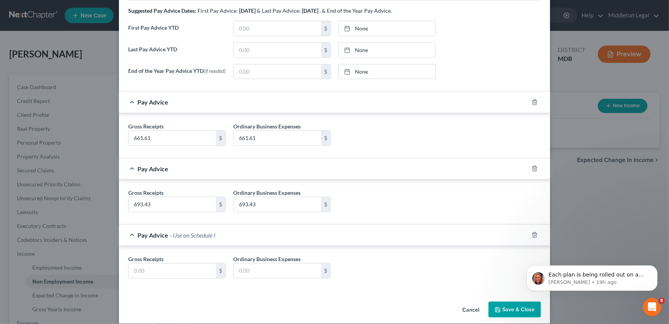
scroll to position [292, 0]
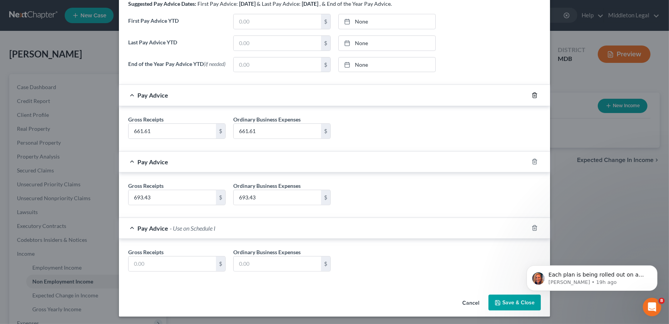
click at [533, 95] on icon "button" at bounding box center [535, 95] width 6 height 6
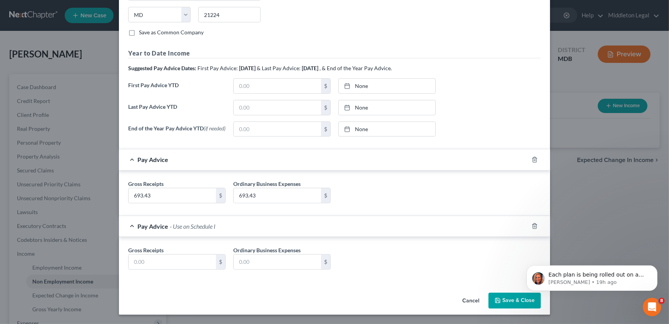
scroll to position [244, 0]
click at [529, 161] on div at bounding box center [540, 159] width 22 height 12
click at [532, 159] on icon "button" at bounding box center [535, 159] width 6 height 6
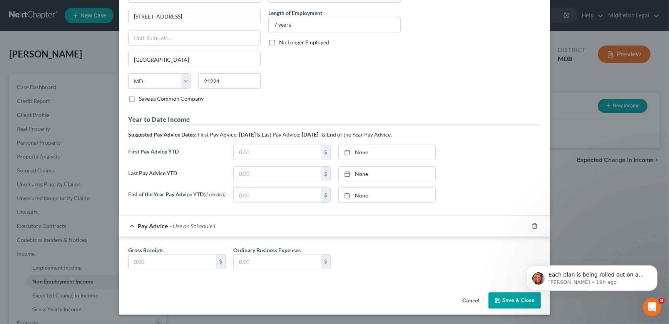
scroll to position [178, 0]
click at [532, 223] on icon "button" at bounding box center [535, 226] width 6 height 6
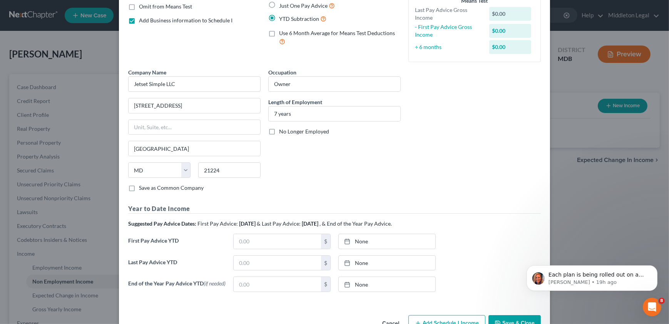
scroll to position [77, 0]
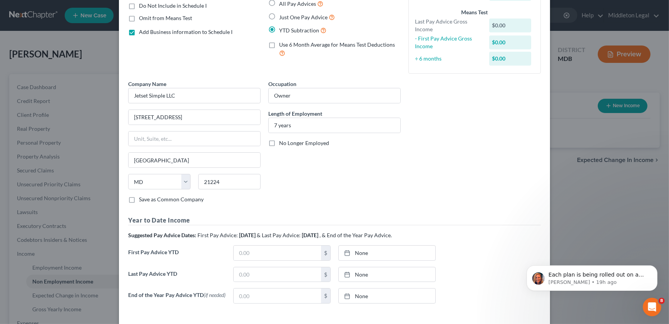
click at [300, 17] on span "Just One Pay Advice" at bounding box center [303, 17] width 49 height 7
click at [287, 17] on input "Just One Pay Advice" at bounding box center [284, 15] width 5 height 5
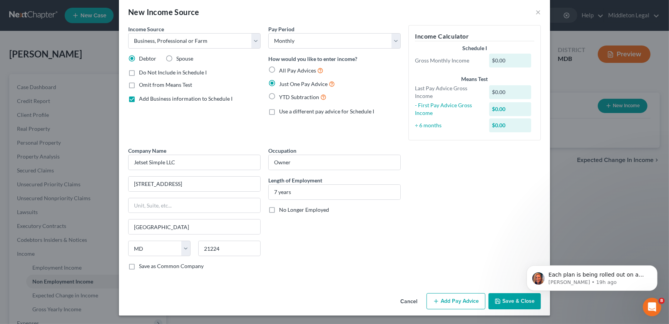
scroll to position [0, 0]
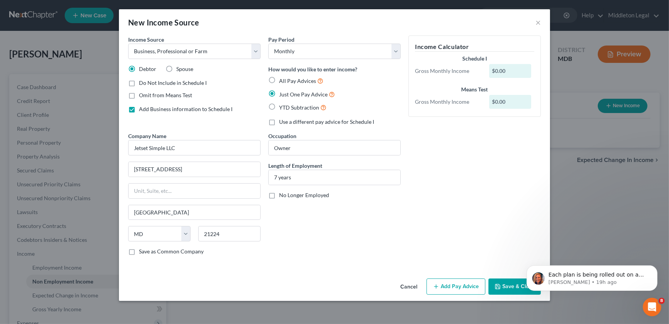
click at [459, 285] on button "Add Pay Advice" at bounding box center [456, 286] width 59 height 16
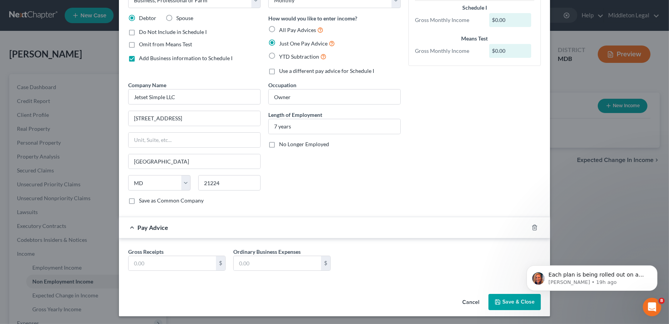
scroll to position [52, 0]
click at [181, 261] on input "text" at bounding box center [172, 262] width 87 height 15
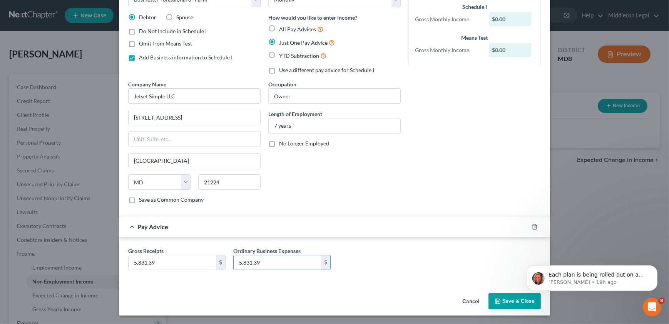
click at [445, 257] on div "Gross Receipts 5,831.39 $ Ordinary Business Expenses 5,831.39 $" at bounding box center [334, 262] width 421 height 30
click at [401, 184] on div "Occupation Owner Length of Employment 7 years No Longer Employed" at bounding box center [335, 144] width 140 height 129
click at [331, 197] on div "Occupation Owner Length of Employment 7 years No Longer Employed" at bounding box center [335, 144] width 140 height 129
click at [501, 299] on button "Save & Close" at bounding box center [515, 301] width 52 height 16
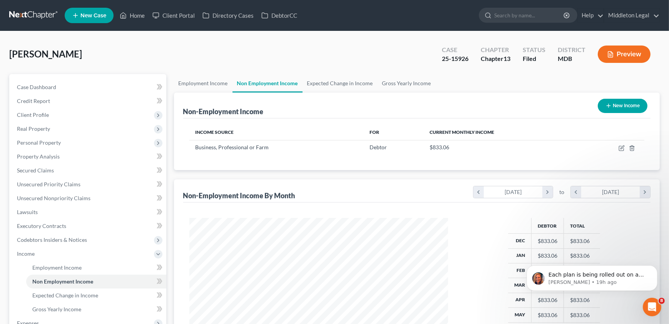
scroll to position [385026, 384891]
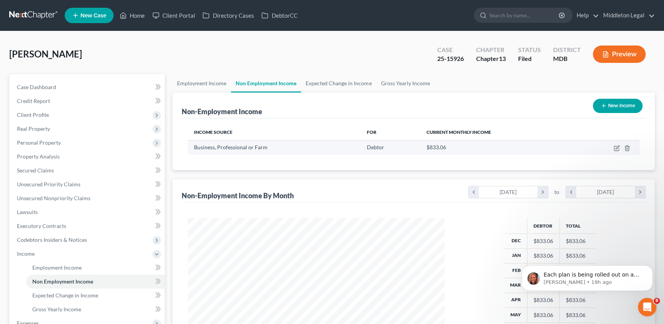
drag, startPoint x: 558, startPoint y: 146, endPoint x: 560, endPoint y: 143, distance: 4.2
click at [558, 146] on div "$833.06" at bounding box center [498, 147] width 143 height 8
click at [616, 148] on icon "button" at bounding box center [617, 146] width 3 height 3
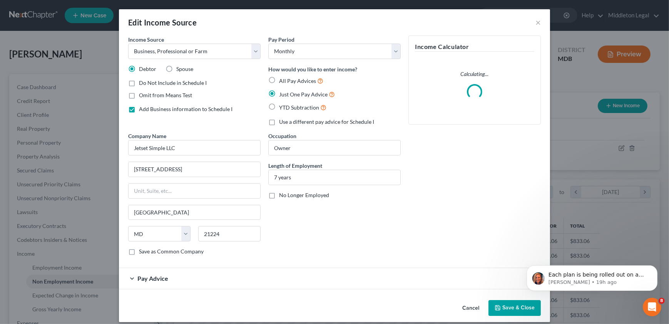
scroll to position [7, 0]
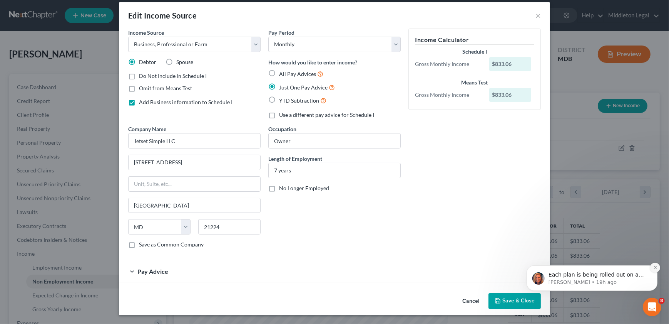
click at [656, 268] on icon "Dismiss notification" at bounding box center [655, 267] width 4 height 4
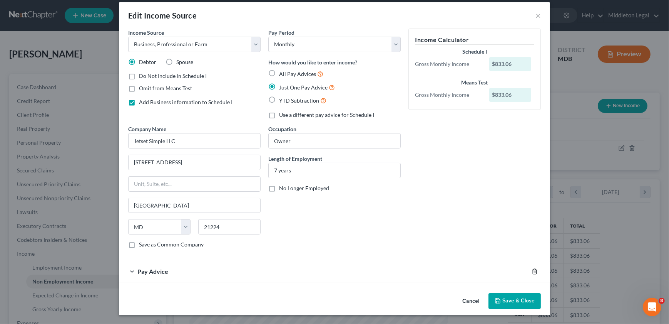
click at [532, 268] on icon "button" at bounding box center [535, 271] width 6 height 6
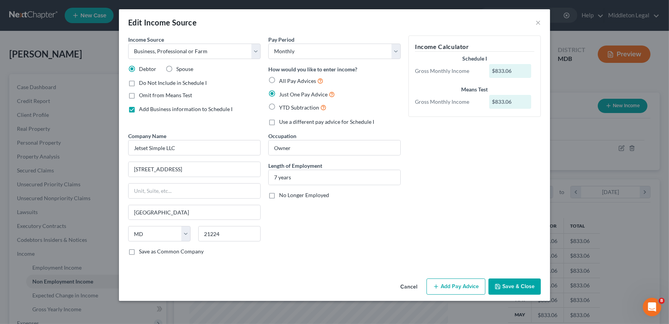
scroll to position [0, 0]
click at [299, 78] on span "All Pay Advices" at bounding box center [297, 80] width 37 height 7
click at [287, 78] on input "All Pay Advices" at bounding box center [284, 78] width 5 height 5
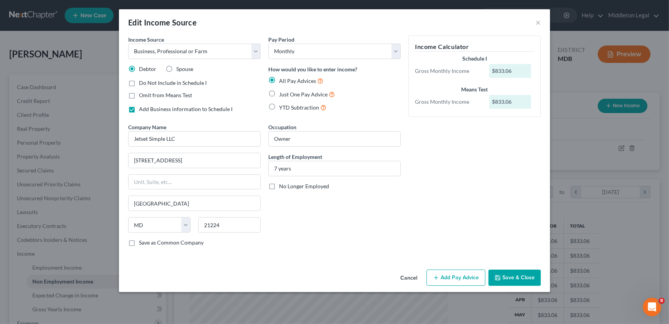
click at [465, 275] on button "Add Pay Advice" at bounding box center [456, 277] width 59 height 16
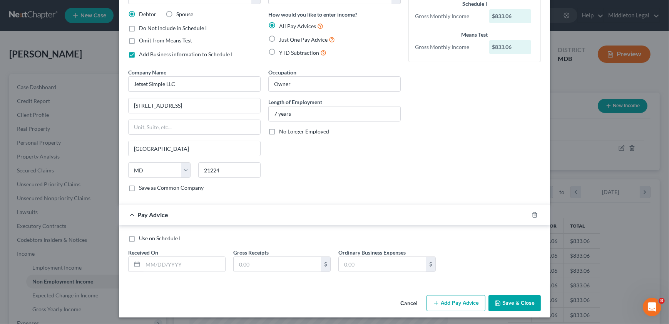
scroll to position [57, 0]
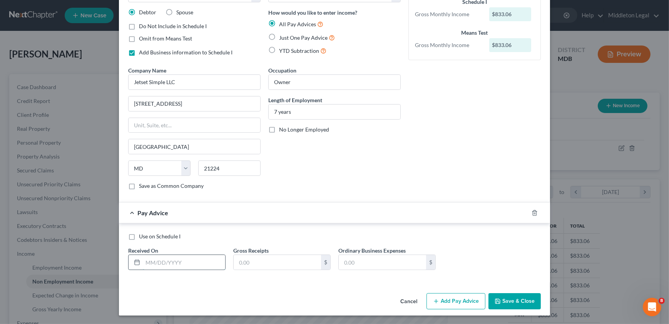
click at [187, 264] on input "text" at bounding box center [184, 262] width 82 height 15
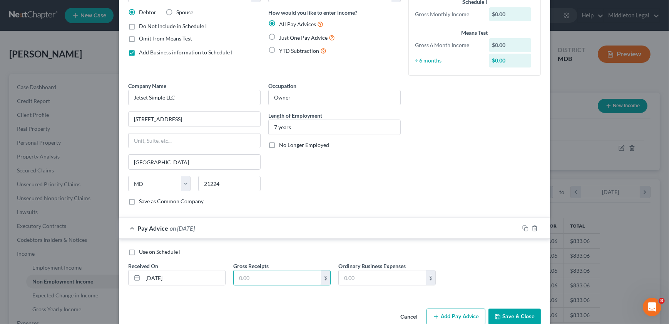
paste input "$661.61"
click at [450, 313] on button "Add Pay Advice" at bounding box center [456, 316] width 59 height 16
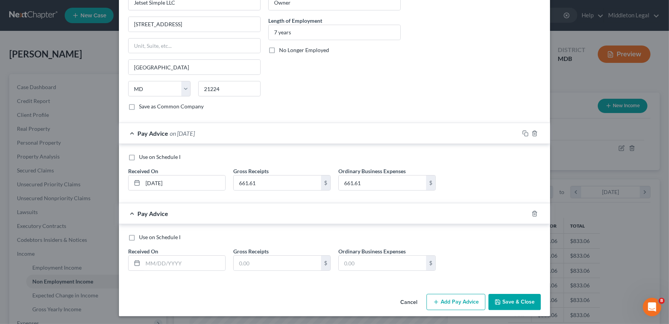
scroll to position [152, 0]
click at [203, 255] on input "text" at bounding box center [184, 262] width 82 height 15
paste input "$693.43"
click at [466, 301] on button "Add Pay Advice" at bounding box center [456, 301] width 59 height 16
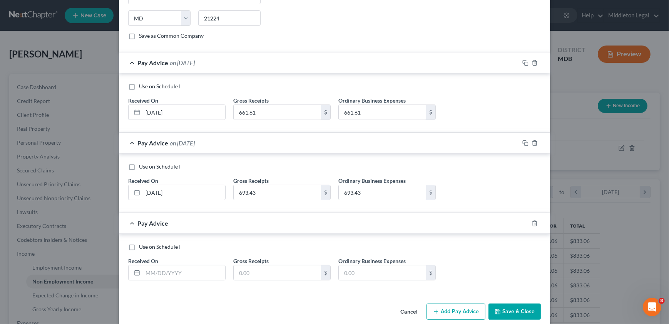
scroll to position [231, 0]
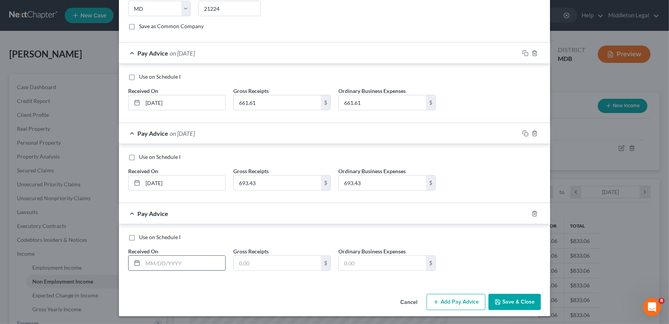
click at [185, 257] on input "text" at bounding box center [184, 262] width 82 height 15
paste input "$954.75"
click at [460, 300] on button "Add Pay Advice" at bounding box center [456, 301] width 59 height 16
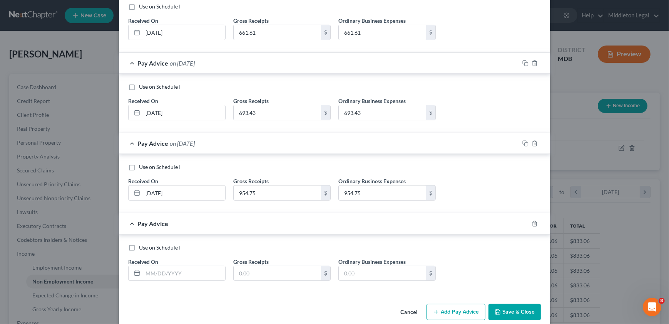
scroll to position [312, 0]
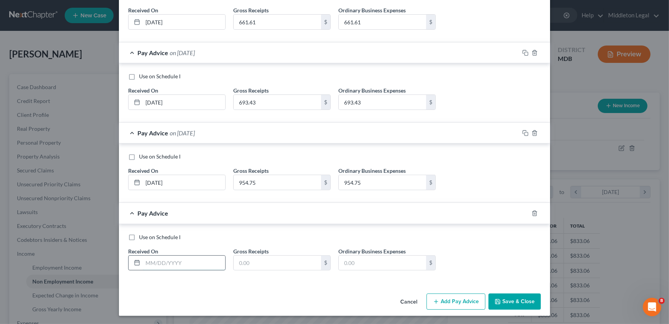
click at [171, 265] on input "text" at bounding box center [184, 262] width 82 height 15
paste input "$909.40"
click at [443, 295] on button "Add Pay Advice" at bounding box center [456, 301] width 59 height 16
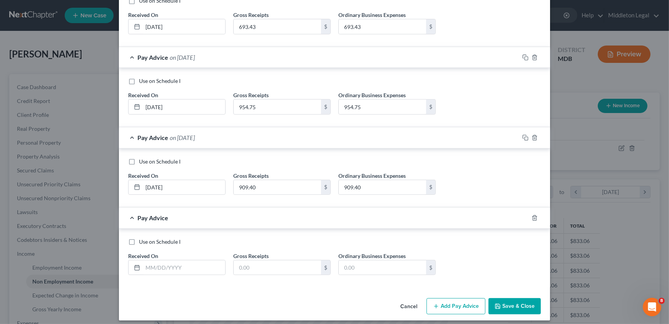
scroll to position [392, 0]
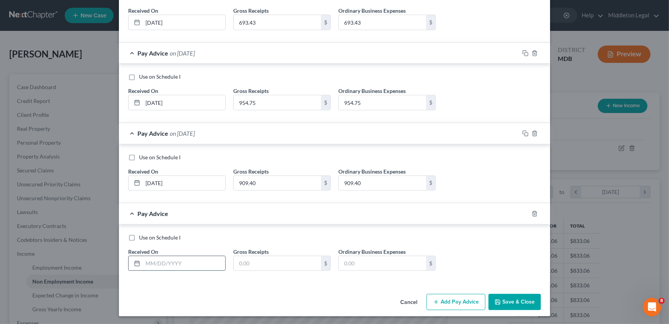
click at [203, 257] on input "text" at bounding box center [184, 263] width 82 height 15
paste input "$778.30"
click at [458, 298] on button "Add Pay Advice" at bounding box center [456, 301] width 59 height 16
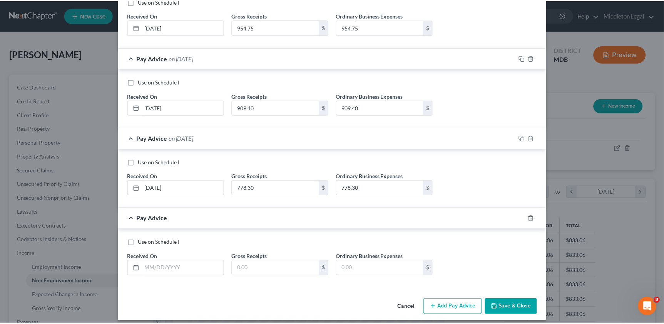
scroll to position [472, 0]
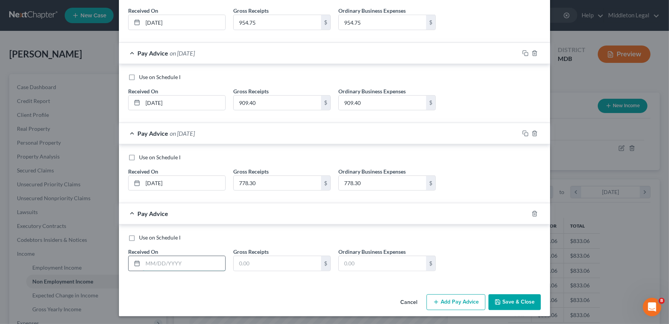
drag, startPoint x: 169, startPoint y: 262, endPoint x: 169, endPoint y: 257, distance: 5.1
click at [168, 262] on input "text" at bounding box center [184, 263] width 82 height 15
paste input "$990.16"
click at [508, 297] on button "Save & Close" at bounding box center [515, 302] width 52 height 16
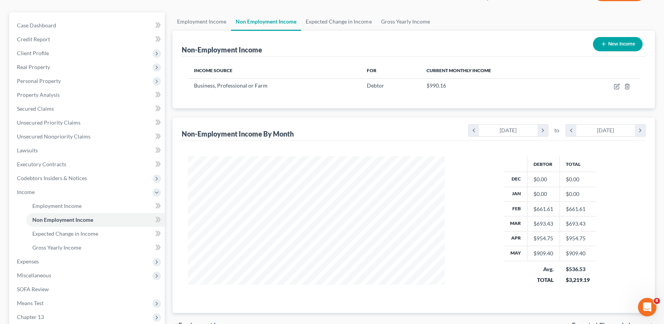
scroll to position [70, 0]
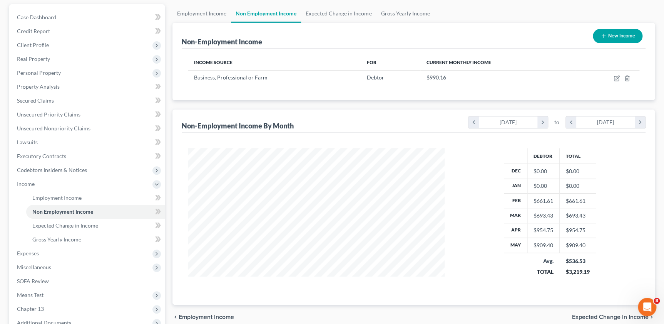
click at [515, 242] on th "May" at bounding box center [515, 245] width 23 height 15
click at [541, 118] on icon "chevron_right" at bounding box center [543, 122] width 10 height 12
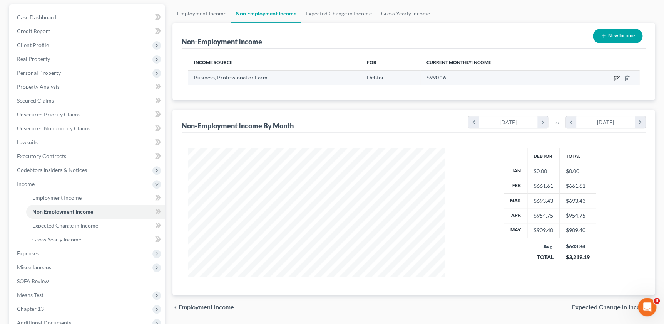
click at [616, 75] on icon "button" at bounding box center [617, 78] width 6 height 6
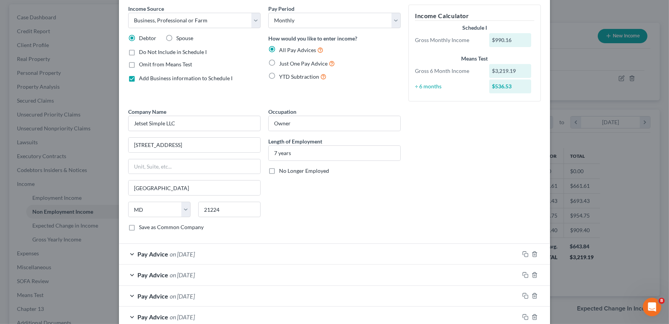
scroll to position [105, 0]
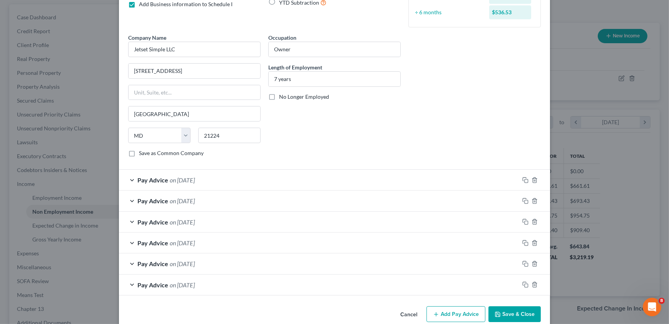
click at [129, 280] on div "Pay Advice on 02/28/2025" at bounding box center [319, 284] width 401 height 20
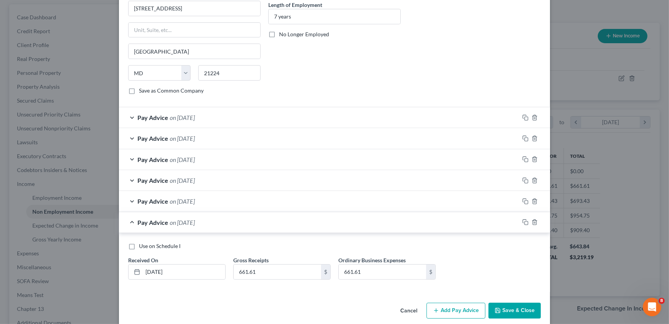
scroll to position [176, 0]
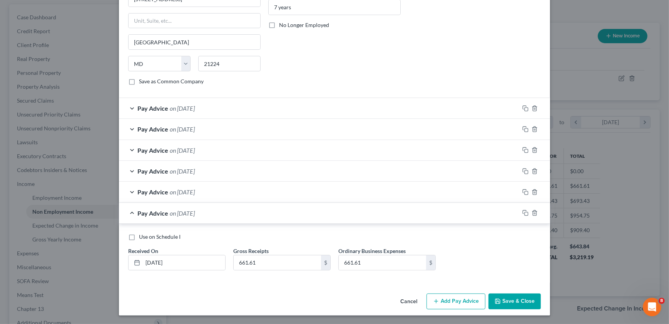
click at [127, 213] on div "Pay Advice on 02/28/2025" at bounding box center [319, 213] width 401 height 20
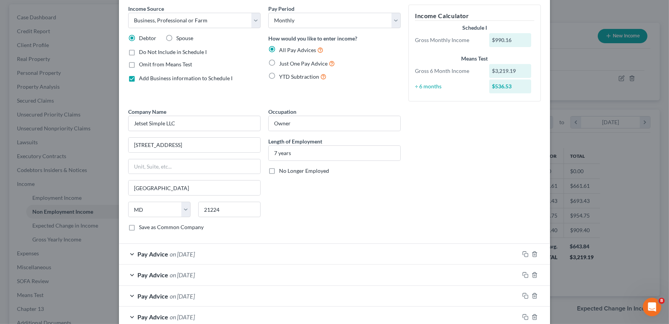
scroll to position [117, 0]
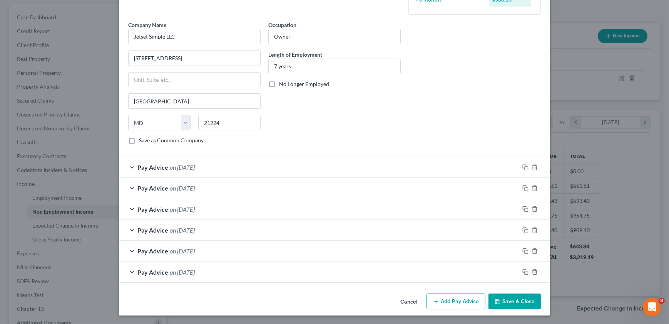
click at [132, 166] on div "Pay Advice on 07/31/2025" at bounding box center [319, 167] width 401 height 20
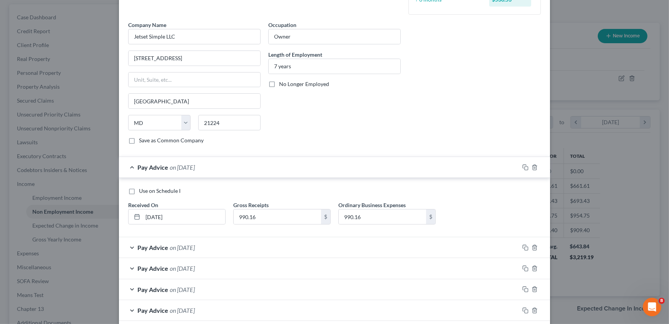
click at [132, 166] on div "Pay Advice on 07/31/2025" at bounding box center [319, 167] width 401 height 20
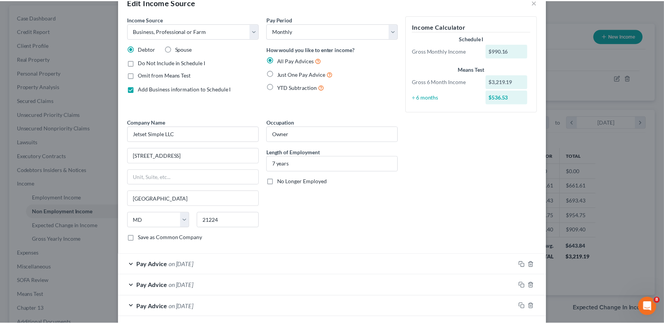
scroll to position [0, 0]
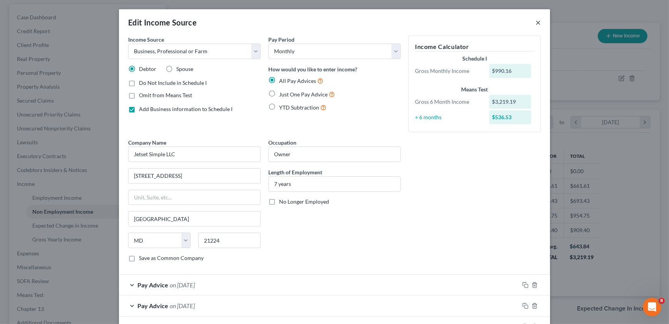
click at [536, 20] on button "×" at bounding box center [538, 22] width 5 height 9
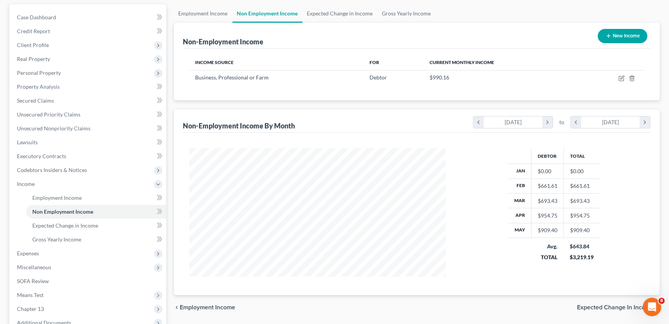
scroll to position [385036, 384891]
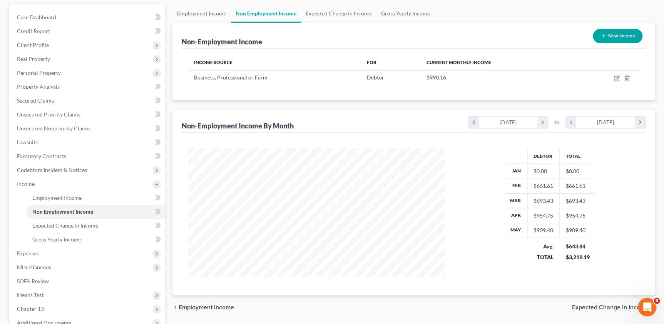
click at [609, 37] on button "New Income" at bounding box center [618, 36] width 50 height 14
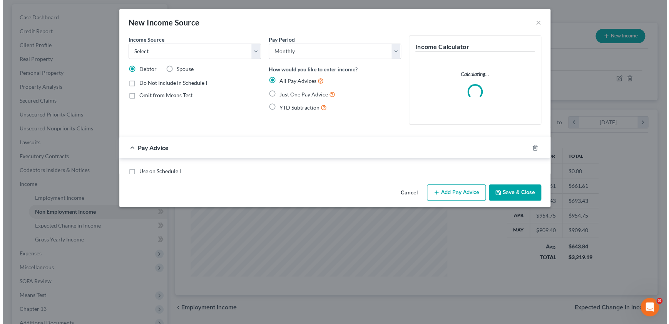
scroll to position [129, 274]
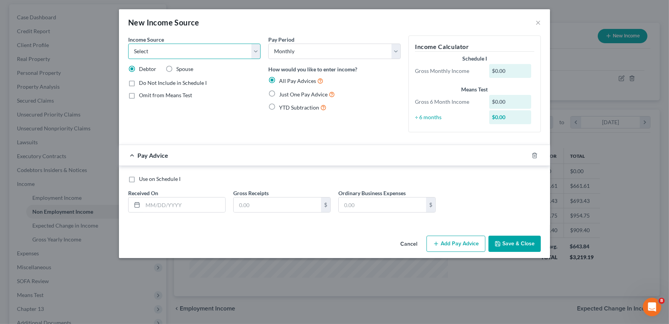
click at [189, 44] on select "Select Unemployment Disability (from employer) Pension Retirement Social Securi…" at bounding box center [194, 51] width 132 height 15
click at [128, 44] on select "Select Unemployment Disability (from employer) Pension Retirement Social Securi…" at bounding box center [194, 51] width 132 height 15
click at [193, 210] on input "text" at bounding box center [184, 204] width 82 height 15
click at [353, 132] on div "Pay Period Select Monthly Twice Monthly Every Other Week Weekly How would you l…" at bounding box center [335, 86] width 140 height 103
click at [406, 164] on div "Pay Advice" at bounding box center [324, 155] width 410 height 20
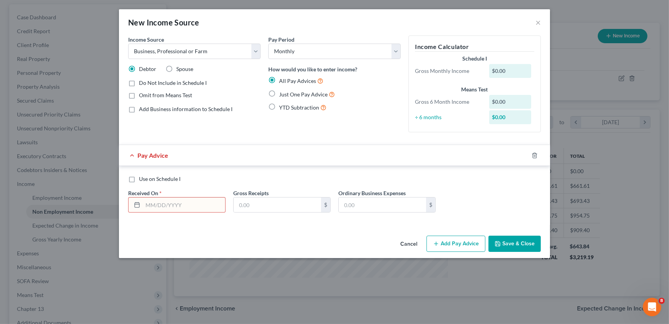
click at [357, 135] on div "Pay Period Select Monthly Twice Monthly Every Other Week Weekly How would you l…" at bounding box center [335, 86] width 140 height 103
click at [227, 108] on span "Add Business information to Schedule I" at bounding box center [186, 109] width 94 height 7
click at [147, 108] on input "Add Business information to Schedule I" at bounding box center [144, 107] width 5 height 5
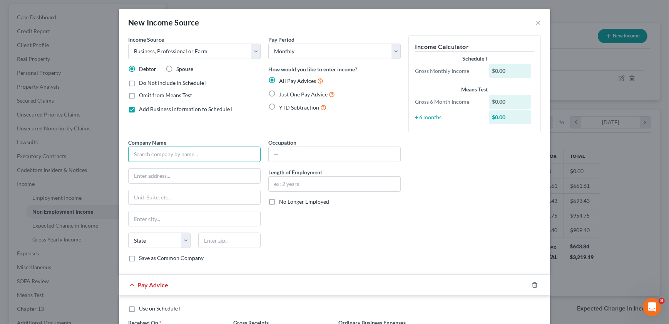
click at [229, 156] on input "text" at bounding box center [194, 153] width 132 height 15
click at [302, 151] on input "text" at bounding box center [335, 154] width 132 height 15
click at [213, 169] on input "text" at bounding box center [195, 175] width 132 height 15
click at [320, 187] on input "text" at bounding box center [335, 183] width 132 height 15
click at [231, 235] on input "text" at bounding box center [229, 239] width 62 height 15
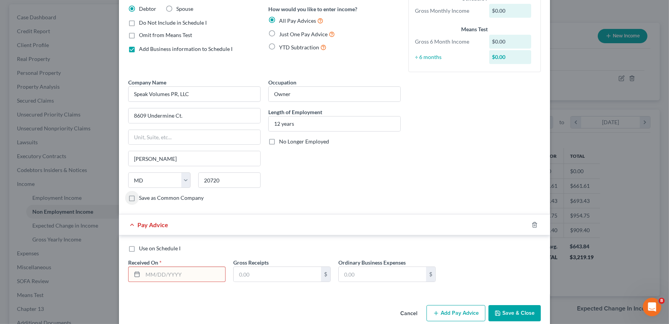
scroll to position [70, 0]
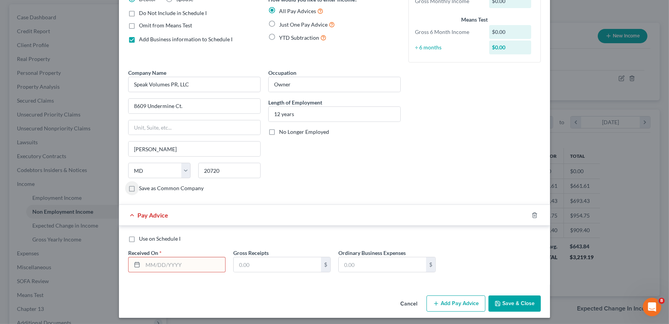
click at [197, 265] on input "text" at bounding box center [184, 264] width 82 height 15
click at [206, 266] on input "text" at bounding box center [184, 264] width 82 height 15
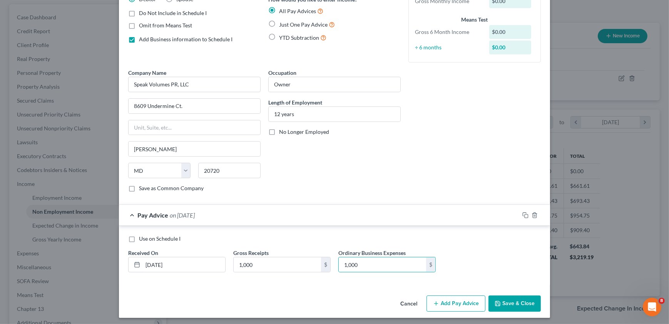
click at [442, 300] on button "Add Pay Advice" at bounding box center [456, 303] width 59 height 16
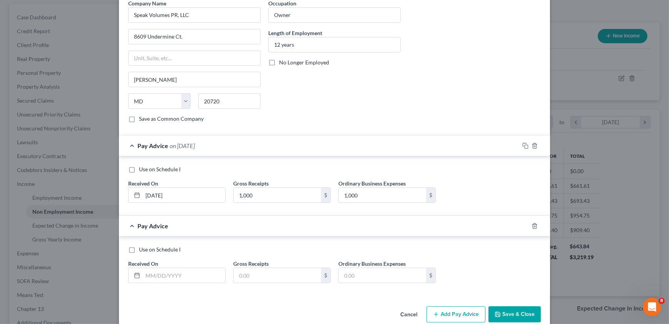
scroll to position [140, 0]
click at [200, 269] on input "text" at bounding box center [184, 274] width 82 height 15
click at [173, 273] on input "text" at bounding box center [184, 274] width 82 height 15
paste input "3,333.00"
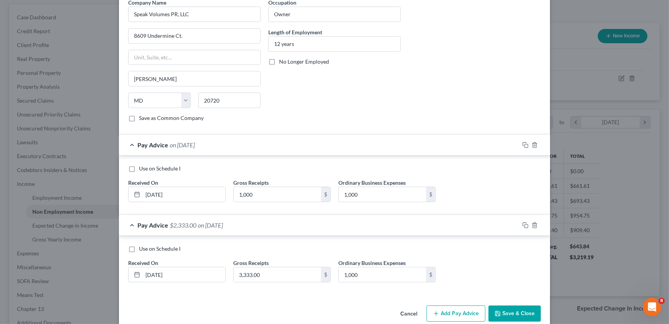
click at [448, 307] on button "Add Pay Advice" at bounding box center [456, 313] width 59 height 16
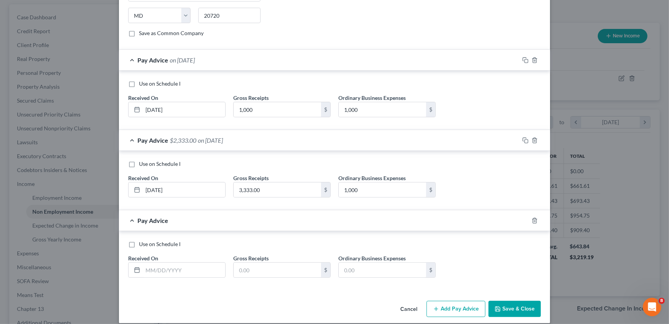
scroll to position [231, 0]
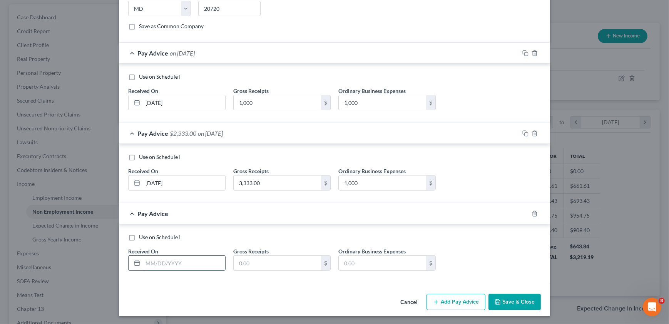
click at [188, 258] on input "text" at bounding box center [184, 262] width 82 height 15
paste input "3,333.00"
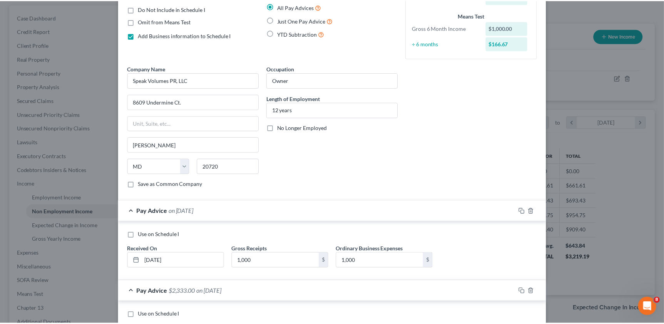
scroll to position [210, 0]
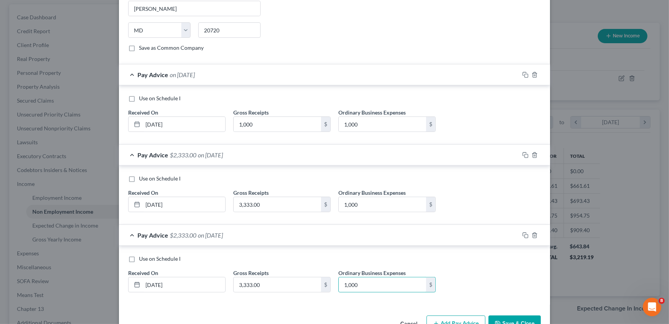
click at [505, 316] on button "Save & Close" at bounding box center [515, 323] width 52 height 16
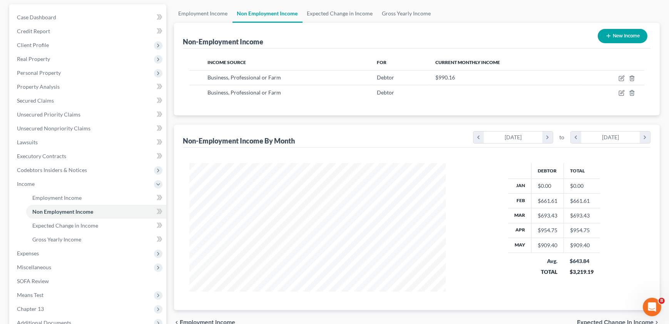
scroll to position [385036, 384891]
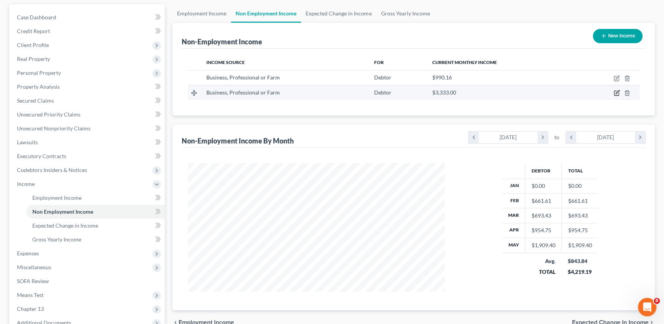
click at [617, 91] on icon "button" at bounding box center [617, 93] width 6 height 6
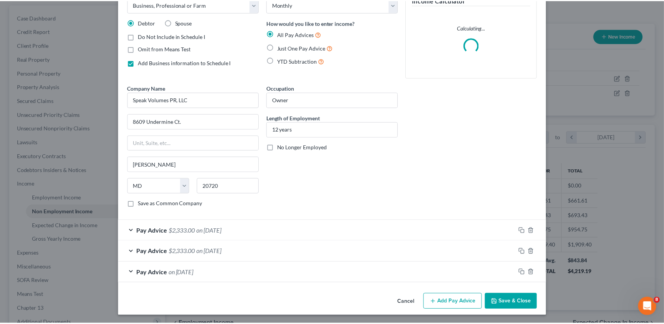
scroll to position [47, 0]
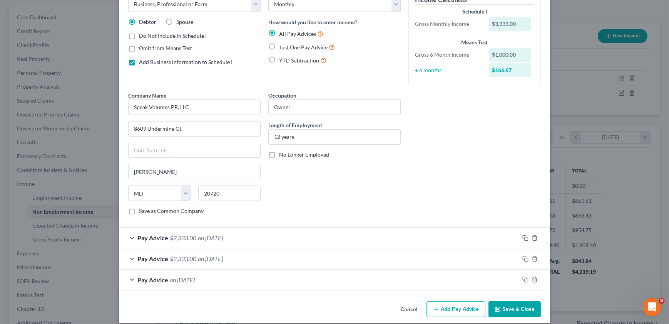
click at [405, 314] on button "Cancel" at bounding box center [408, 309] width 29 height 15
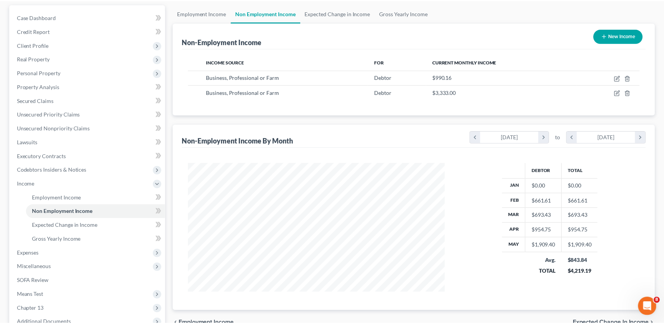
scroll to position [385036, 384891]
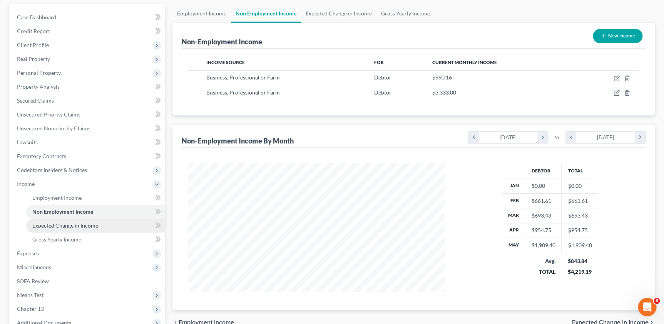
click at [95, 219] on link "Expected Change in Income" at bounding box center [95, 225] width 139 height 14
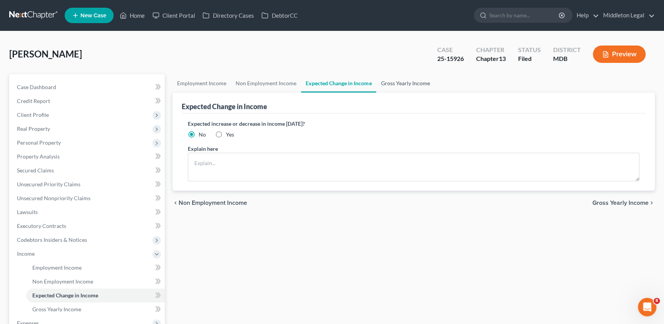
click at [386, 81] on link "Gross Yearly Income" at bounding box center [405, 83] width 58 height 18
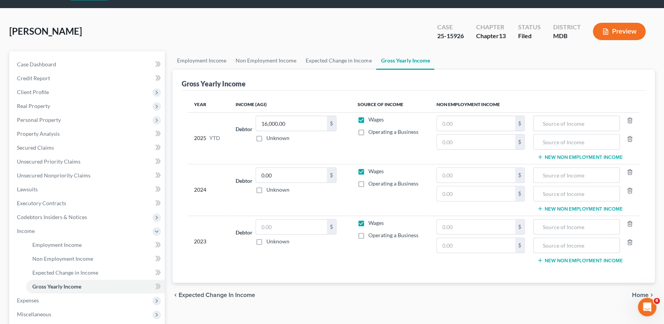
scroll to position [35, 0]
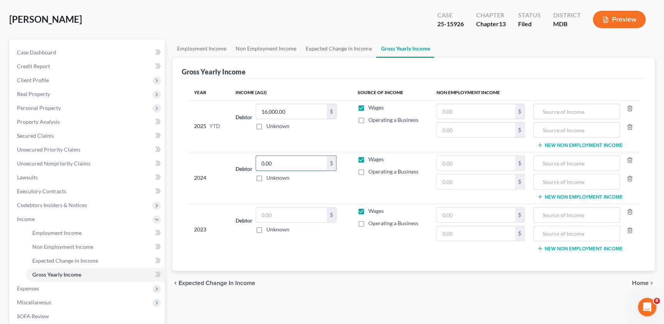
click at [285, 165] on input "0.00" at bounding box center [291, 163] width 71 height 15
click at [496, 160] on input "text" at bounding box center [476, 163] width 78 height 15
click at [582, 159] on input "text" at bounding box center [577, 163] width 78 height 15
click at [498, 158] on input "text" at bounding box center [476, 163] width 78 height 15
click at [587, 163] on input "text" at bounding box center [577, 163] width 78 height 15
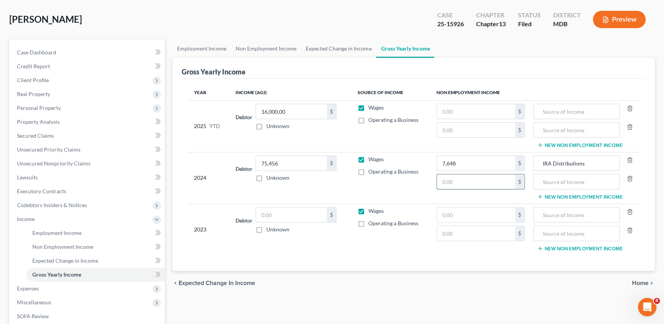
click at [468, 179] on input "text" at bounding box center [476, 181] width 78 height 15
click at [577, 179] on input "text" at bounding box center [577, 181] width 78 height 15
click at [273, 207] on input "text" at bounding box center [291, 214] width 71 height 15
click at [474, 218] on input "text" at bounding box center [476, 214] width 78 height 15
click at [637, 280] on span "Home" at bounding box center [640, 283] width 17 height 6
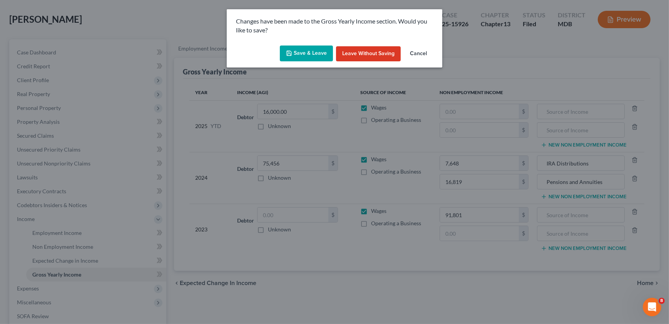
click at [312, 50] on button "Save & Leave" at bounding box center [306, 53] width 53 height 16
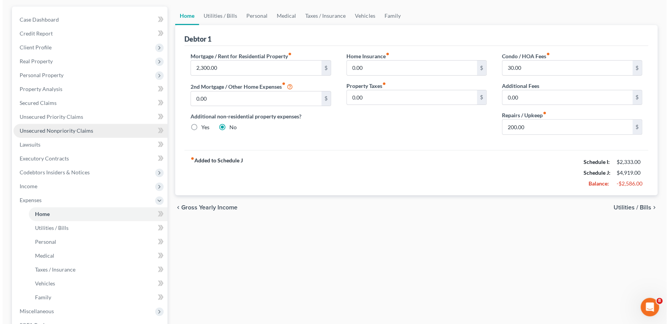
scroll to position [70, 0]
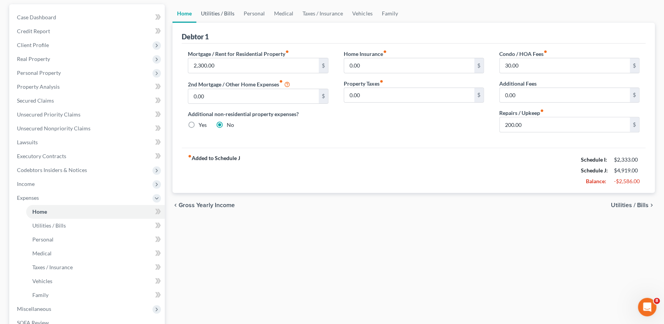
click at [225, 15] on link "Utilities / Bills" at bounding box center [217, 13] width 43 height 18
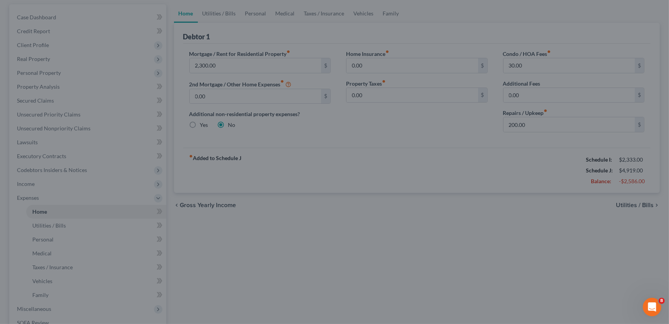
click at [499, 218] on div at bounding box center [334, 162] width 669 height 324
click at [370, 216] on div at bounding box center [334, 162] width 669 height 324
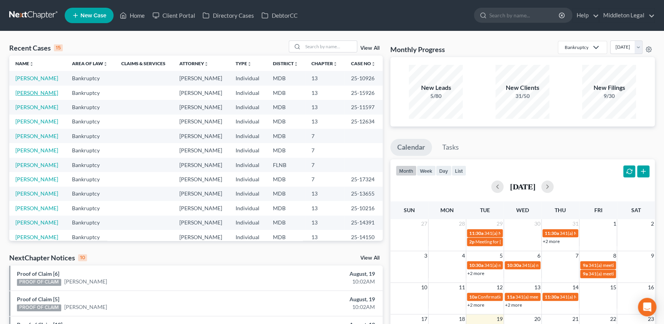
click at [19, 96] on link "[PERSON_NAME]" at bounding box center [36, 92] width 43 height 7
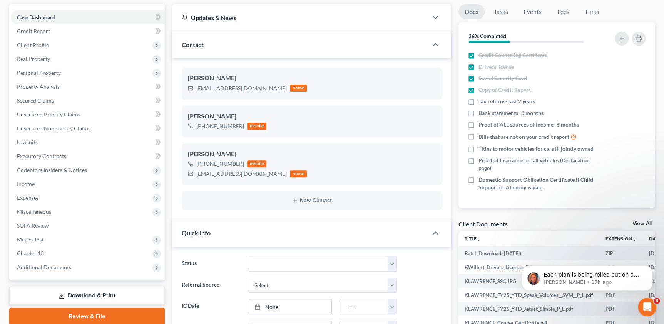
click at [636, 221] on link "View All" at bounding box center [642, 223] width 19 height 5
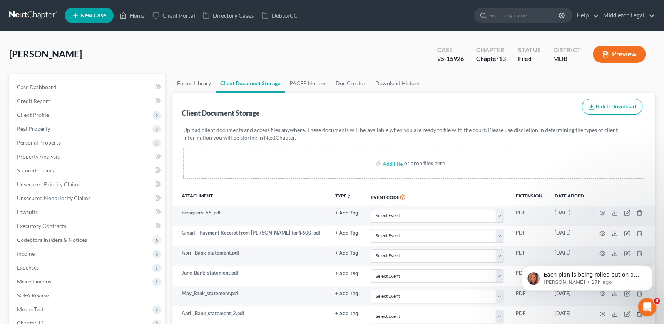
scroll to position [342, 0]
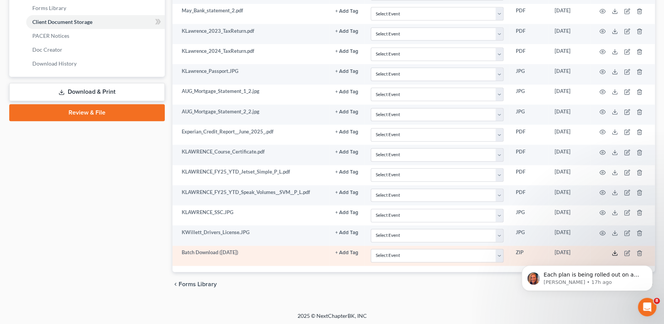
click at [616, 250] on icon at bounding box center [615, 253] width 6 height 6
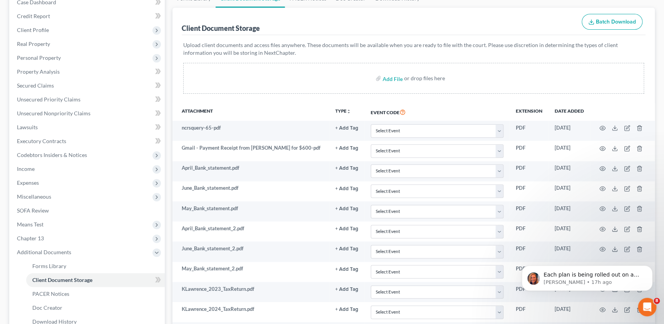
scroll to position [27, 0]
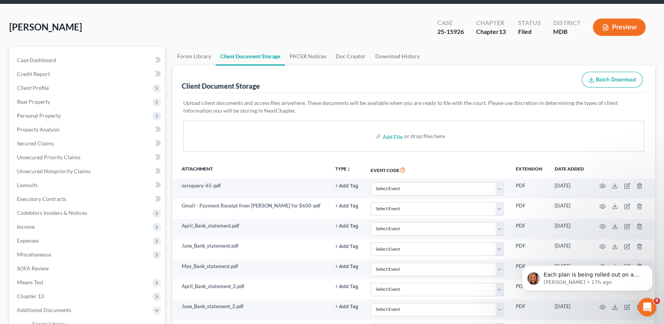
click at [164, 24] on div "[PERSON_NAME] Upgraded Case 25-15926 Chapter Chapter 13 Status Filed District M…" at bounding box center [332, 30] width 646 height 34
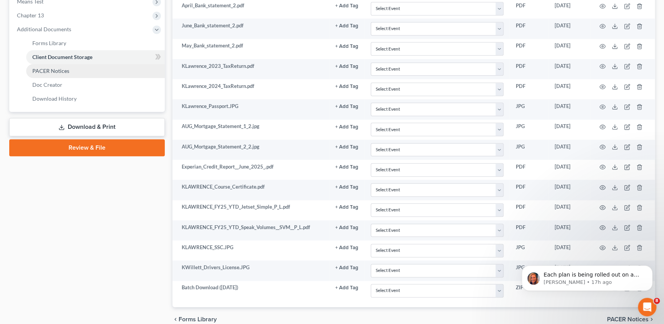
click at [58, 70] on span "PACER Notices" at bounding box center [50, 70] width 37 height 7
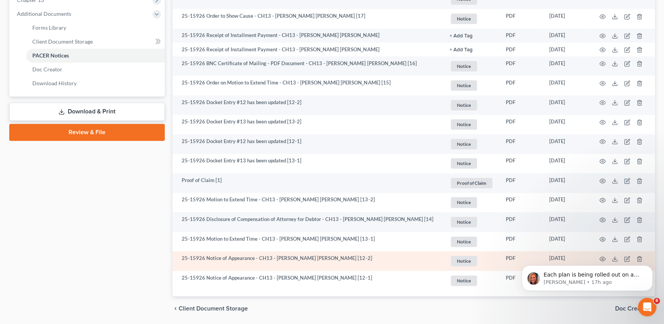
scroll to position [348, 0]
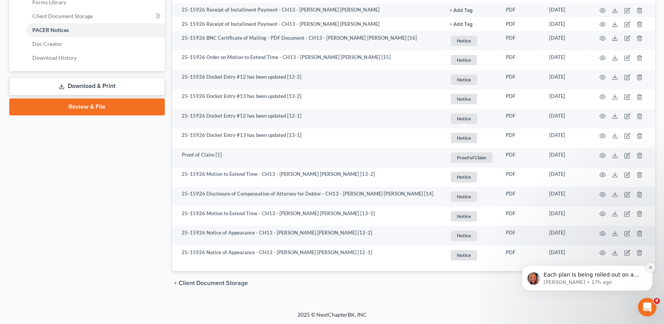
click at [649, 266] on icon "Dismiss notification" at bounding box center [650, 267] width 3 height 3
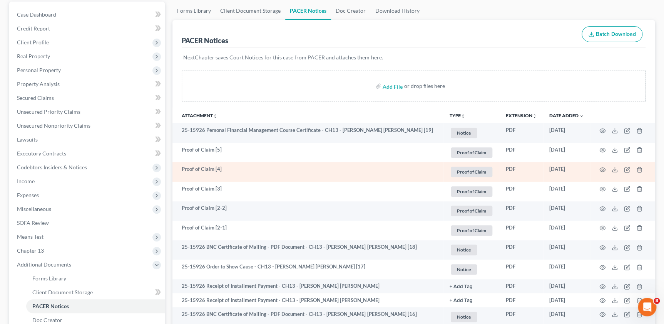
scroll to position [68, 0]
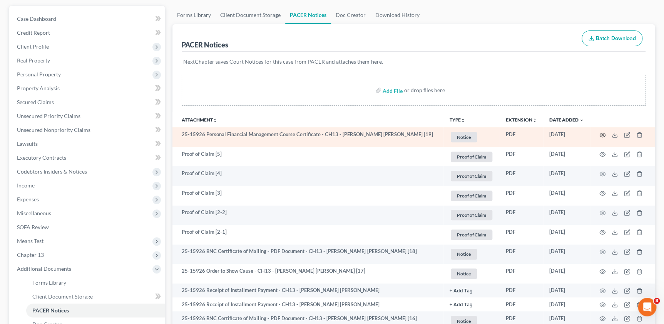
click at [603, 134] on icon "button" at bounding box center [603, 135] width 6 height 6
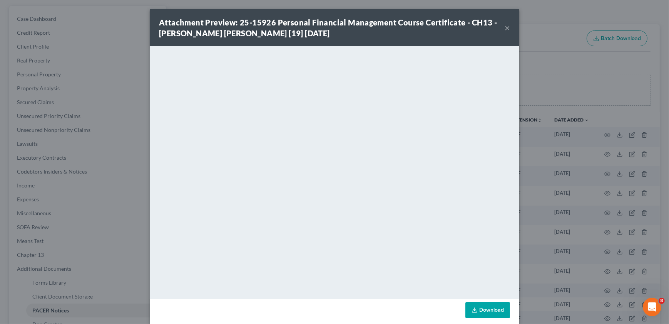
click at [505, 25] on button "×" at bounding box center [507, 27] width 5 height 9
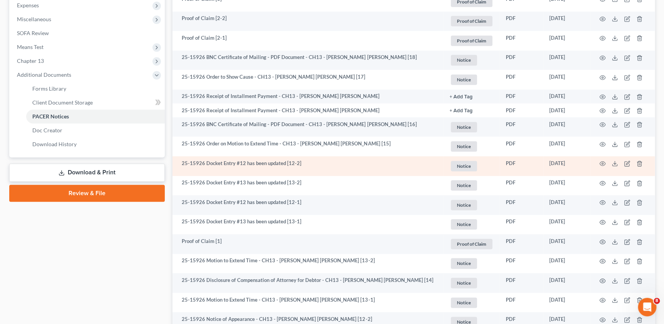
scroll to position [278, 0]
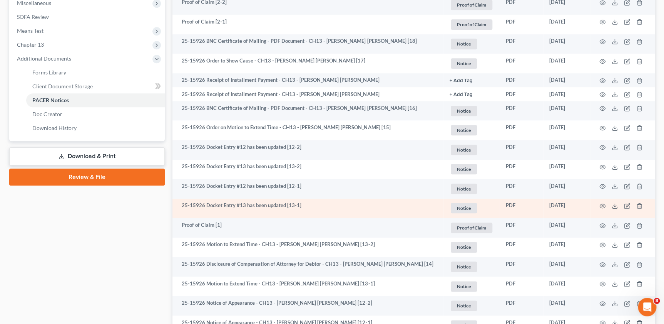
click at [603, 200] on td at bounding box center [622, 208] width 65 height 20
click at [602, 203] on icon "button" at bounding box center [603, 206] width 6 height 6
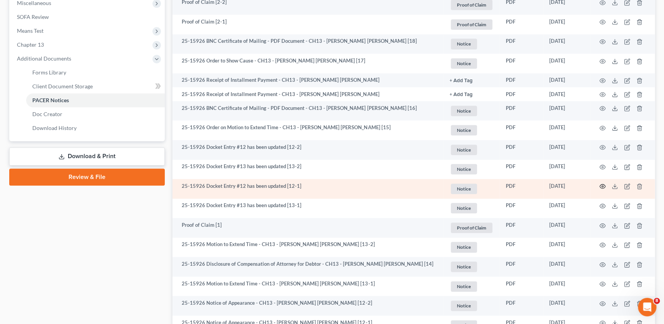
click at [603, 186] on icon "button" at bounding box center [603, 186] width 6 height 6
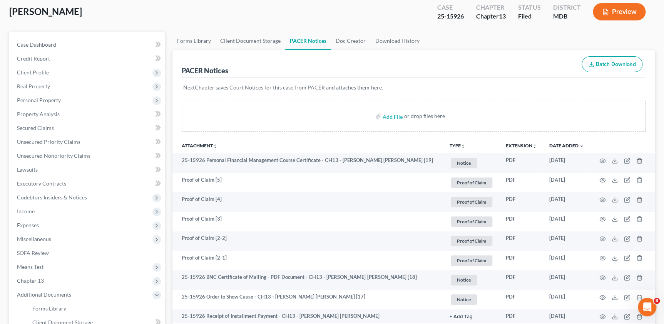
scroll to position [0, 0]
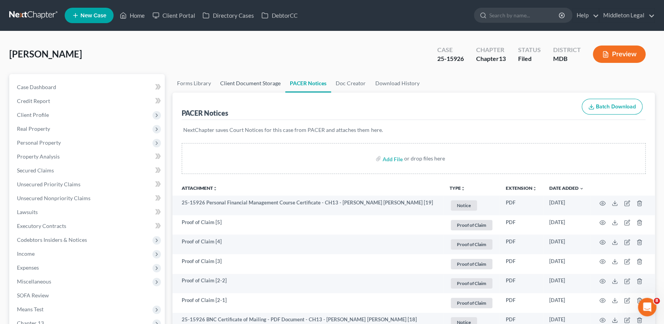
click at [260, 81] on link "Client Document Storage" at bounding box center [251, 83] width 70 height 18
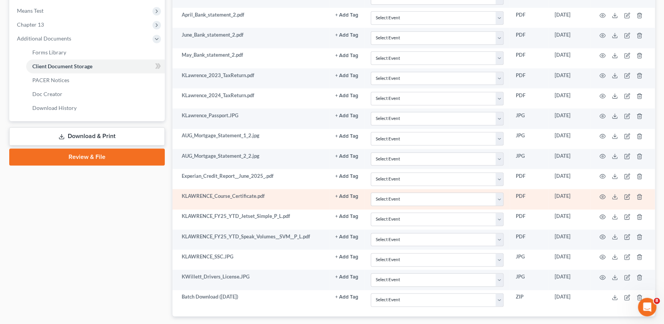
scroll to position [315, 0]
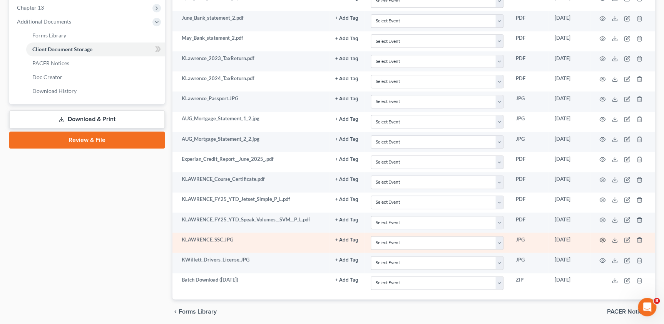
click at [602, 236] on icon "button" at bounding box center [603, 239] width 6 height 6
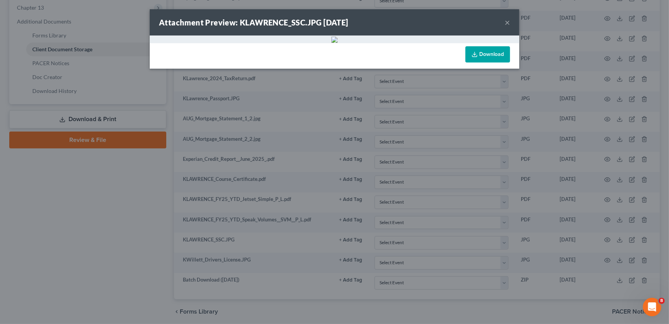
click at [369, 54] on div "Download" at bounding box center [335, 55] width 370 height 25
click at [507, 22] on button "×" at bounding box center [507, 22] width 5 height 9
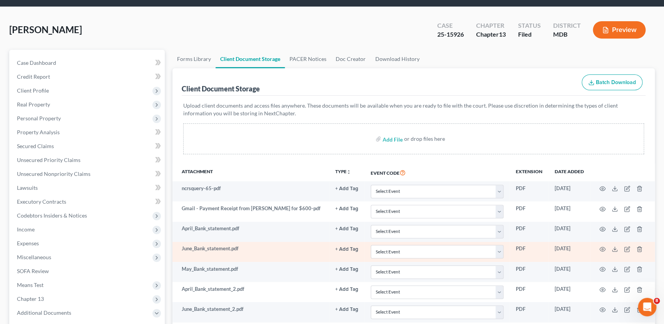
scroll to position [0, 0]
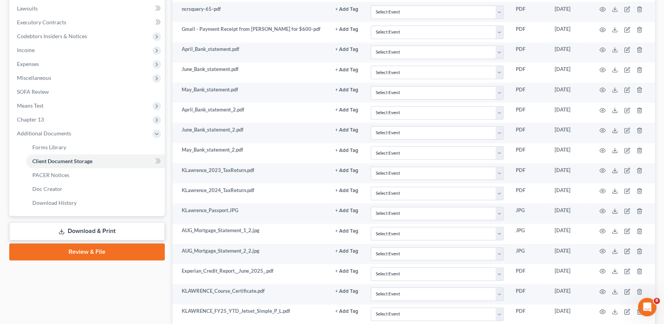
scroll to position [245, 0]
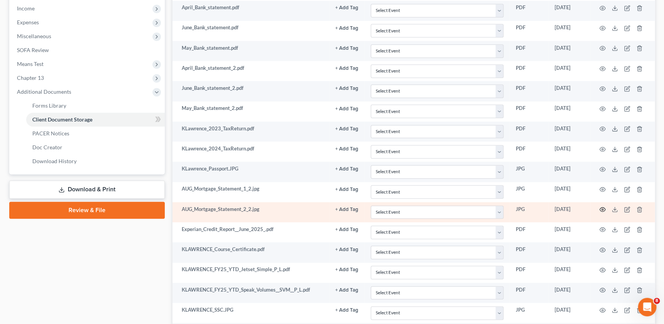
click at [605, 207] on icon "button" at bounding box center [603, 209] width 6 height 6
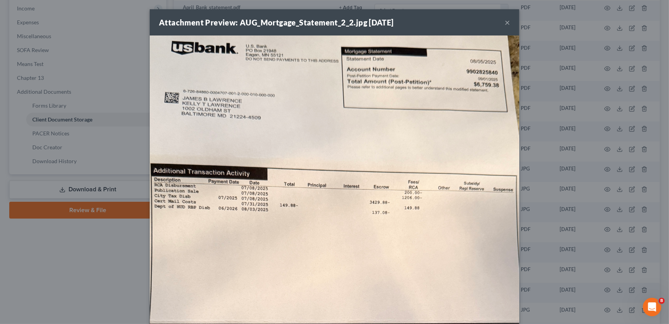
click at [505, 23] on button "×" at bounding box center [507, 22] width 5 height 9
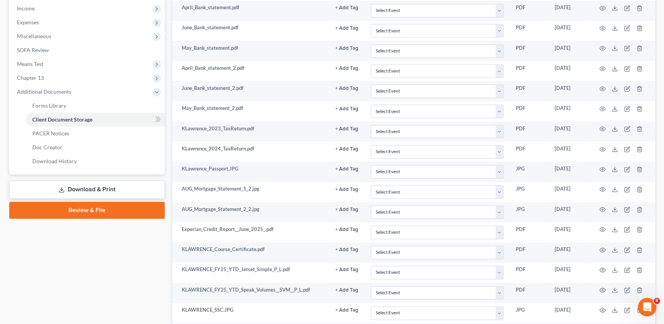
click at [134, 287] on div "Case Dashboard Payments Invoices Payments Payments Credit Report Client Profile" at bounding box center [86, 111] width 163 height 565
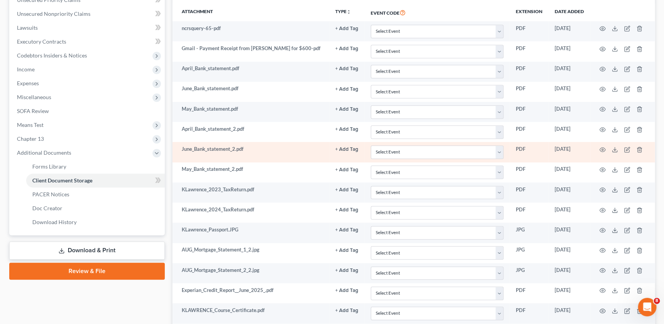
scroll to position [175, 0]
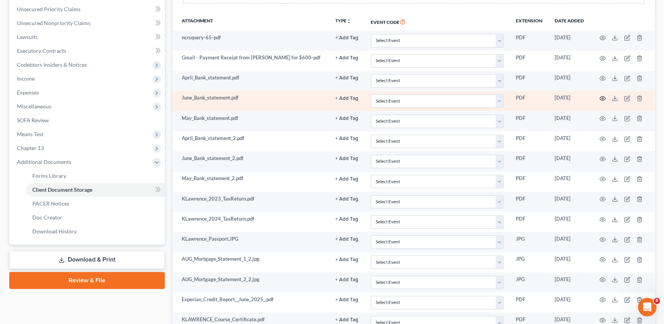
click at [603, 97] on icon "button" at bounding box center [603, 98] width 6 height 6
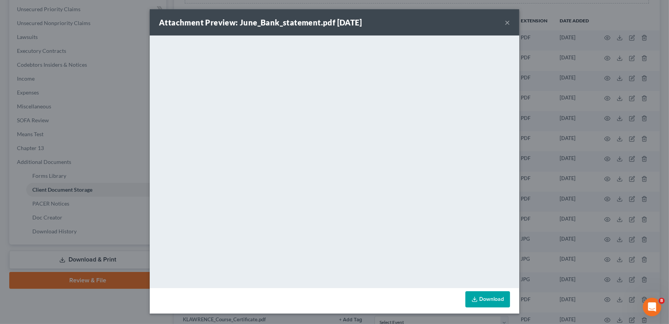
click at [100, 162] on div "Attachment Preview: June_Bank_statement.pdf [DATE] × <object ng-attr-data='[URL…" at bounding box center [334, 162] width 669 height 324
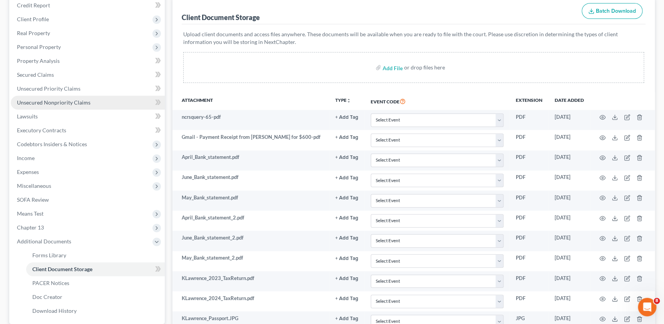
scroll to position [0, 0]
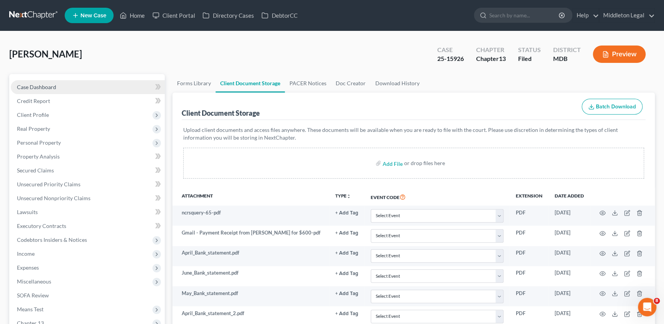
click at [49, 87] on span "Case Dashboard" at bounding box center [36, 87] width 39 height 7
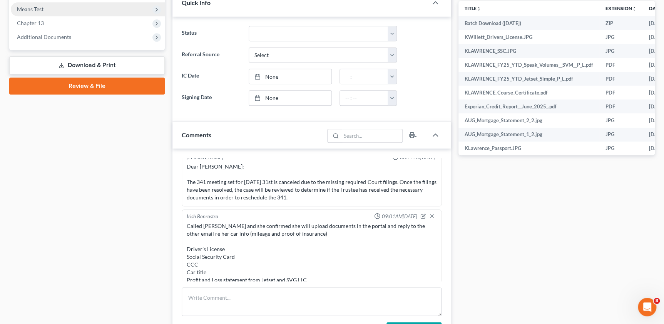
scroll to position [210, 0]
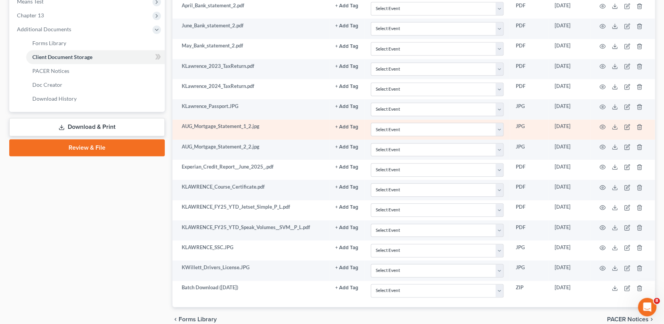
scroll to position [272, 0]
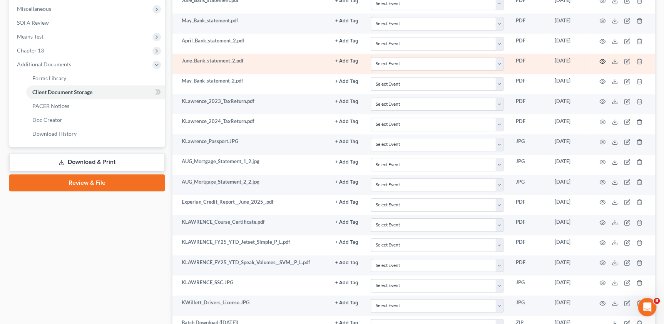
click at [604, 62] on icon "button" at bounding box center [603, 61] width 6 height 6
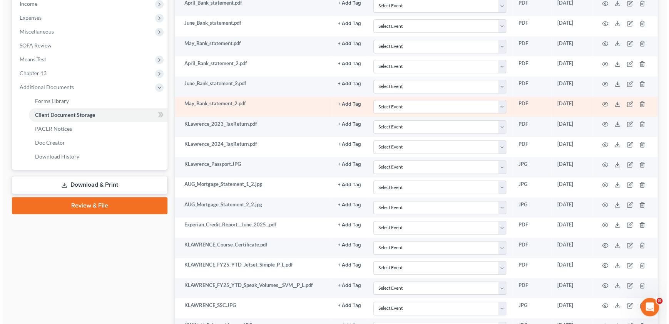
scroll to position [237, 0]
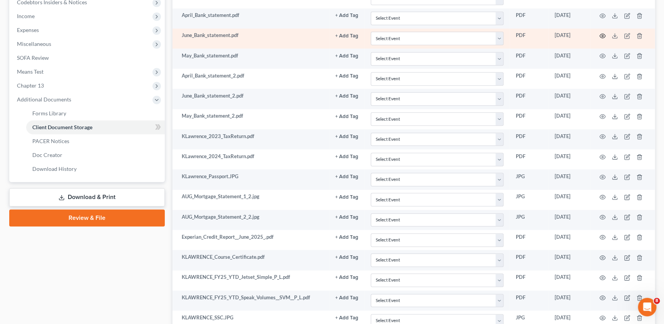
click at [604, 33] on icon "button" at bounding box center [603, 36] width 6 height 6
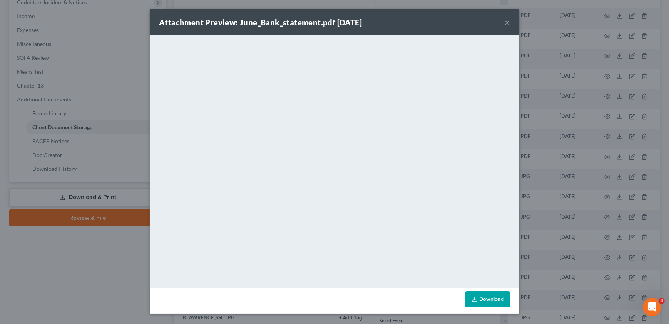
click at [509, 21] on button "×" at bounding box center [507, 22] width 5 height 9
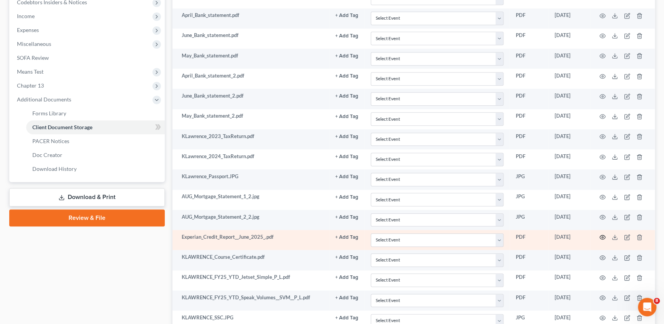
click at [601, 234] on icon "button" at bounding box center [603, 237] width 6 height 6
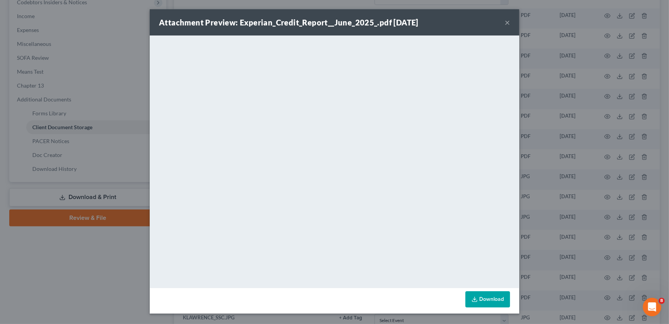
click at [508, 23] on button "×" at bounding box center [507, 22] width 5 height 9
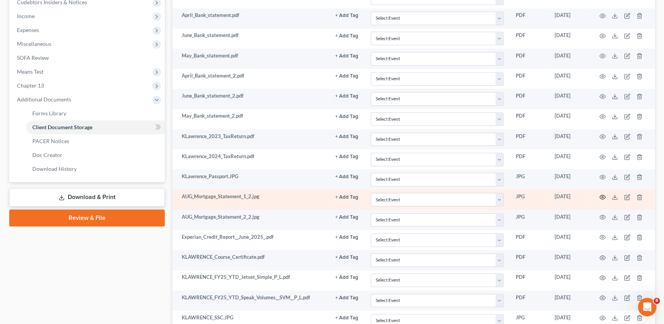
click at [600, 194] on icon "button" at bounding box center [603, 197] width 6 height 6
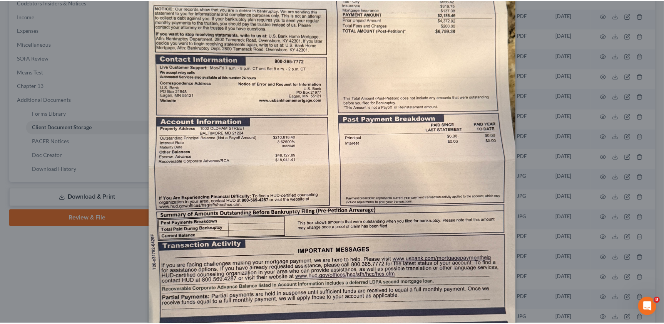
scroll to position [140, 0]
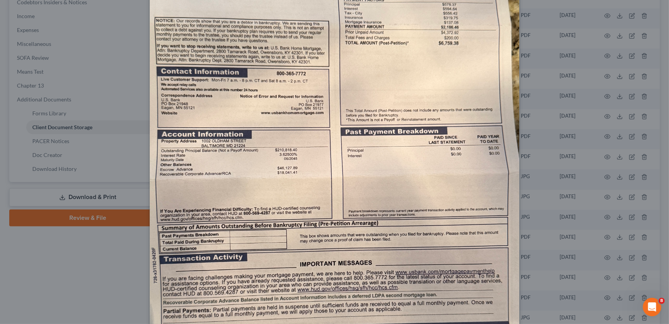
click at [109, 283] on div "Attachment Preview: AUG_Mortgage_Statement_1_2.jpg [DATE] × Download" at bounding box center [334, 162] width 669 height 324
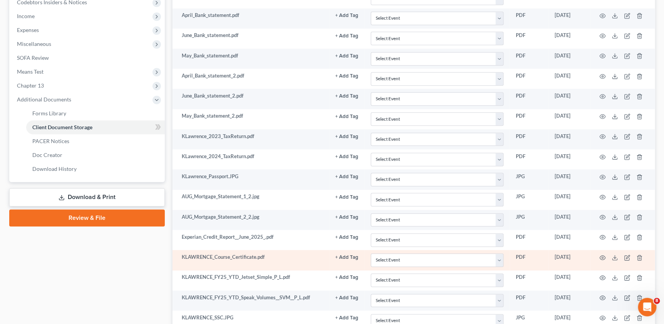
scroll to position [272, 0]
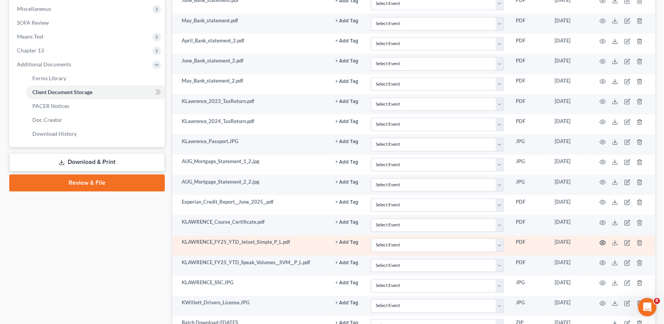
click at [602, 242] on icon "button" at bounding box center [603, 242] width 6 height 6
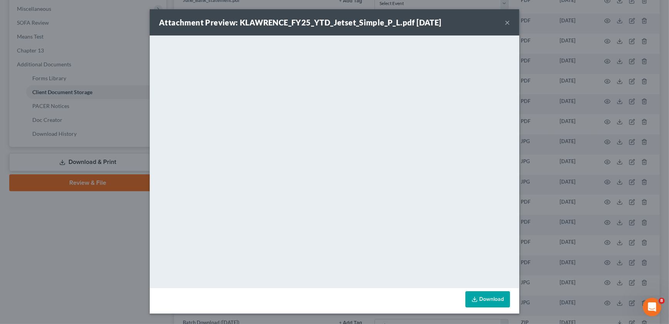
click at [589, 266] on div "Attachment Preview: KLAWRENCE_FY25_YTD_Jetset_Simple_P_L.pdf [DATE] × <object n…" at bounding box center [334, 162] width 669 height 324
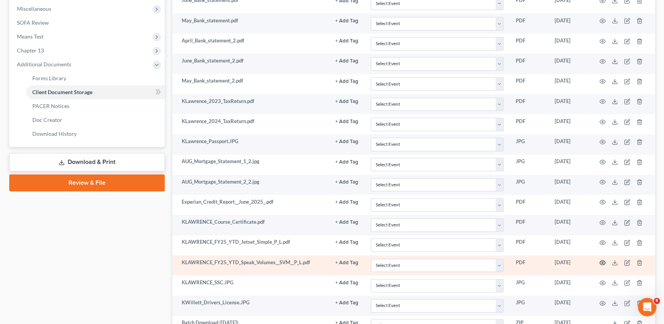
click at [600, 261] on icon "button" at bounding box center [603, 262] width 6 height 4
click at [603, 262] on icon "button" at bounding box center [603, 262] width 6 height 6
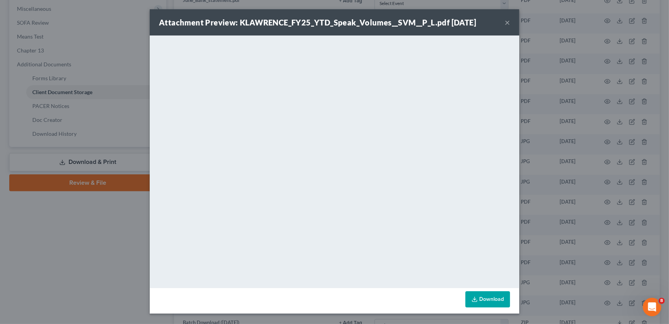
click at [510, 19] on button "×" at bounding box center [507, 22] width 5 height 9
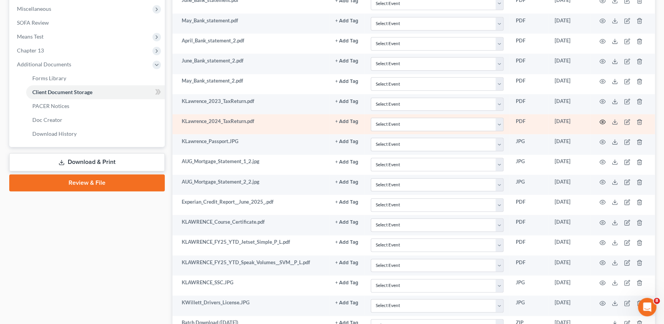
click at [604, 119] on icon "button" at bounding box center [603, 121] width 6 height 4
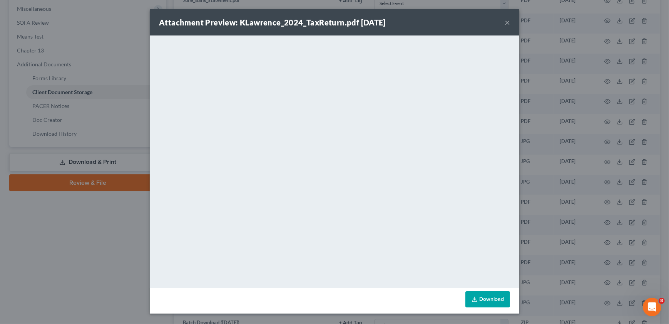
click at [507, 26] on button "×" at bounding box center [507, 22] width 5 height 9
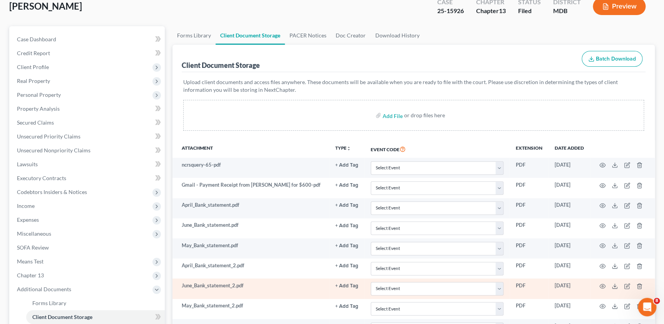
scroll to position [27, 0]
